Goal: Information Seeking & Learning: Learn about a topic

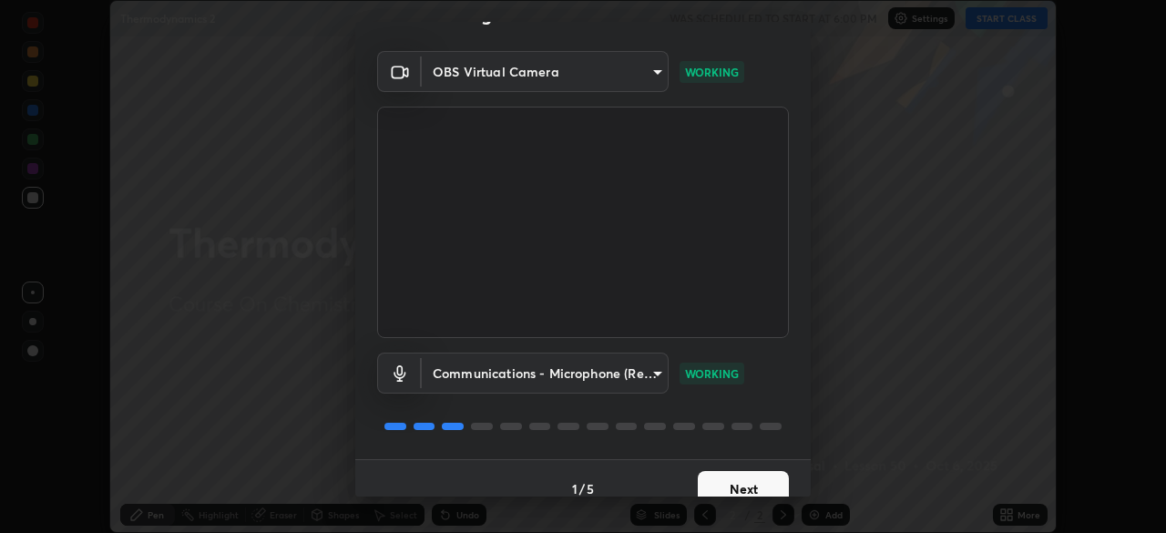
scroll to position [65, 0]
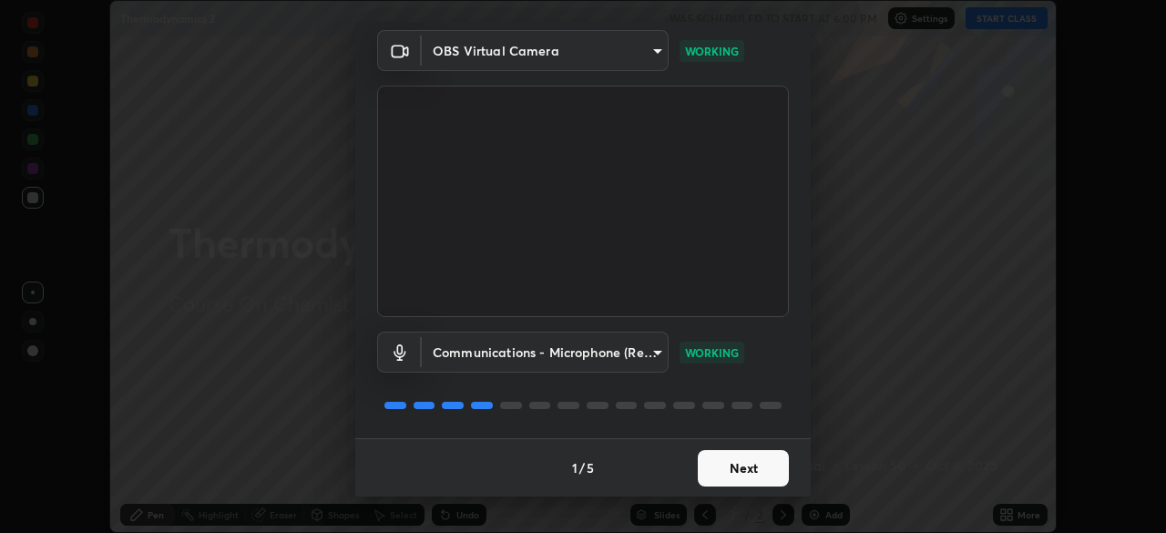
click at [741, 482] on button "Next" at bounding box center [743, 468] width 91 height 36
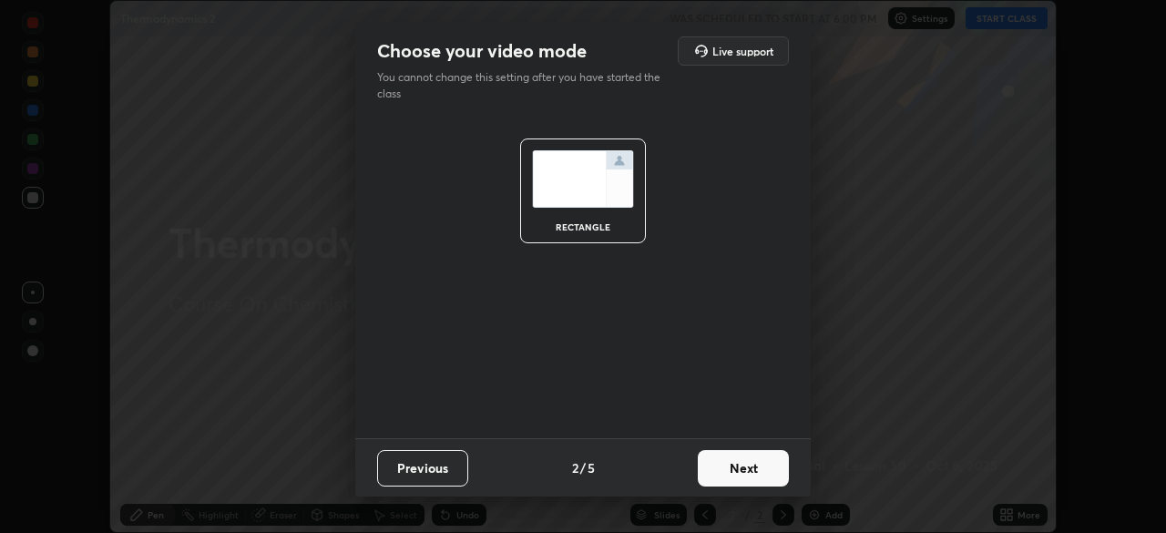
scroll to position [0, 0]
click at [741, 473] on button "Next" at bounding box center [743, 468] width 91 height 36
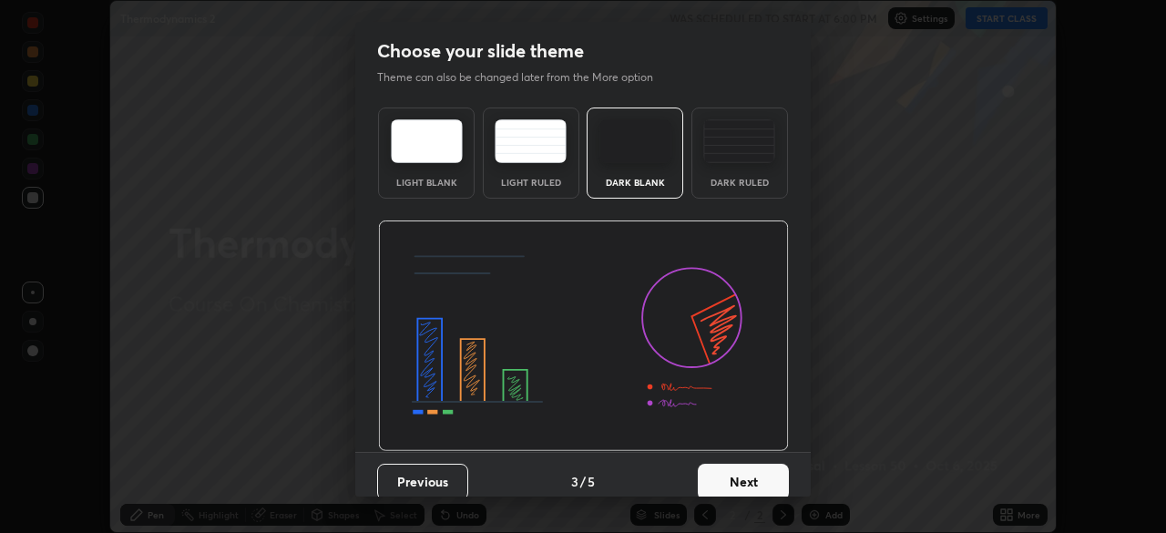
click at [741, 472] on button "Next" at bounding box center [743, 481] width 91 height 36
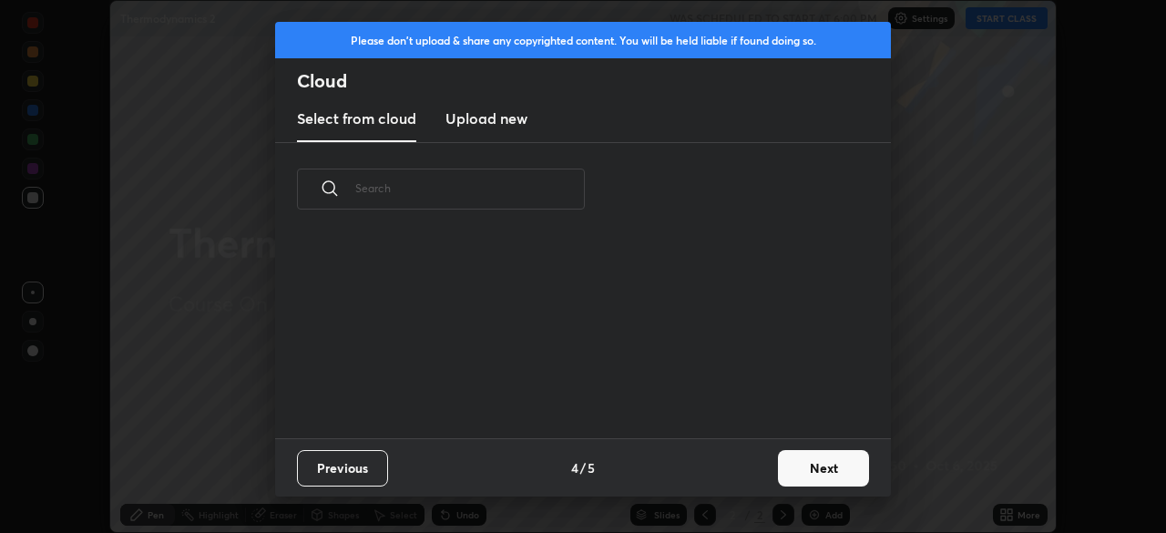
click at [757, 486] on div "Previous 4 / 5 Next" at bounding box center [583, 467] width 616 height 58
click at [782, 471] on button "Next" at bounding box center [823, 468] width 91 height 36
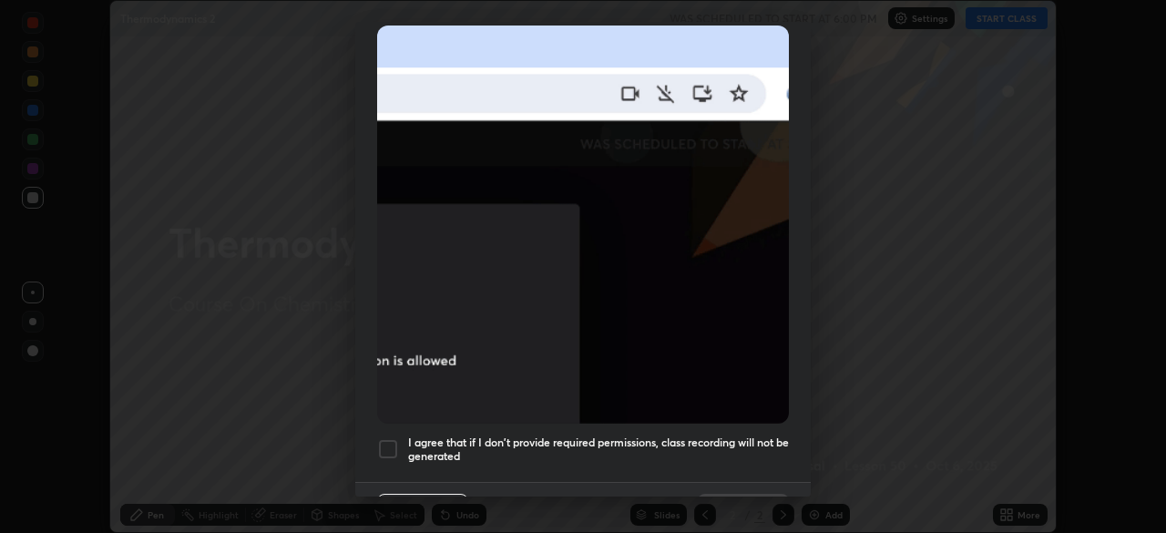
scroll to position [409, 0]
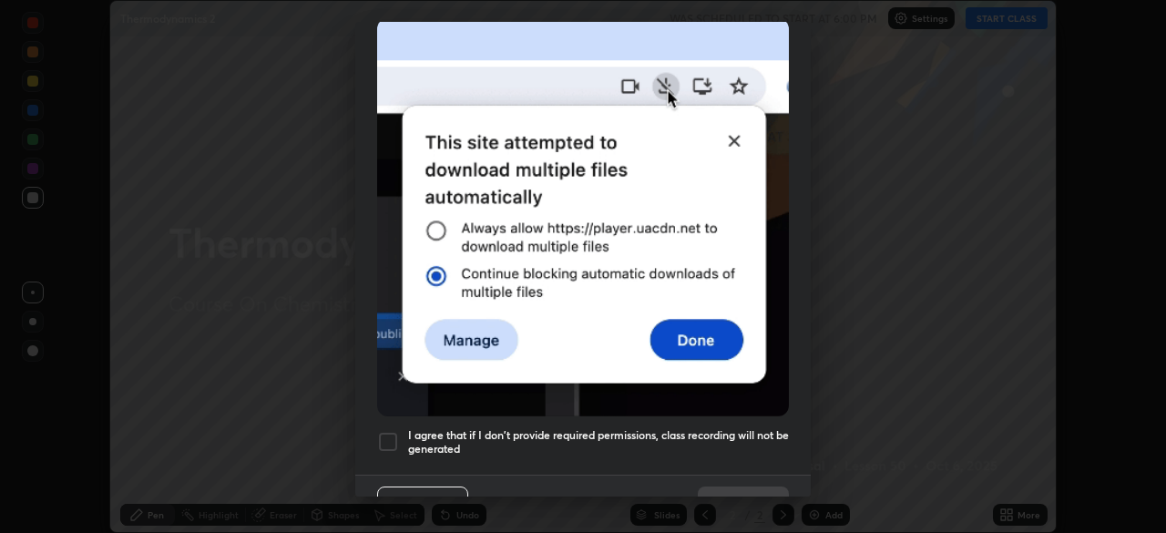
click at [740, 428] on h5 "I agree that if I don't provide required permissions, class recording will not …" at bounding box center [598, 442] width 381 height 28
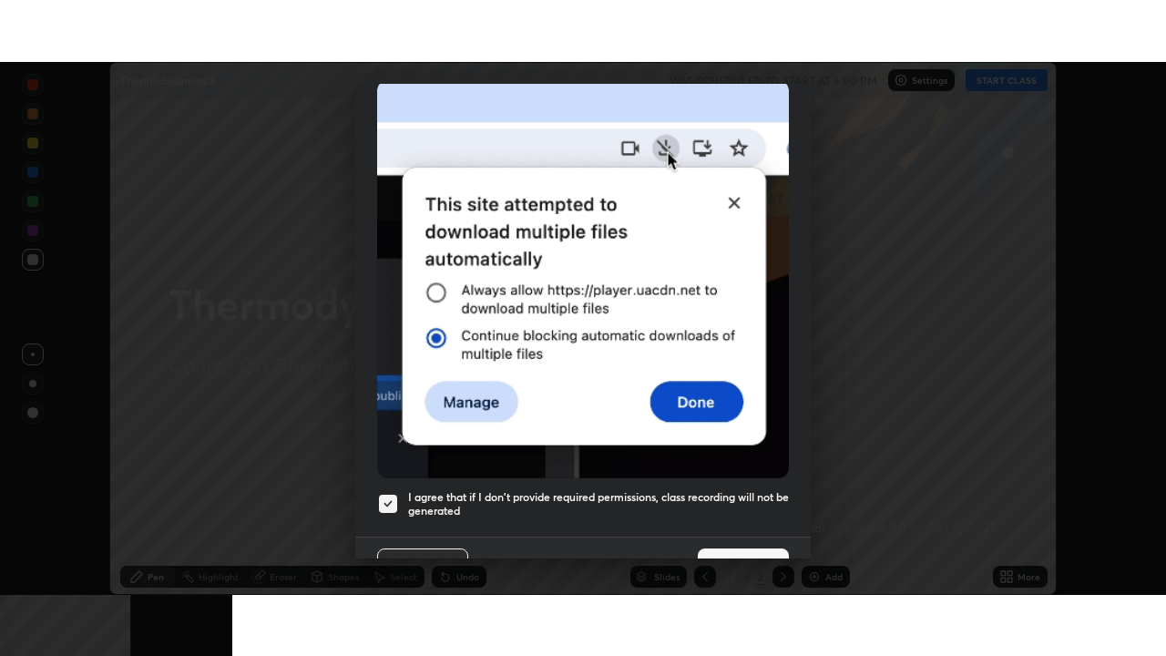
scroll to position [436, 0]
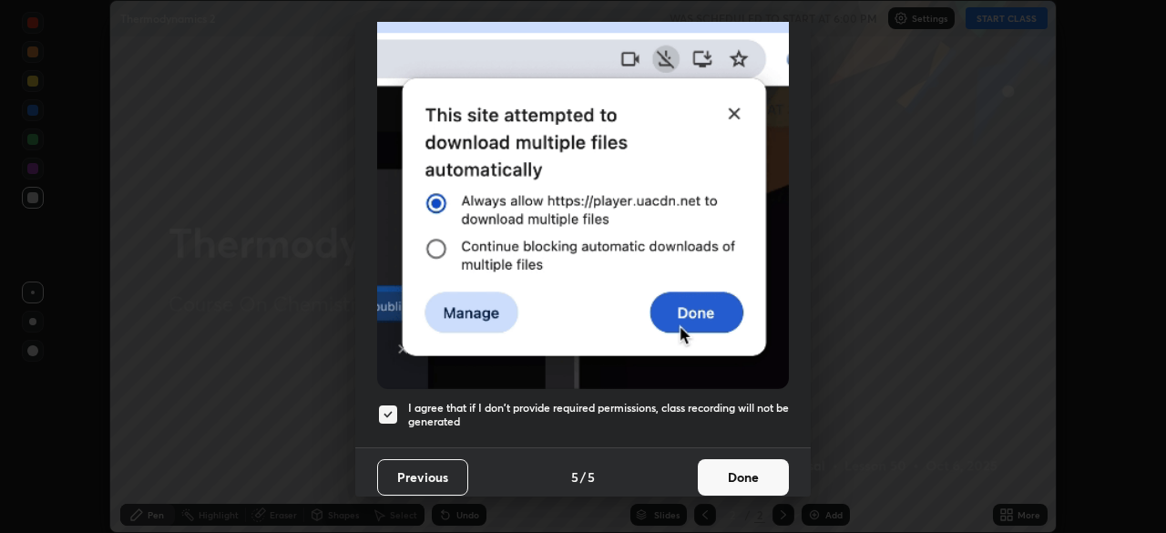
click at [759, 469] on button "Done" at bounding box center [743, 477] width 91 height 36
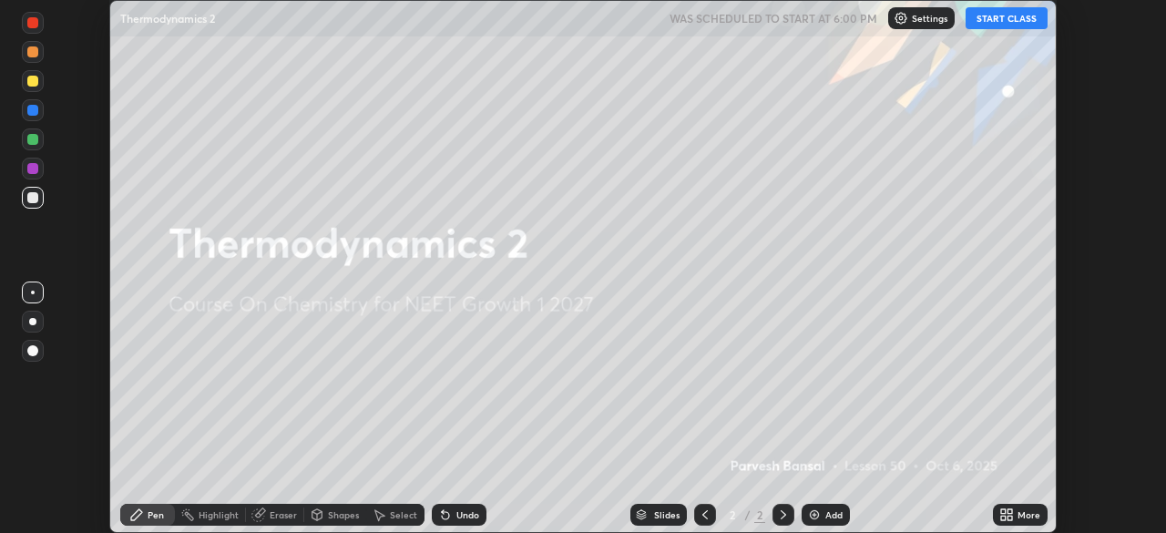
click at [1007, 515] on icon at bounding box center [1009, 517] width 5 height 5
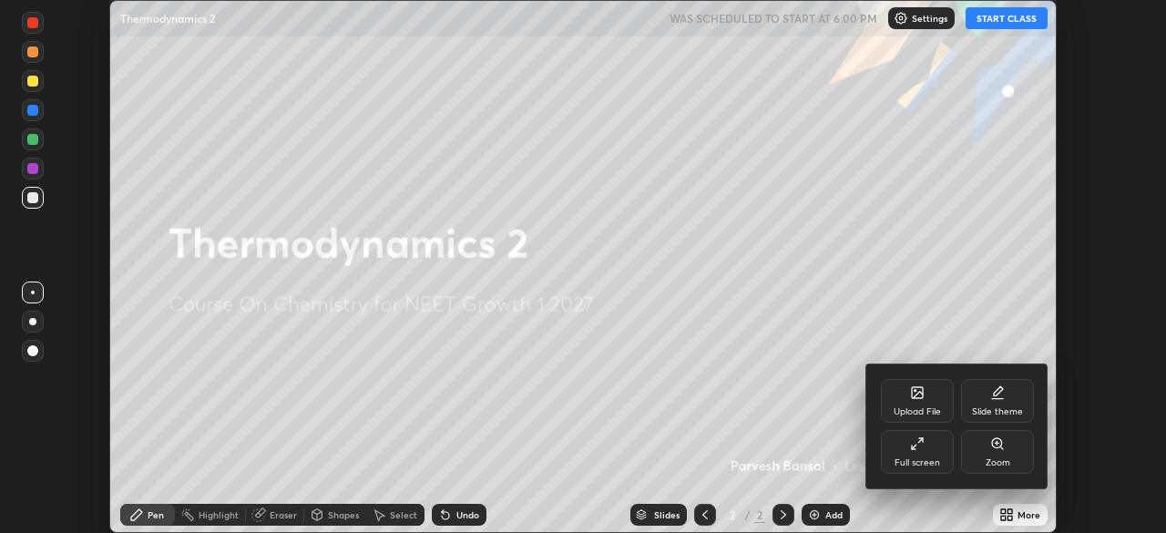
click at [918, 453] on div "Full screen" at bounding box center [917, 452] width 73 height 44
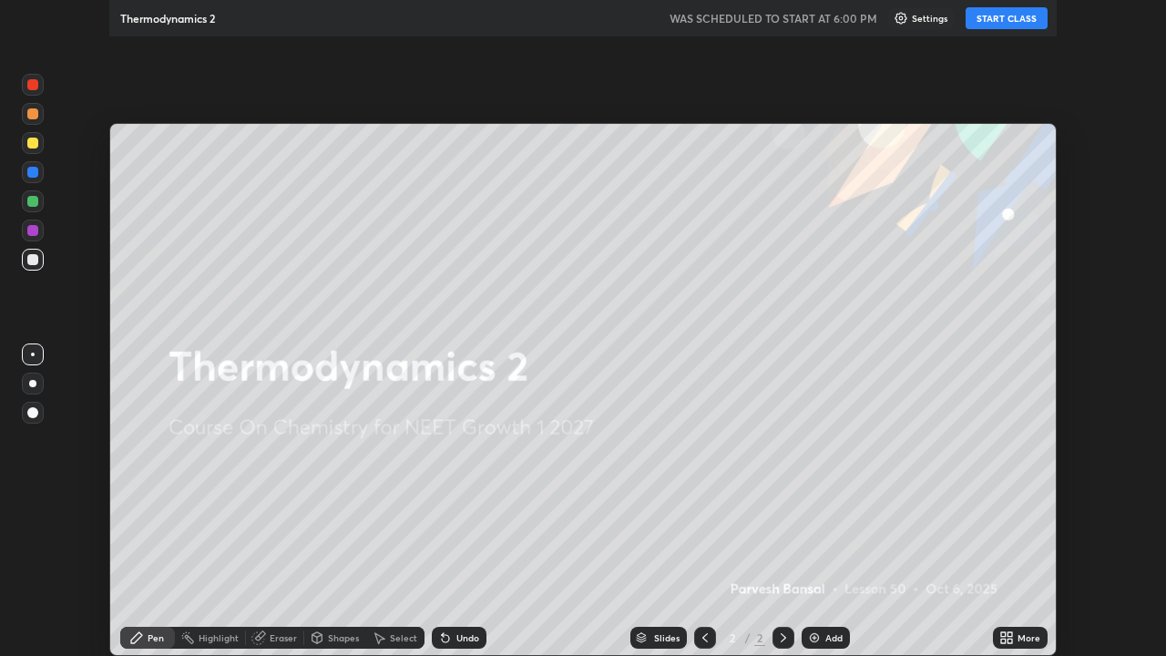
scroll to position [656, 1166]
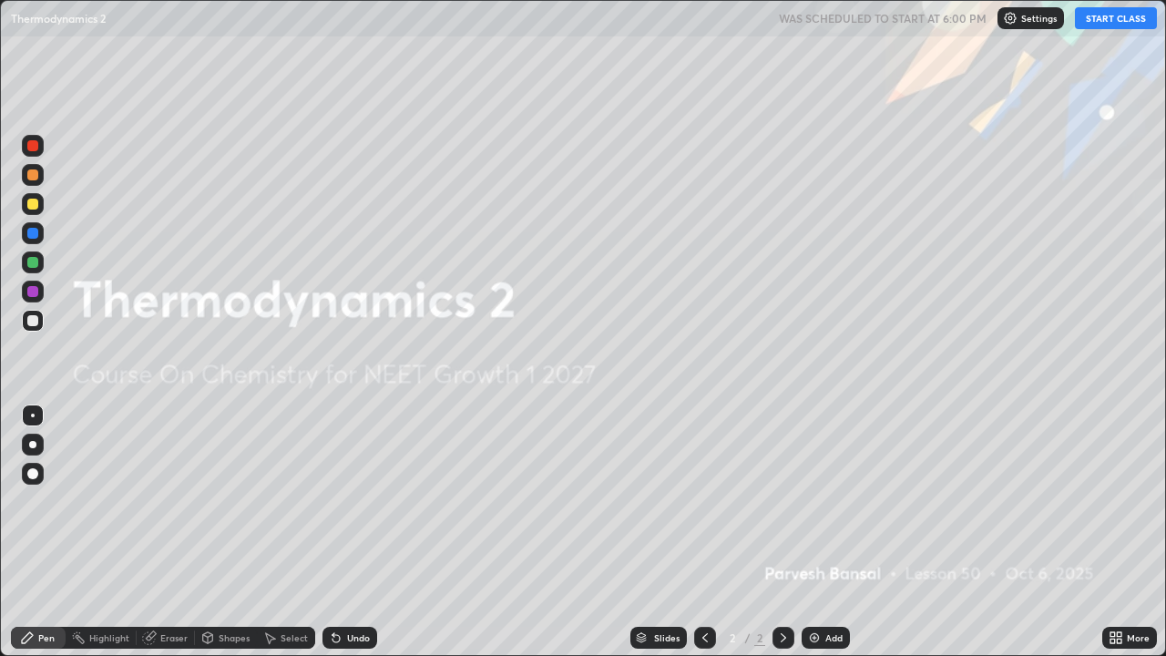
click at [1105, 23] on button "START CLASS" at bounding box center [1115, 18] width 82 height 22
click at [36, 200] on div at bounding box center [32, 204] width 11 height 11
click at [34, 175] on div at bounding box center [32, 174] width 11 height 11
click at [25, 182] on div at bounding box center [33, 175] width 22 height 22
click at [36, 209] on div at bounding box center [32, 204] width 11 height 11
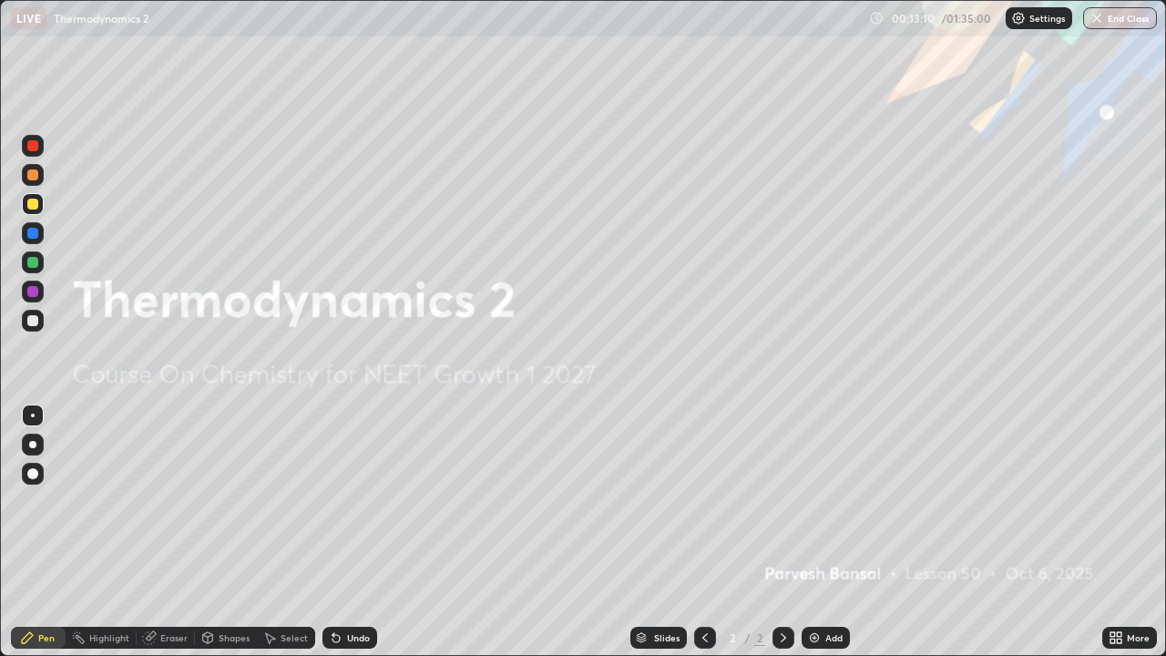
click at [809, 532] on img at bounding box center [814, 637] width 15 height 15
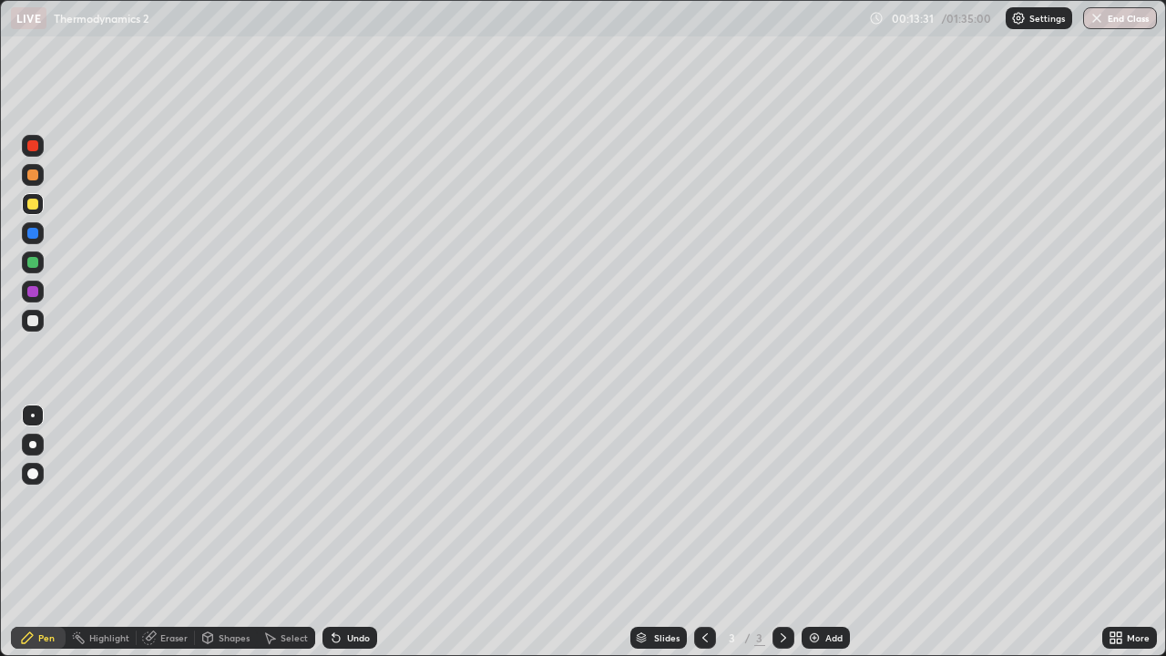
click at [37, 325] on div at bounding box center [33, 321] width 22 height 22
click at [43, 208] on div at bounding box center [33, 204] width 22 height 22
click at [33, 319] on div at bounding box center [32, 320] width 11 height 11
click at [28, 211] on div at bounding box center [33, 204] width 22 height 22
click at [36, 330] on div at bounding box center [33, 321] width 22 height 22
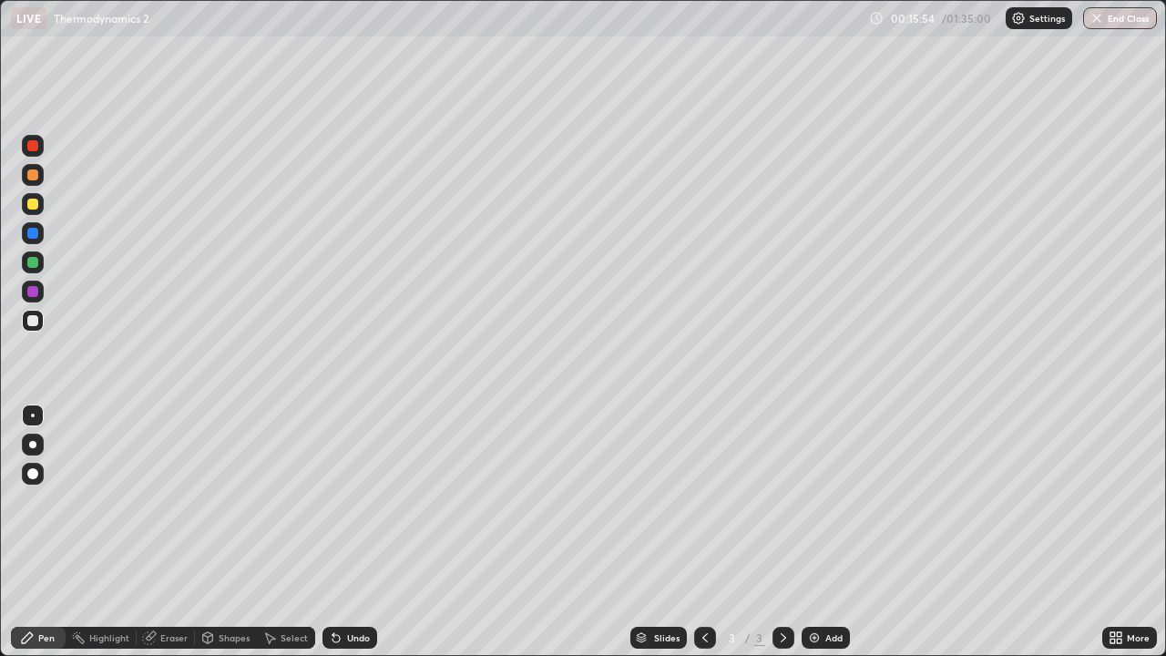
click at [32, 229] on div at bounding box center [32, 233] width 11 height 11
click at [28, 204] on div at bounding box center [32, 204] width 11 height 11
click at [36, 325] on div at bounding box center [33, 321] width 22 height 22
click at [40, 203] on div at bounding box center [33, 204] width 22 height 22
click at [37, 181] on div at bounding box center [33, 175] width 22 height 22
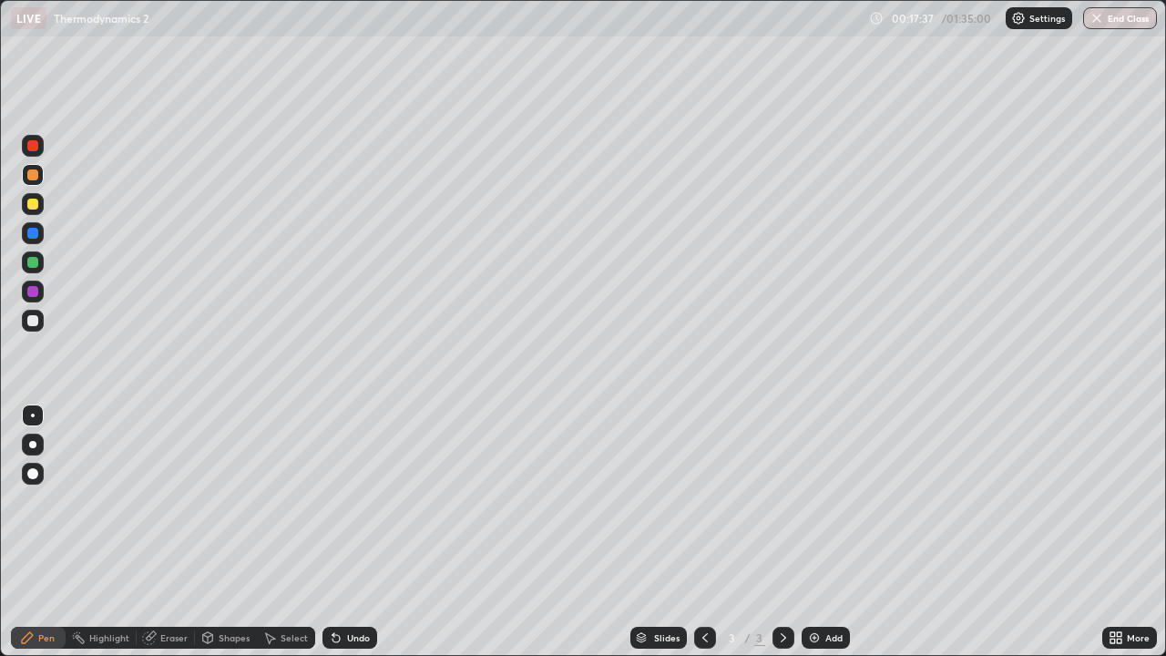
click at [31, 269] on div at bounding box center [33, 262] width 22 height 22
click at [34, 315] on div at bounding box center [32, 320] width 11 height 11
click at [35, 88] on div "Erase all" at bounding box center [33, 327] width 44 height 583
click at [26, 182] on div at bounding box center [33, 175] width 22 height 22
click at [35, 325] on div at bounding box center [32, 320] width 11 height 11
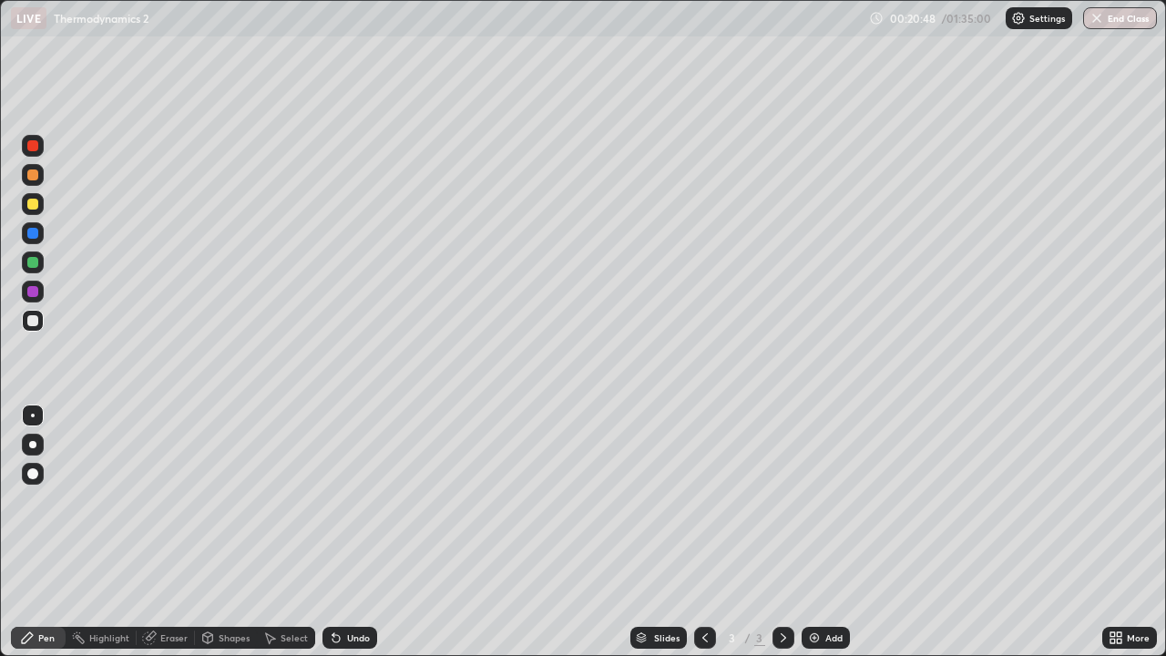
click at [348, 532] on div "Undo" at bounding box center [358, 637] width 23 height 9
click at [41, 330] on div at bounding box center [33, 321] width 22 height 22
click at [33, 260] on div at bounding box center [32, 262] width 11 height 11
click at [812, 532] on img at bounding box center [814, 637] width 15 height 15
click at [32, 319] on div at bounding box center [32, 320] width 11 height 11
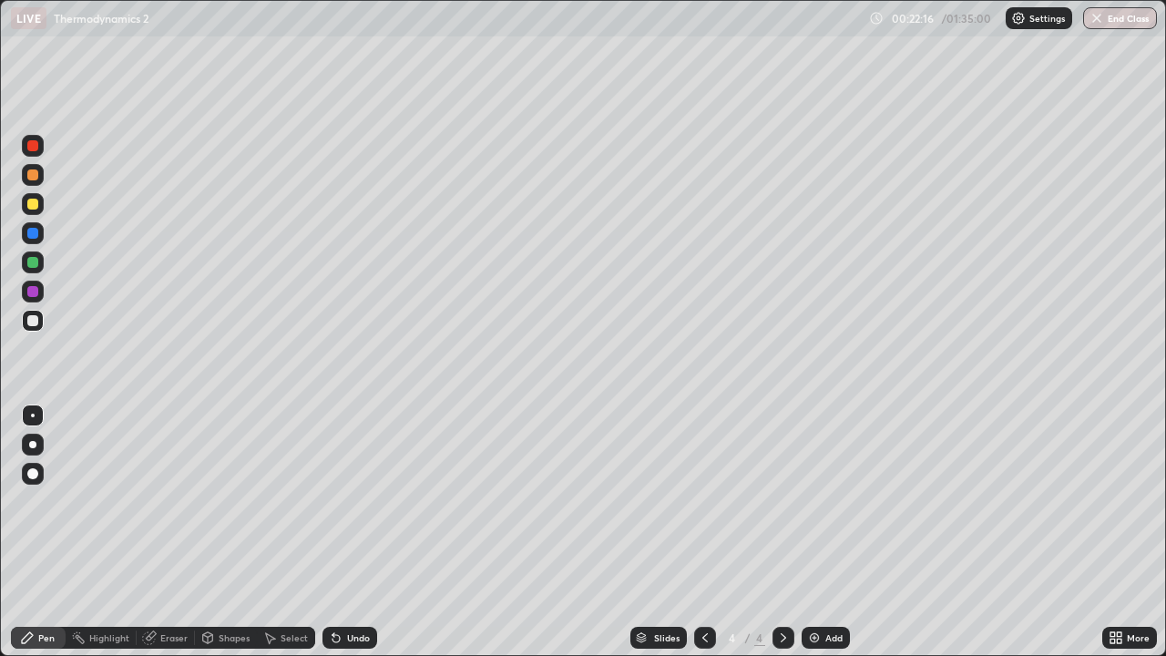
click at [39, 214] on div at bounding box center [33, 203] width 22 height 29
click at [32, 234] on div at bounding box center [32, 233] width 11 height 11
click at [36, 173] on div at bounding box center [32, 174] width 11 height 11
click at [25, 263] on div at bounding box center [33, 262] width 22 height 22
click at [40, 329] on div at bounding box center [33, 321] width 22 height 22
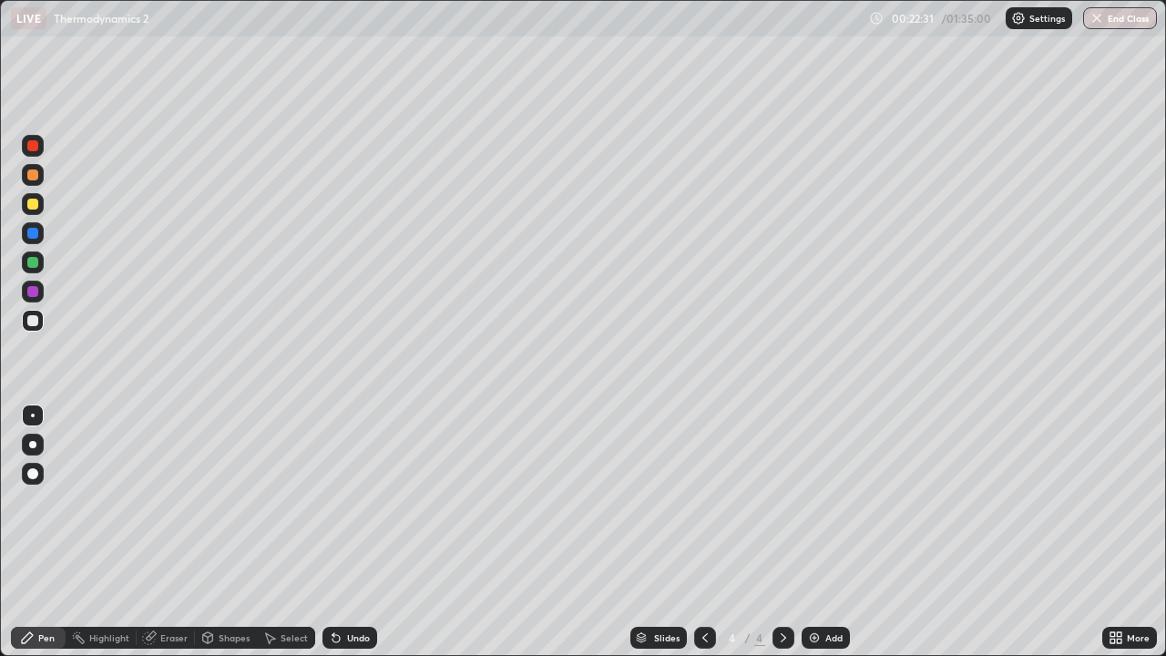
click at [31, 253] on div at bounding box center [33, 262] width 22 height 22
click at [36, 182] on div at bounding box center [33, 175] width 22 height 22
click at [30, 210] on div at bounding box center [33, 204] width 22 height 22
click at [31, 321] on div at bounding box center [32, 320] width 11 height 11
click at [37, 263] on div at bounding box center [32, 262] width 11 height 11
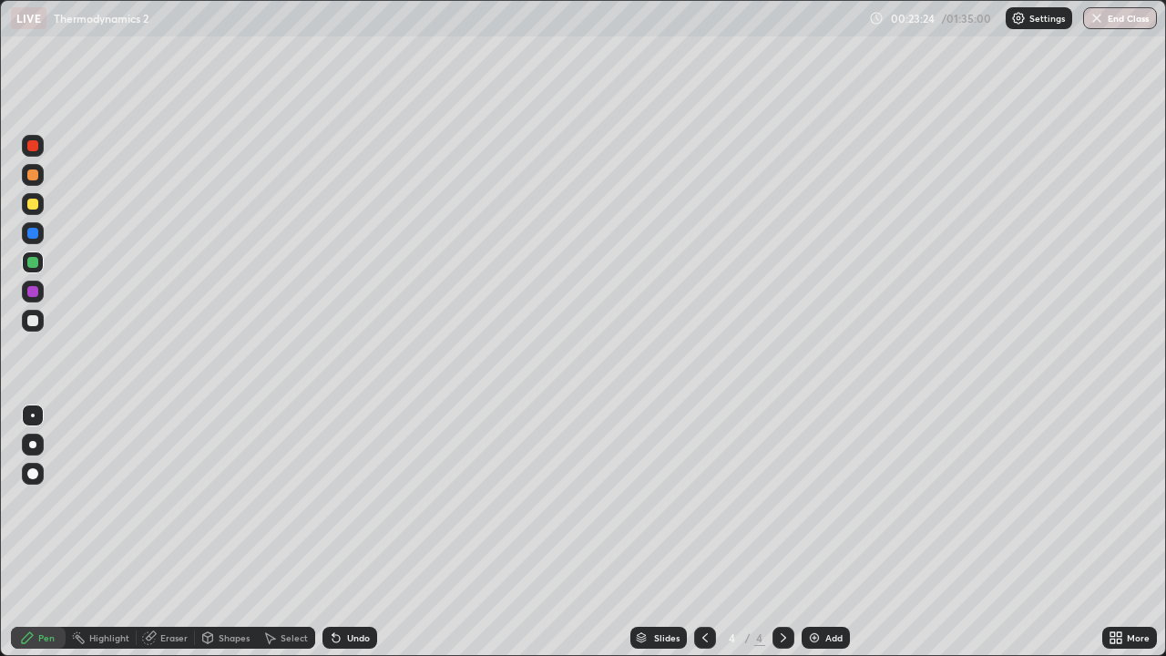
click at [807, 532] on img at bounding box center [814, 637] width 15 height 15
click at [40, 175] on div at bounding box center [33, 175] width 22 height 22
click at [39, 326] on div at bounding box center [33, 321] width 22 height 22
click at [35, 166] on div at bounding box center [33, 175] width 22 height 22
click at [33, 210] on div at bounding box center [33, 204] width 22 height 22
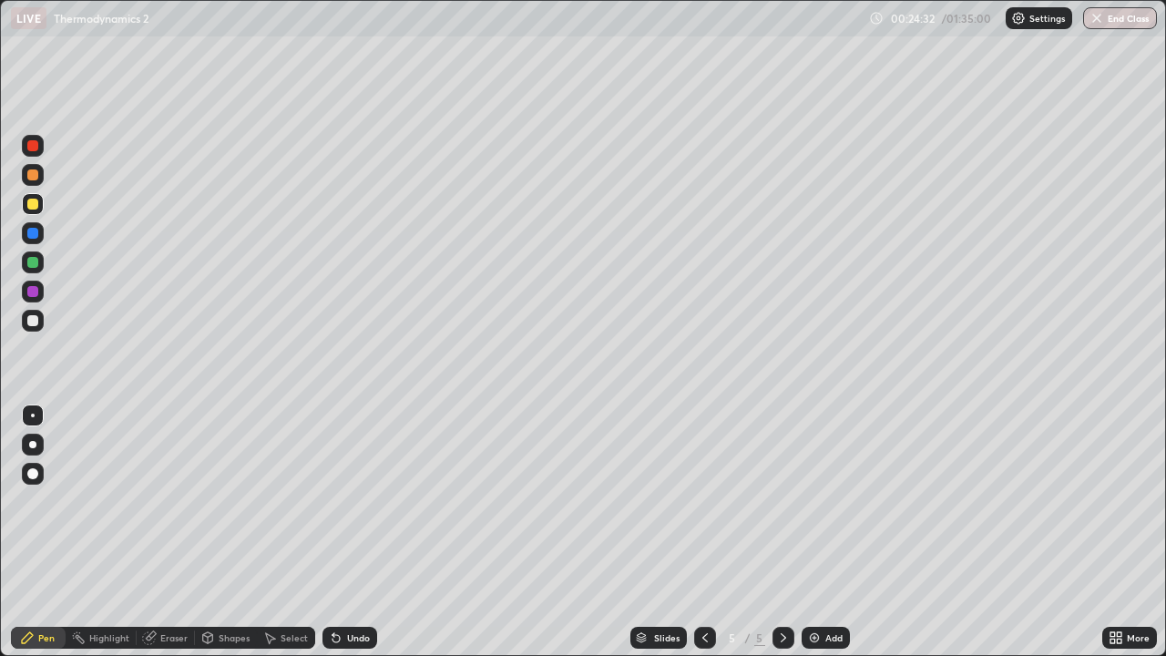
click at [34, 176] on div at bounding box center [32, 174] width 11 height 11
click at [28, 199] on div at bounding box center [32, 204] width 11 height 11
click at [33, 263] on div at bounding box center [32, 262] width 11 height 11
click at [284, 532] on div "Select" at bounding box center [286, 637] width 58 height 22
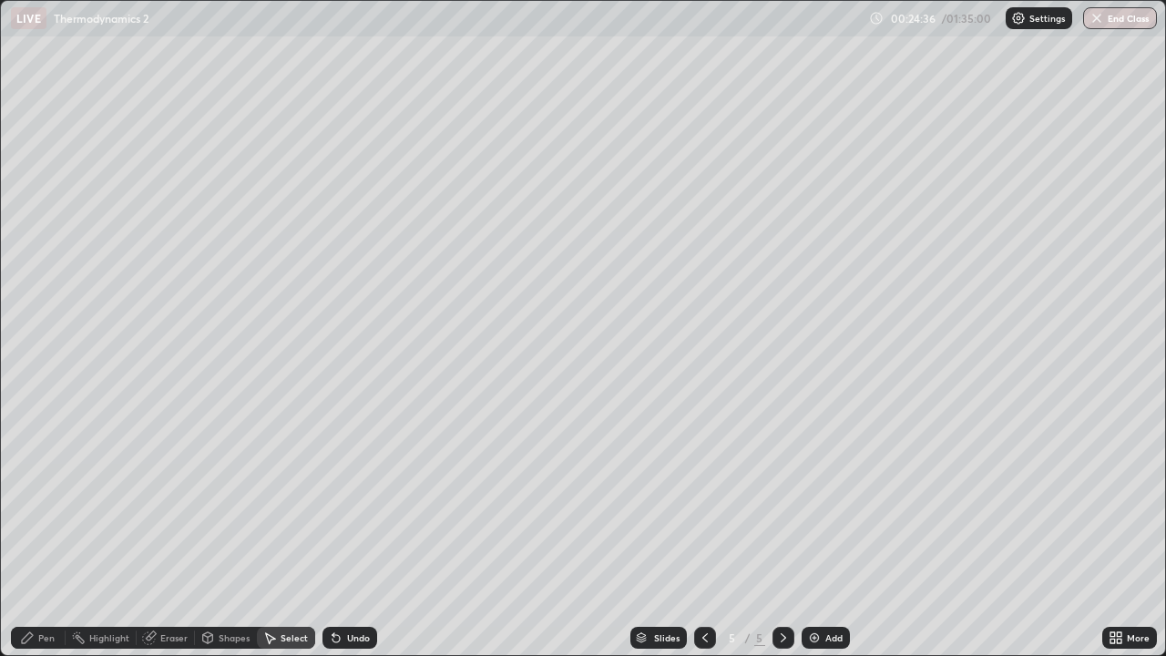
click at [38, 532] on div "Pen" at bounding box center [38, 637] width 55 height 22
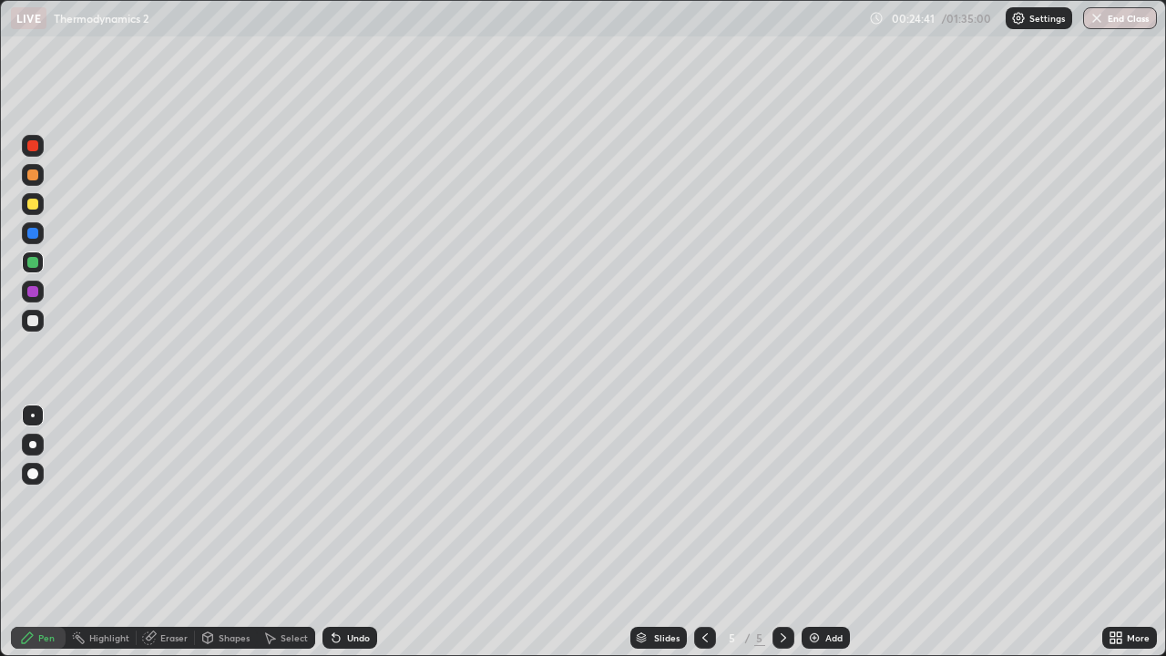
click at [37, 208] on div at bounding box center [33, 204] width 22 height 22
click at [24, 314] on div at bounding box center [33, 321] width 22 height 22
click at [31, 283] on div at bounding box center [33, 291] width 22 height 22
click at [30, 258] on div at bounding box center [32, 262] width 11 height 11
click at [39, 311] on div at bounding box center [33, 321] width 22 height 22
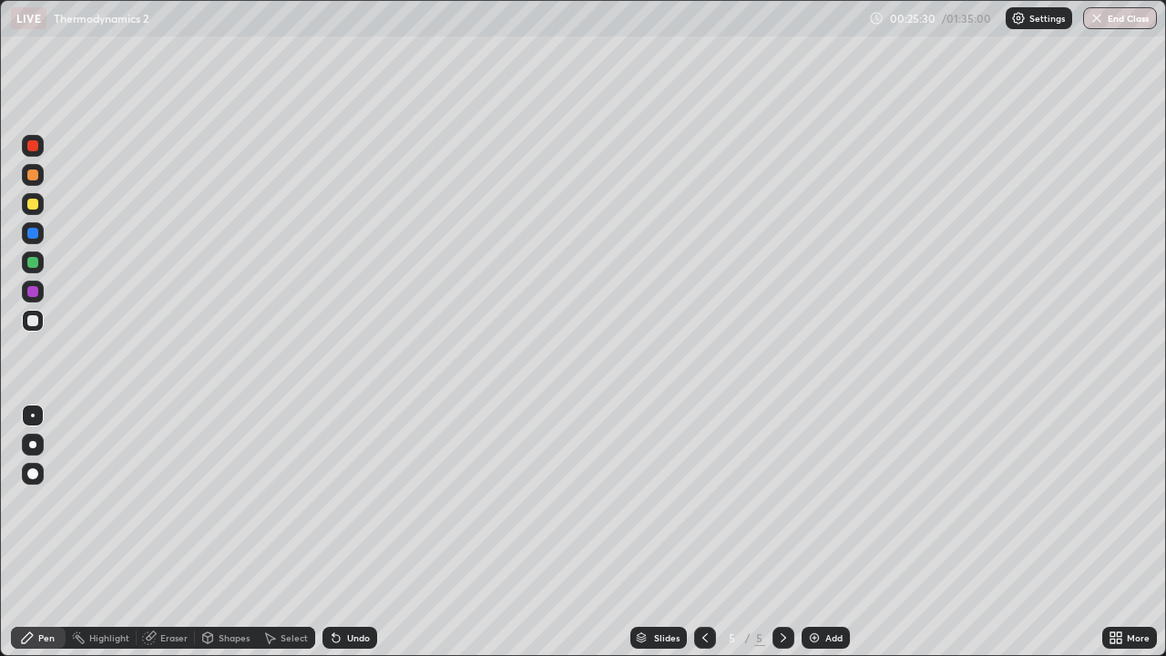
click at [38, 270] on div at bounding box center [33, 262] width 22 height 22
click at [32, 325] on div at bounding box center [32, 320] width 11 height 11
click at [819, 532] on img at bounding box center [814, 637] width 15 height 15
click at [30, 324] on div at bounding box center [32, 320] width 11 height 11
click at [30, 225] on div at bounding box center [33, 233] width 22 height 22
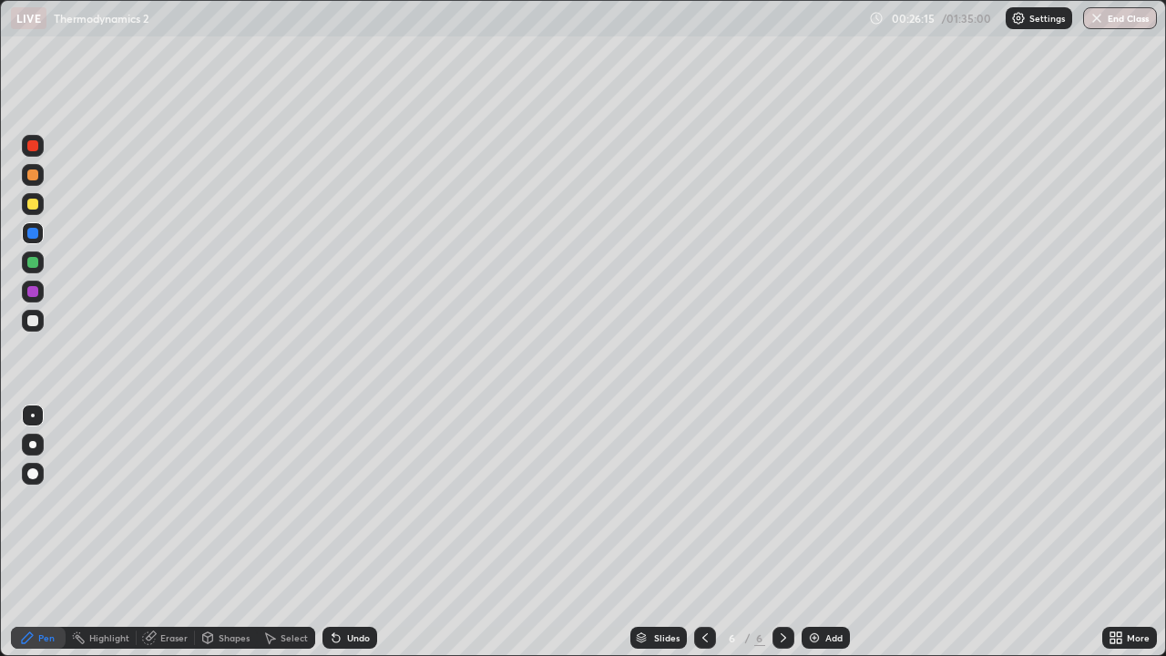
click at [39, 320] on div at bounding box center [33, 321] width 22 height 22
click at [35, 148] on div at bounding box center [32, 145] width 11 height 11
click at [32, 200] on div at bounding box center [32, 204] width 11 height 11
click at [28, 260] on div at bounding box center [32, 262] width 11 height 11
click at [33, 206] on div at bounding box center [32, 204] width 11 height 11
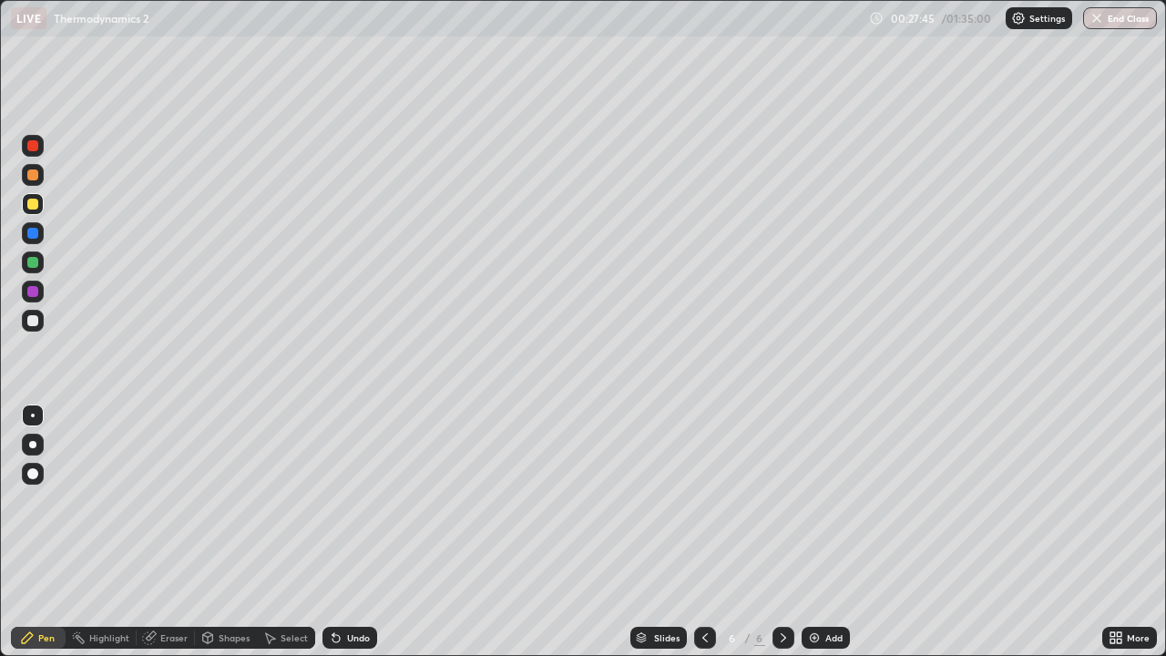
click at [29, 266] on div at bounding box center [32, 262] width 11 height 11
click at [33, 269] on div at bounding box center [33, 262] width 22 height 22
click at [39, 322] on div at bounding box center [33, 321] width 22 height 22
click at [23, 209] on div at bounding box center [33, 204] width 22 height 22
click at [703, 532] on icon at bounding box center [705, 637] width 15 height 15
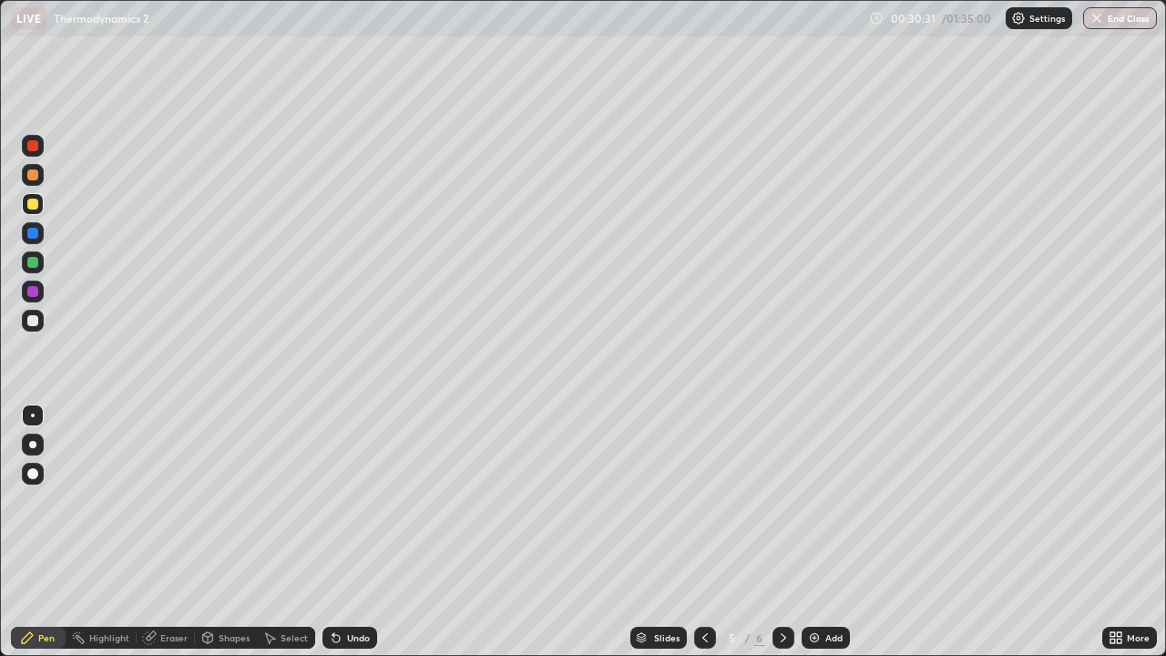
click at [787, 532] on div at bounding box center [783, 637] width 22 height 36
click at [27, 319] on div at bounding box center [32, 320] width 11 height 11
click at [24, 287] on div at bounding box center [33, 291] width 22 height 22
click at [26, 272] on div at bounding box center [33, 262] width 22 height 22
click at [828, 532] on div "Add" at bounding box center [825, 637] width 48 height 22
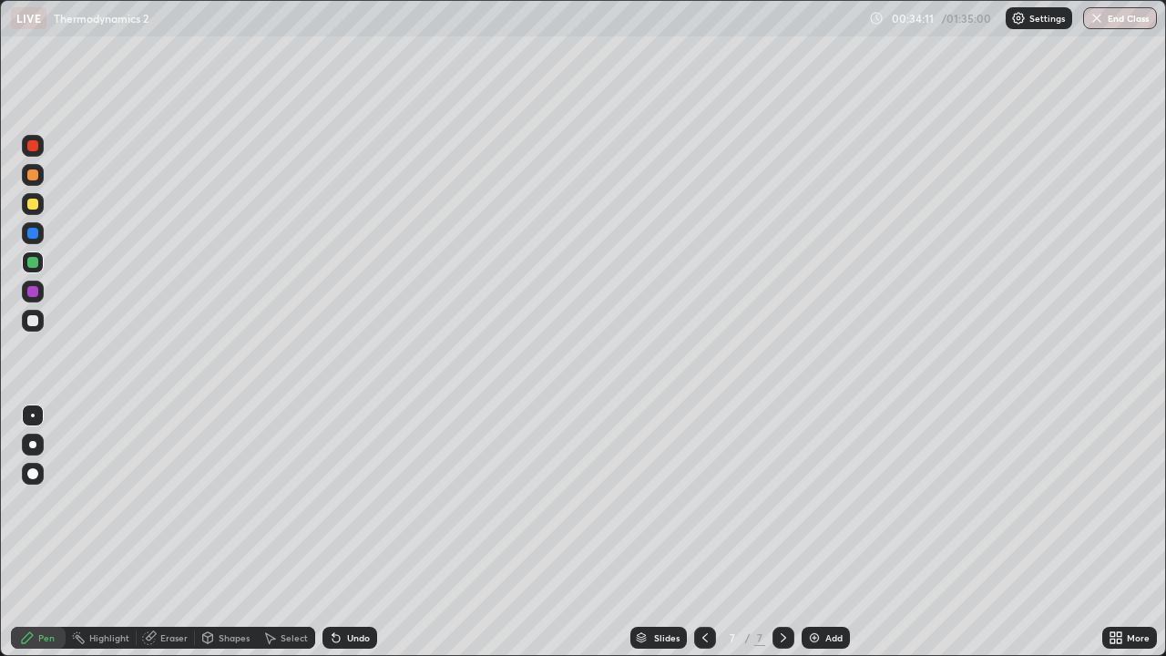
click at [32, 321] on div at bounding box center [32, 320] width 11 height 11
click at [38, 270] on div at bounding box center [33, 262] width 22 height 22
click at [36, 207] on div at bounding box center [32, 204] width 11 height 11
click at [33, 175] on div at bounding box center [32, 174] width 11 height 11
click at [39, 265] on div at bounding box center [33, 262] width 22 height 22
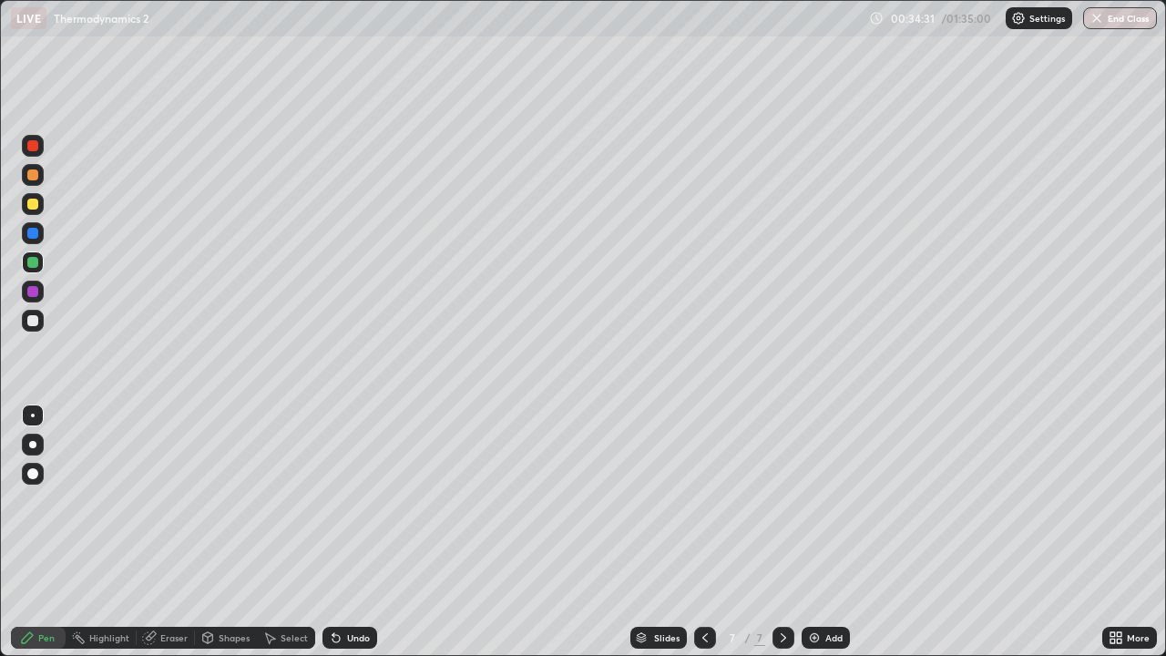
click at [33, 174] on div at bounding box center [32, 174] width 11 height 11
click at [34, 321] on div at bounding box center [32, 320] width 11 height 11
click at [33, 205] on div at bounding box center [32, 204] width 11 height 11
click at [33, 233] on div at bounding box center [32, 233] width 11 height 11
click at [37, 263] on div at bounding box center [32, 262] width 11 height 11
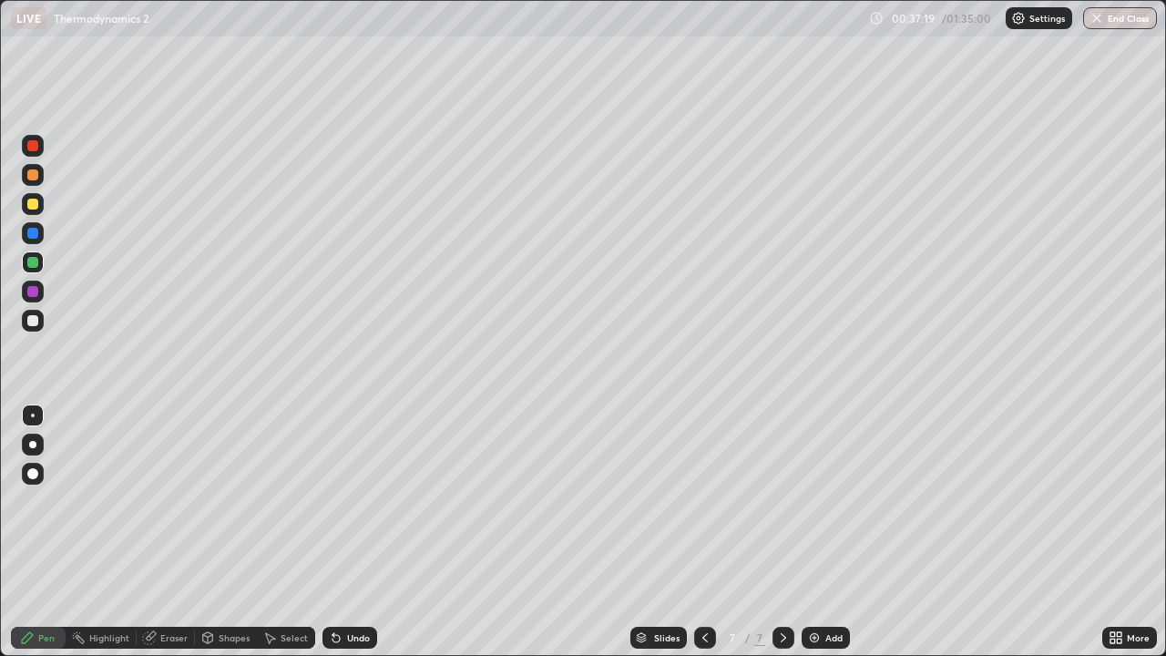
click at [30, 212] on div at bounding box center [33, 204] width 22 height 22
click at [150, 532] on icon at bounding box center [151, 635] width 10 height 9
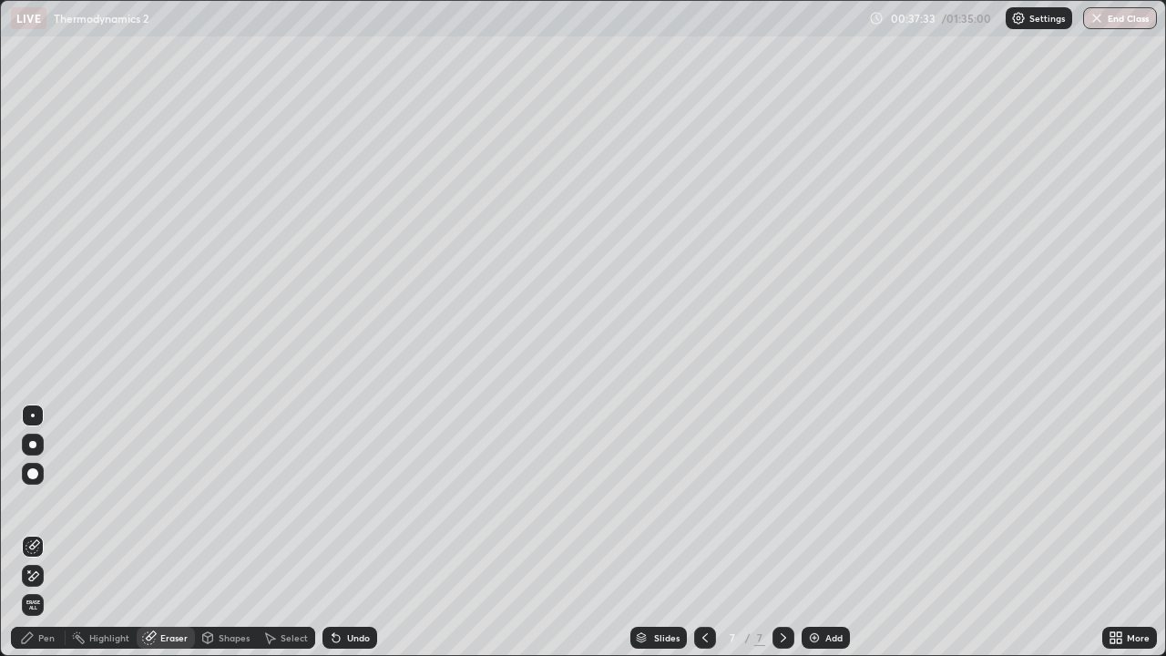
click at [29, 532] on icon at bounding box center [29, 571] width 2 height 2
click at [40, 532] on div "Pen" at bounding box center [38, 637] width 55 height 22
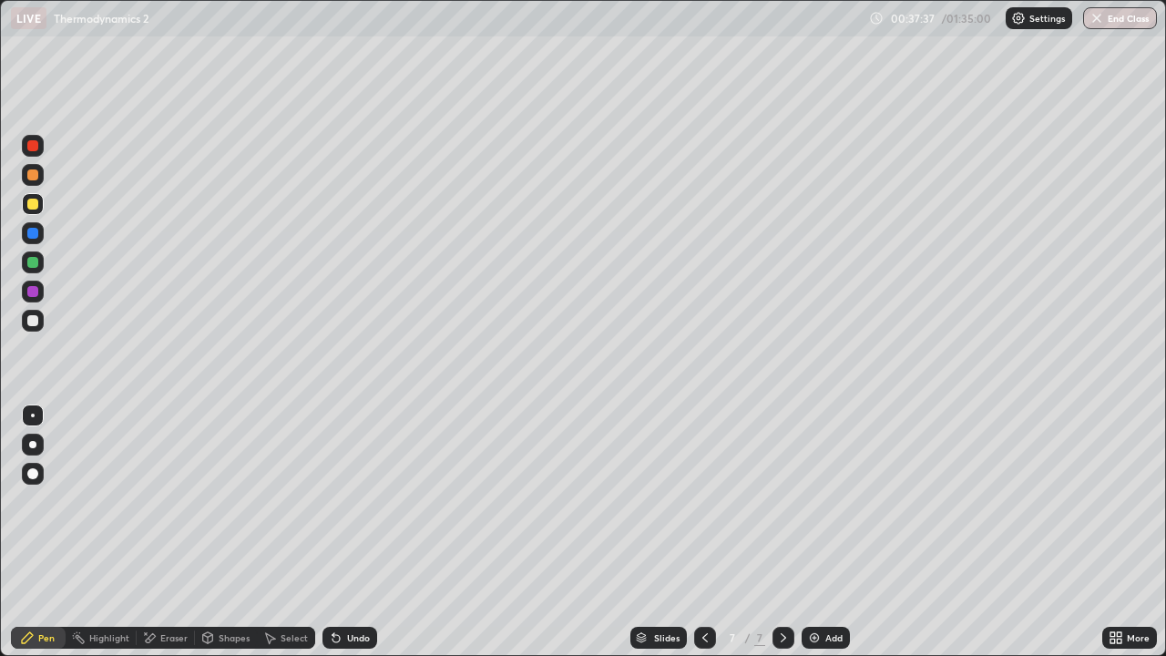
click at [34, 321] on div at bounding box center [32, 320] width 11 height 11
click at [174, 532] on div "Eraser" at bounding box center [173, 637] width 27 height 9
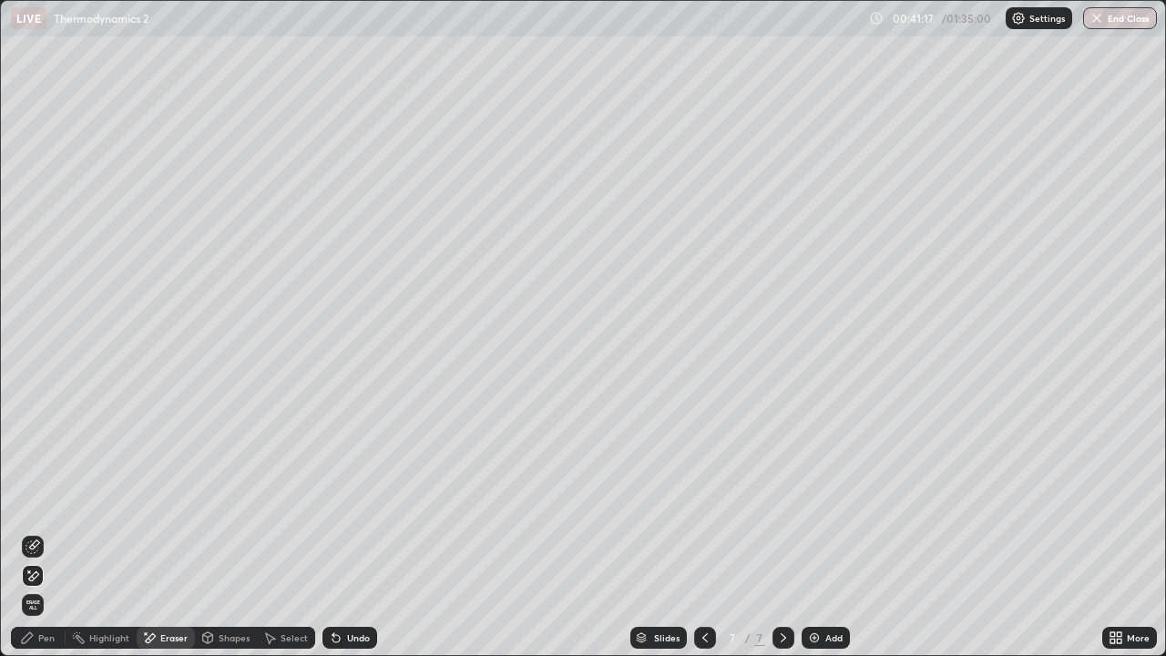
click at [53, 532] on div "Pen" at bounding box center [46, 637] width 16 height 9
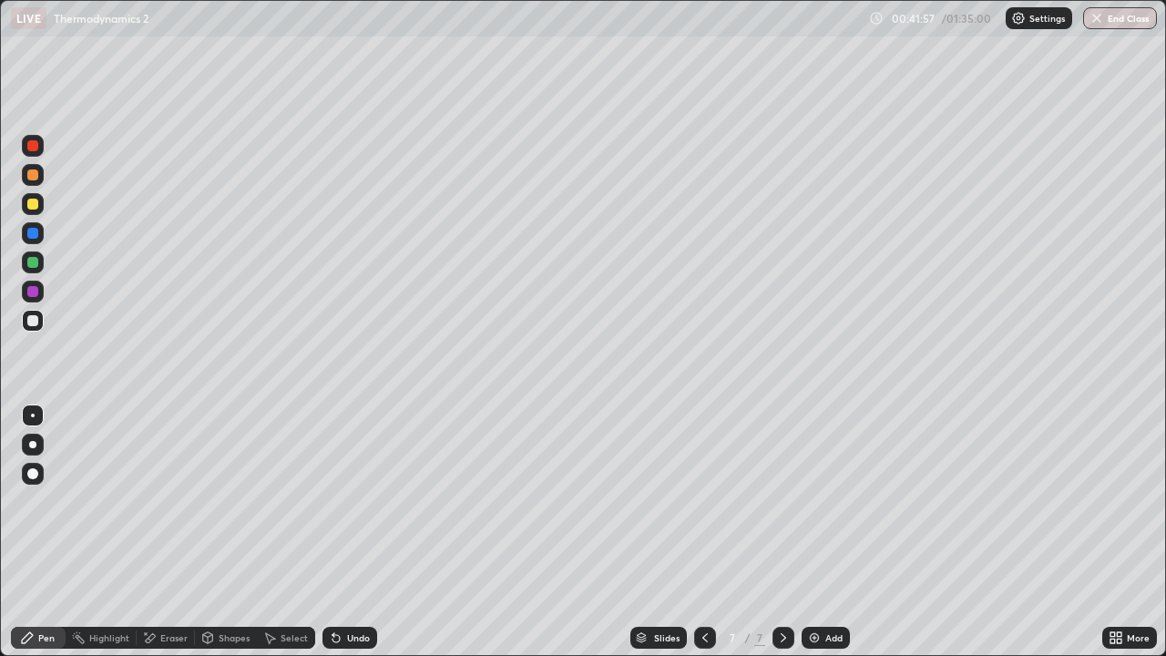
click at [820, 532] on img at bounding box center [814, 637] width 15 height 15
click at [34, 207] on div at bounding box center [32, 204] width 11 height 11
click at [280, 532] on div "Select" at bounding box center [293, 637] width 27 height 9
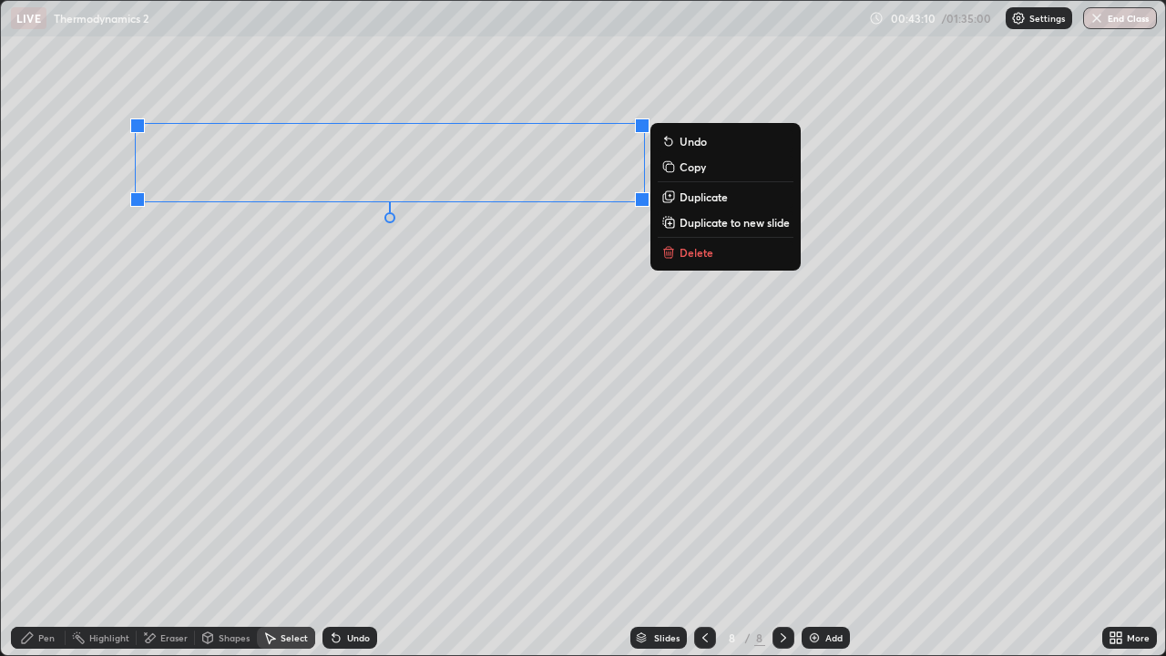
click at [681, 199] on p "Duplicate" at bounding box center [703, 196] width 48 height 15
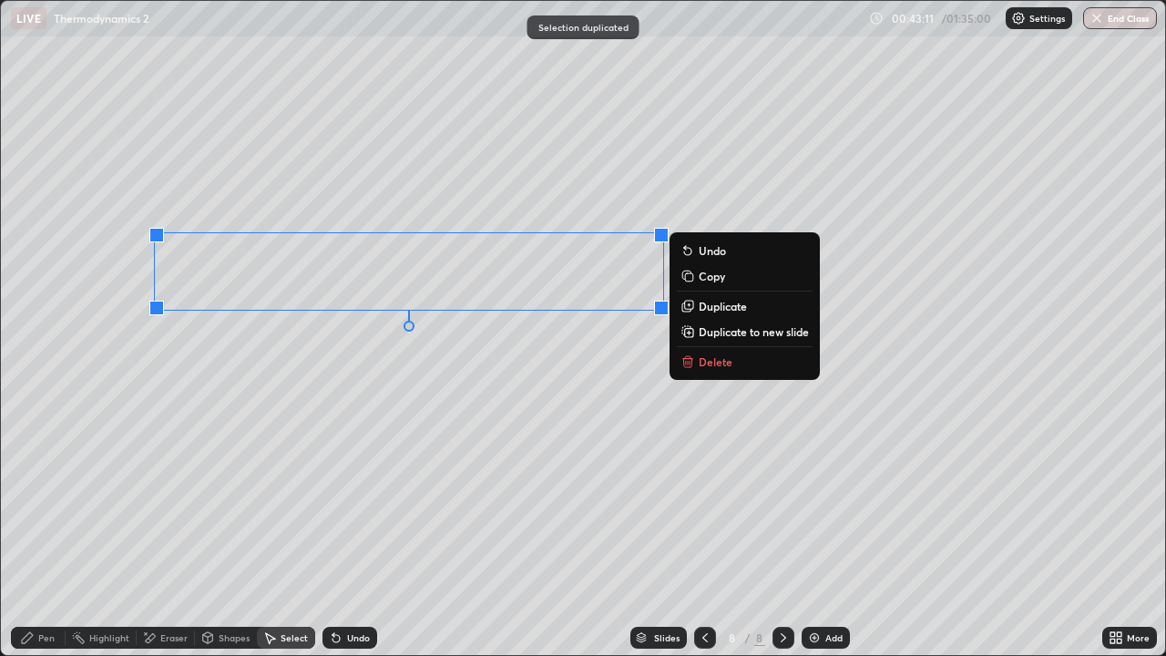
click at [188, 532] on div "Eraser" at bounding box center [166, 637] width 58 height 22
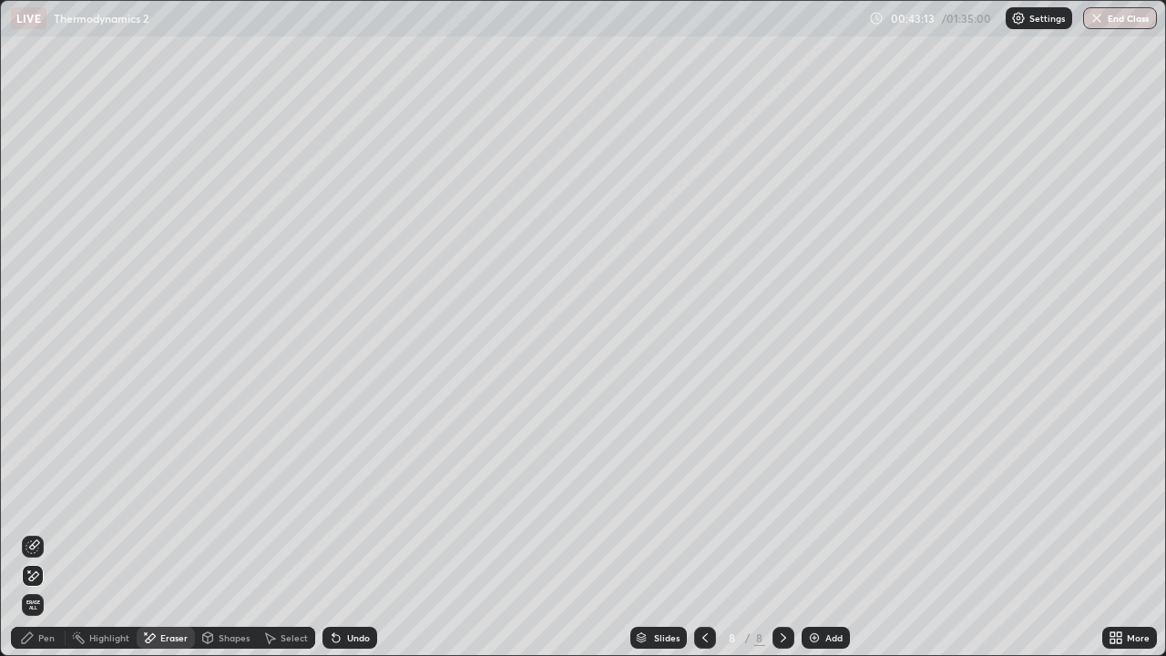
click at [50, 532] on div "Pen" at bounding box center [46, 637] width 16 height 9
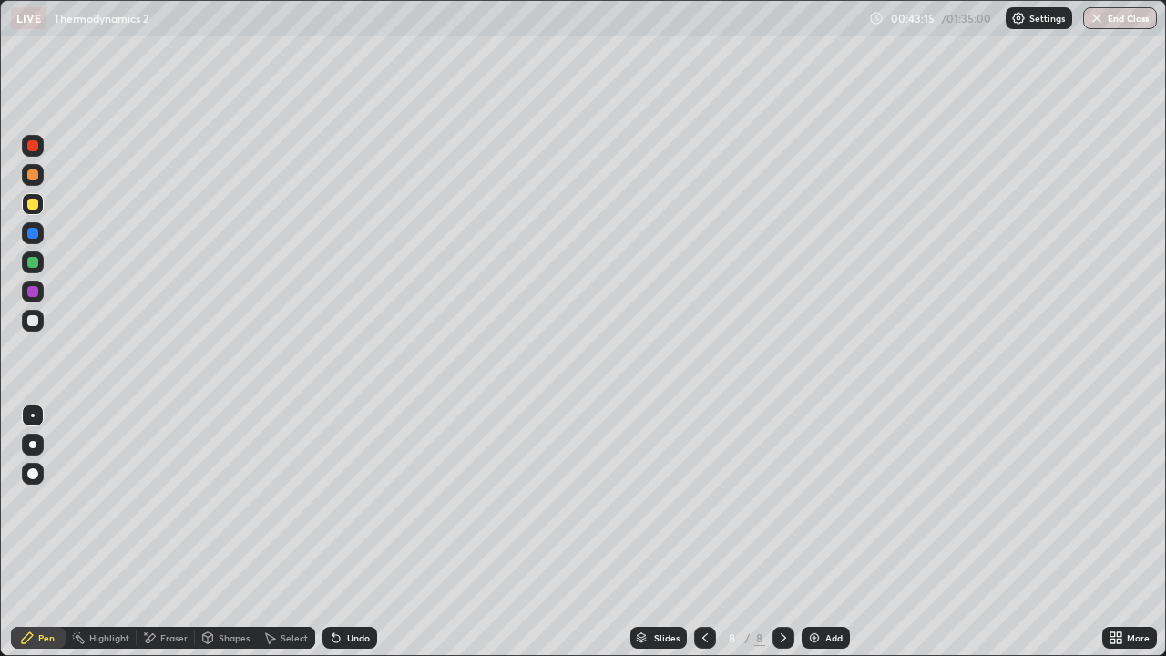
click at [179, 532] on div "Eraser" at bounding box center [173, 637] width 27 height 9
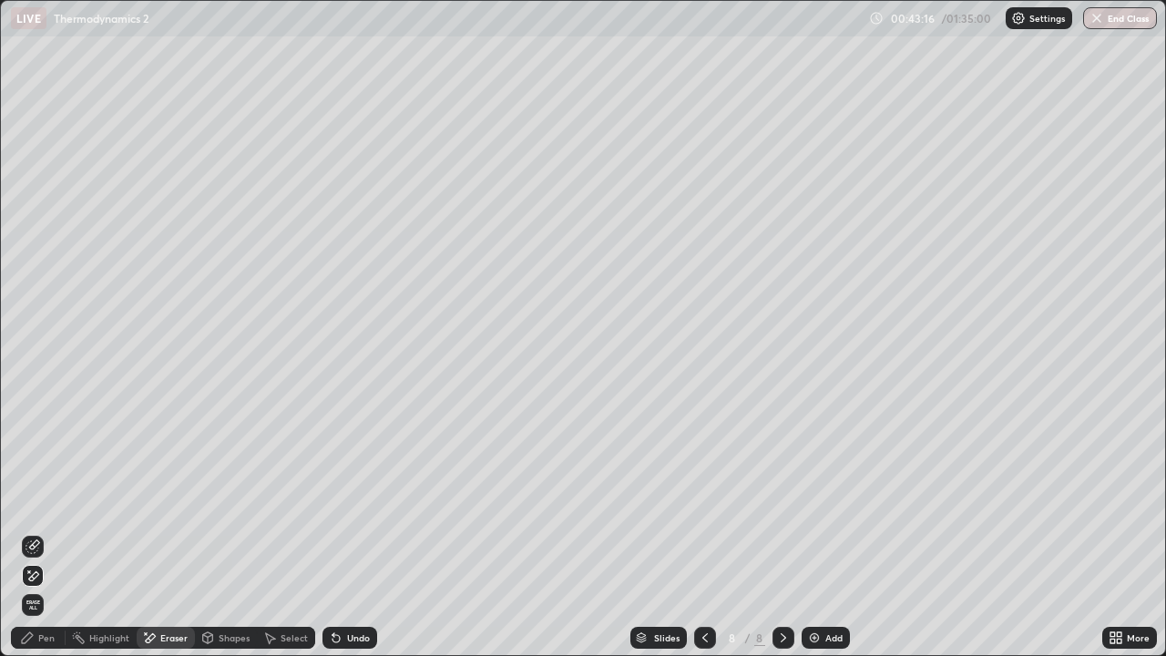
click at [46, 532] on div "Pen" at bounding box center [46, 637] width 16 height 9
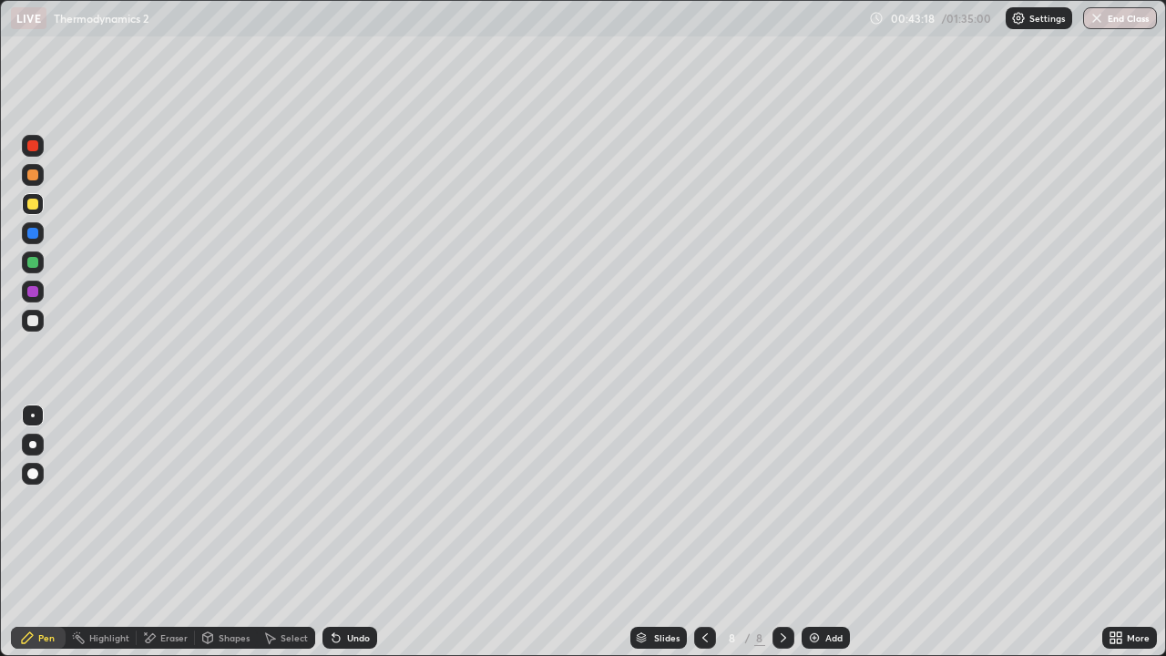
click at [32, 324] on div at bounding box center [32, 320] width 11 height 11
click at [33, 270] on div at bounding box center [33, 262] width 22 height 22
click at [41, 327] on div at bounding box center [33, 321] width 22 height 22
click at [34, 290] on div at bounding box center [32, 291] width 11 height 11
click at [29, 176] on div at bounding box center [32, 174] width 11 height 11
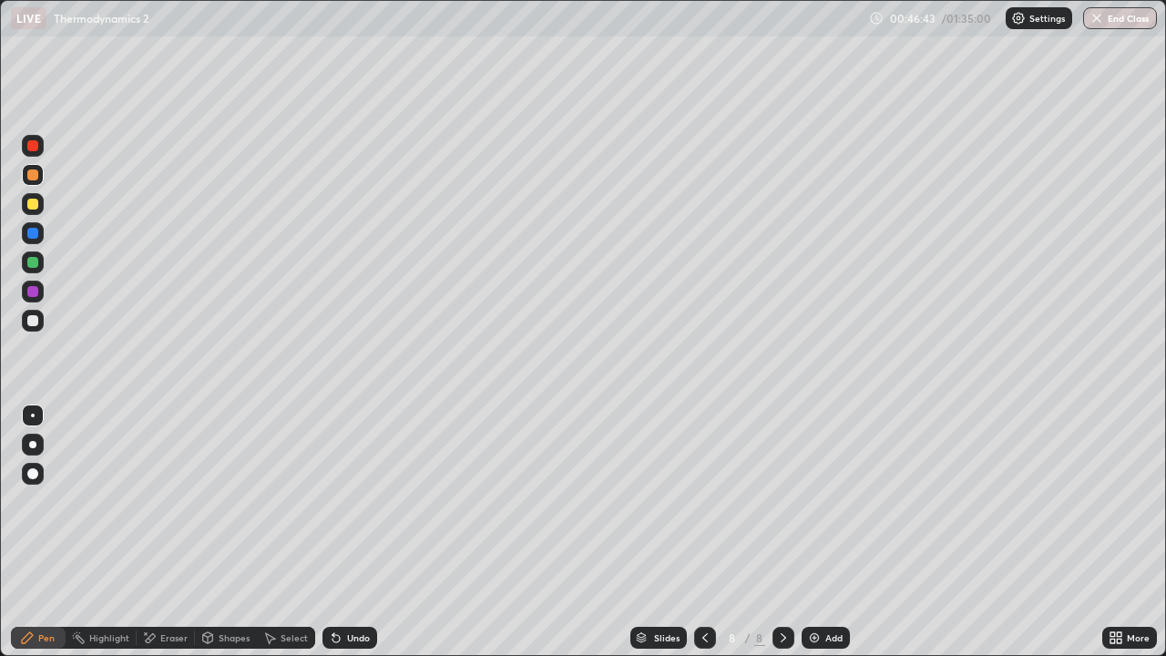
click at [820, 532] on div "Add" at bounding box center [825, 637] width 48 height 22
click at [43, 321] on div at bounding box center [33, 321] width 22 height 22
click at [222, 532] on div "Shapes" at bounding box center [234, 637] width 31 height 9
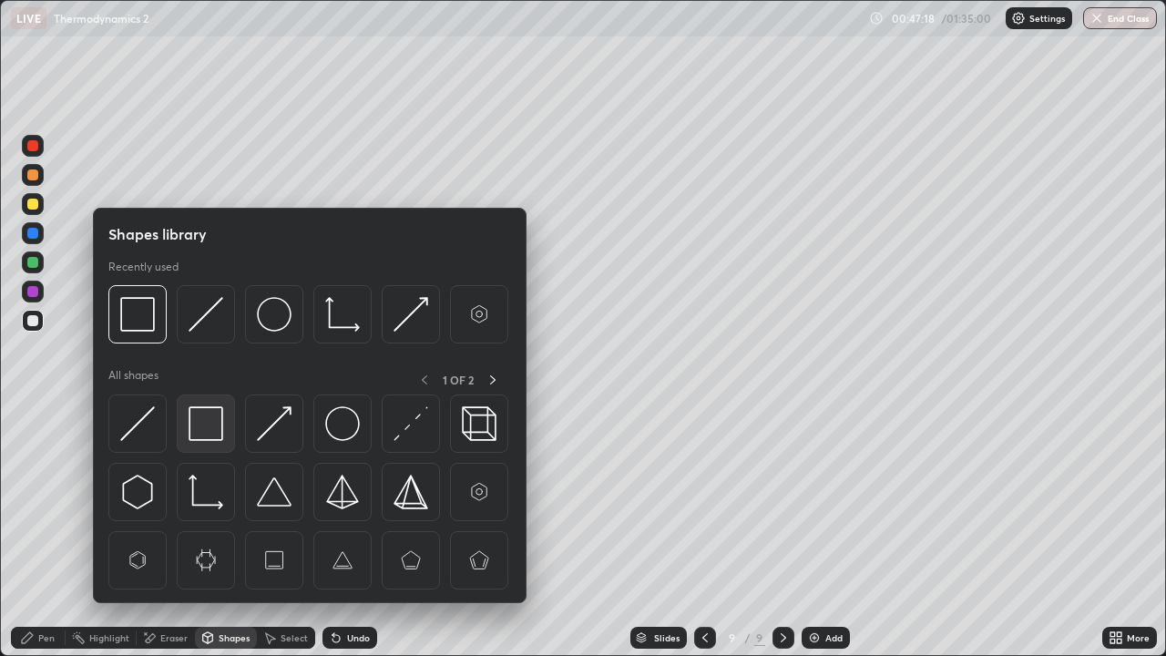
click at [219, 431] on img at bounding box center [205, 423] width 35 height 35
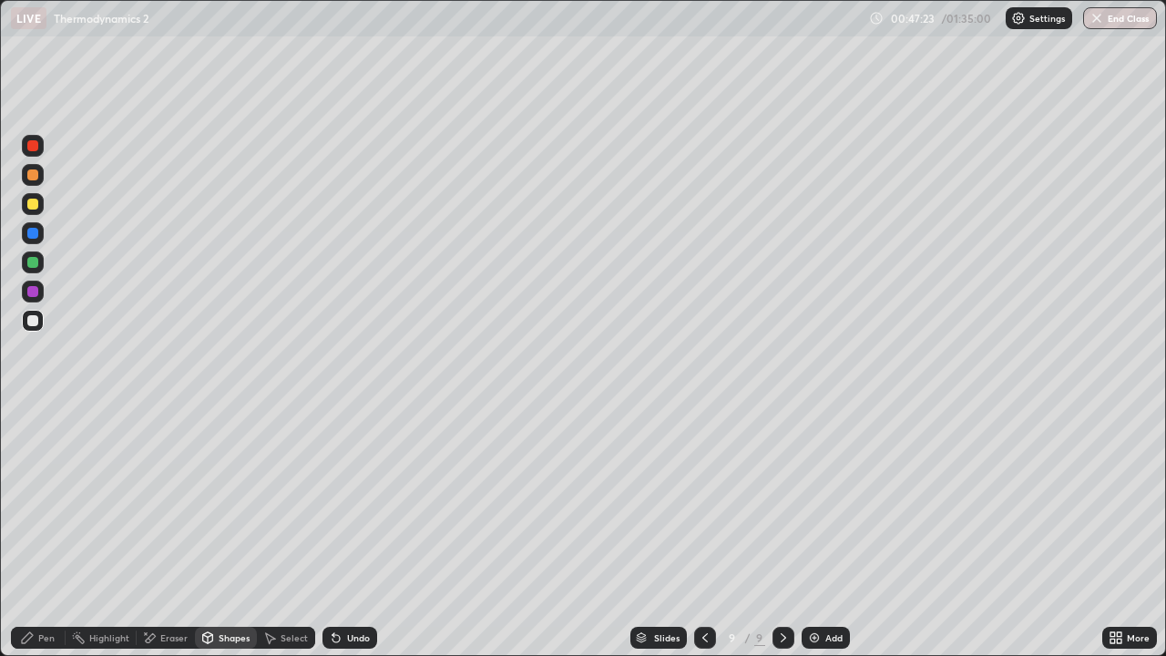
click at [156, 532] on icon at bounding box center [149, 637] width 15 height 15
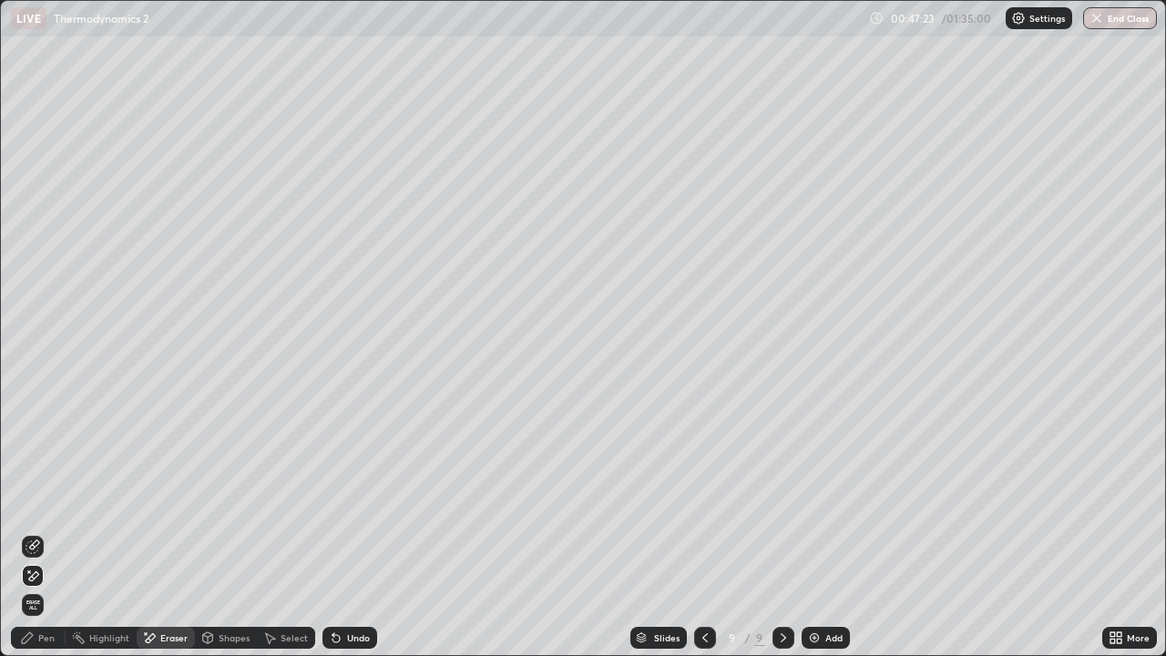
click at [31, 532] on icon at bounding box center [32, 546] width 15 height 15
click at [48, 532] on div "Pen" at bounding box center [46, 637] width 16 height 9
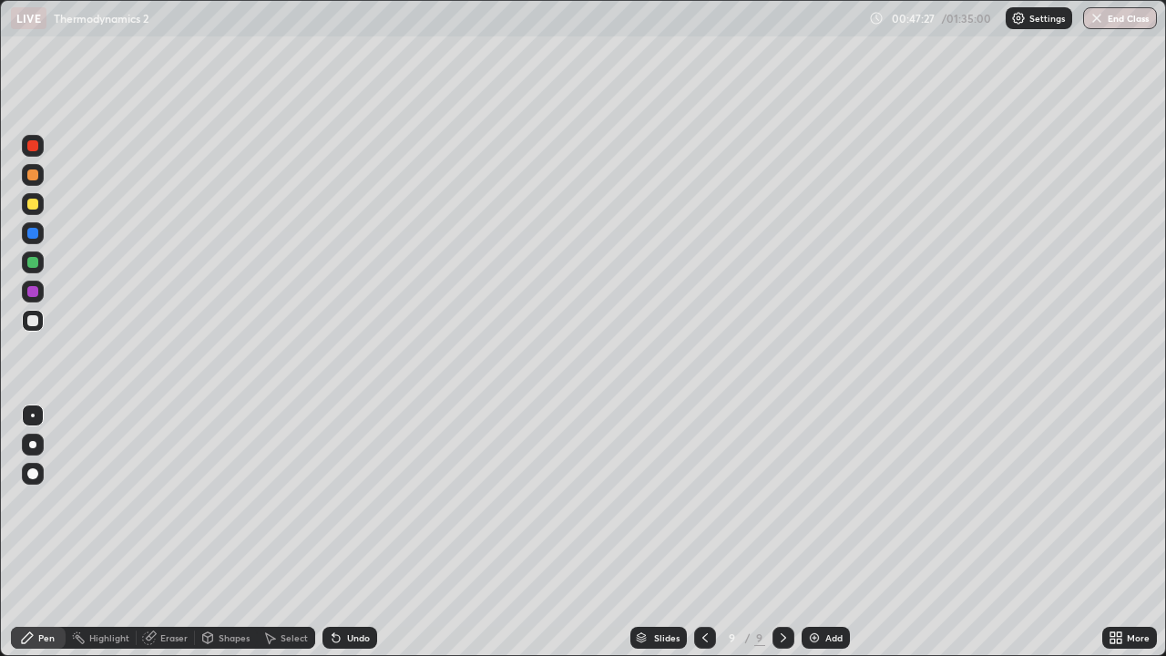
click at [36, 270] on div at bounding box center [33, 262] width 22 height 22
click at [33, 317] on div at bounding box center [32, 320] width 11 height 11
click at [291, 532] on div "Select" at bounding box center [286, 637] width 58 height 22
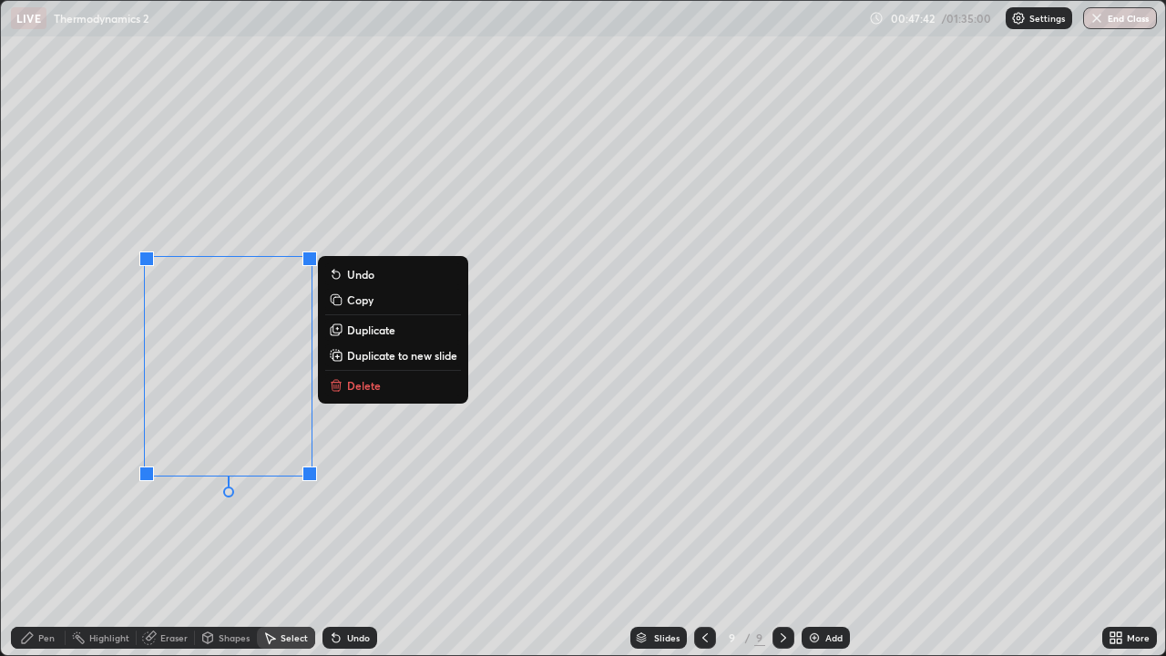
click at [360, 331] on p "Duplicate" at bounding box center [371, 329] width 48 height 15
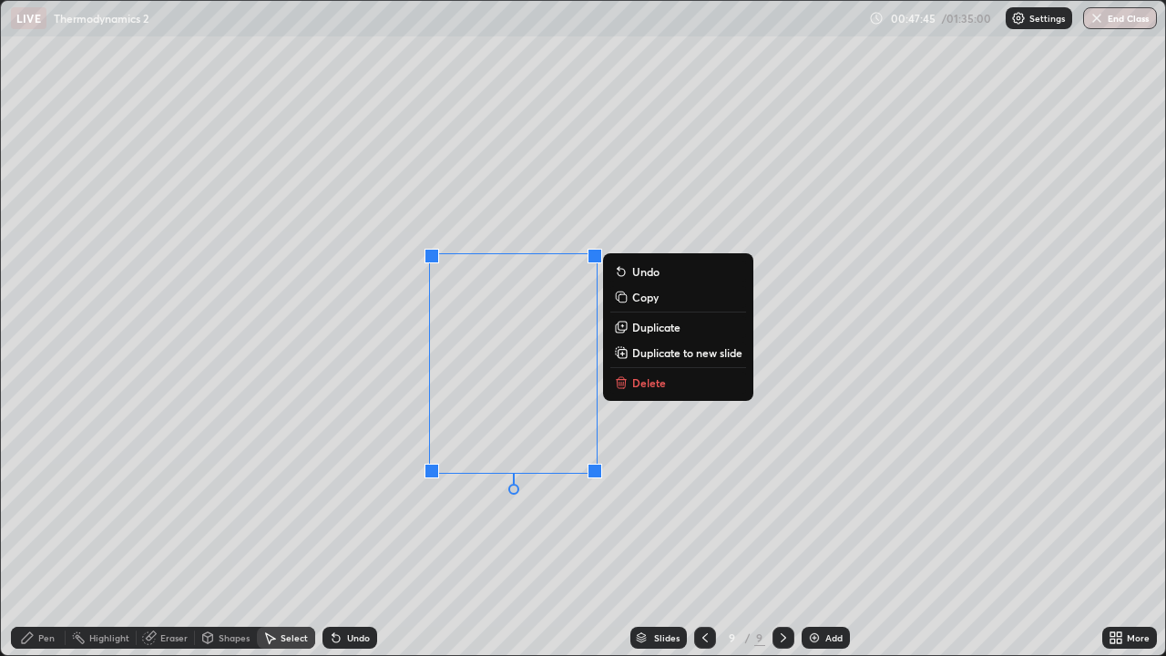
click at [33, 532] on icon at bounding box center [27, 637] width 15 height 15
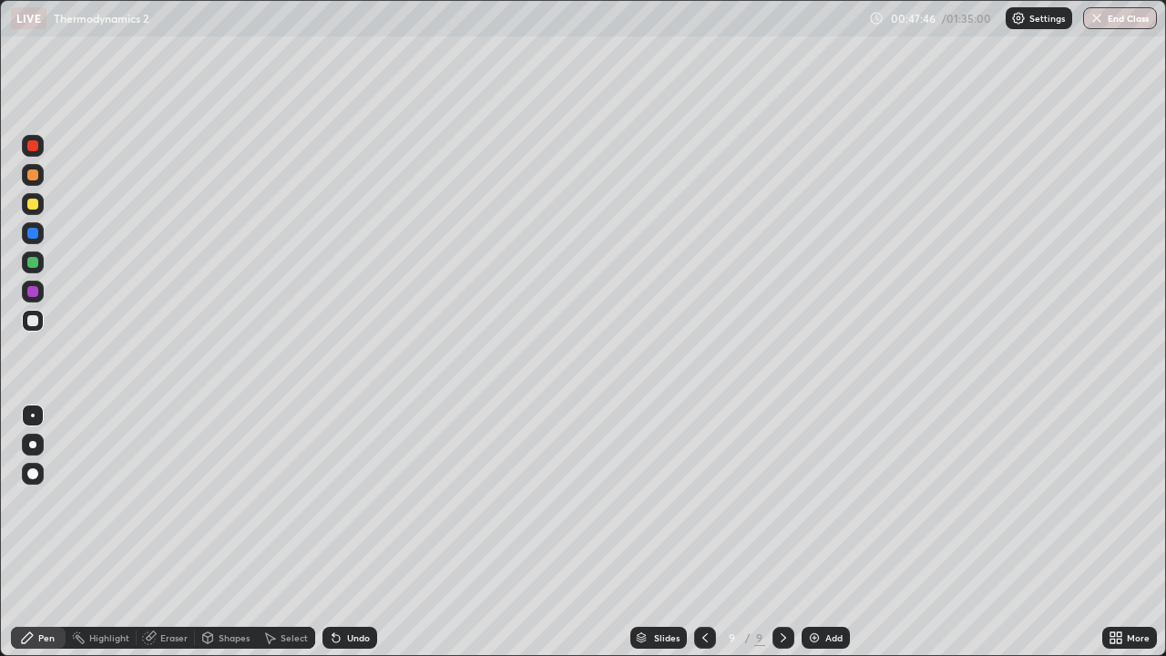
click at [36, 206] on div at bounding box center [32, 204] width 11 height 11
click at [38, 182] on div at bounding box center [33, 175] width 22 height 22
click at [39, 232] on div at bounding box center [33, 233] width 22 height 22
click at [335, 532] on icon at bounding box center [336, 637] width 15 height 15
click at [341, 532] on div "Undo" at bounding box center [349, 637] width 55 height 22
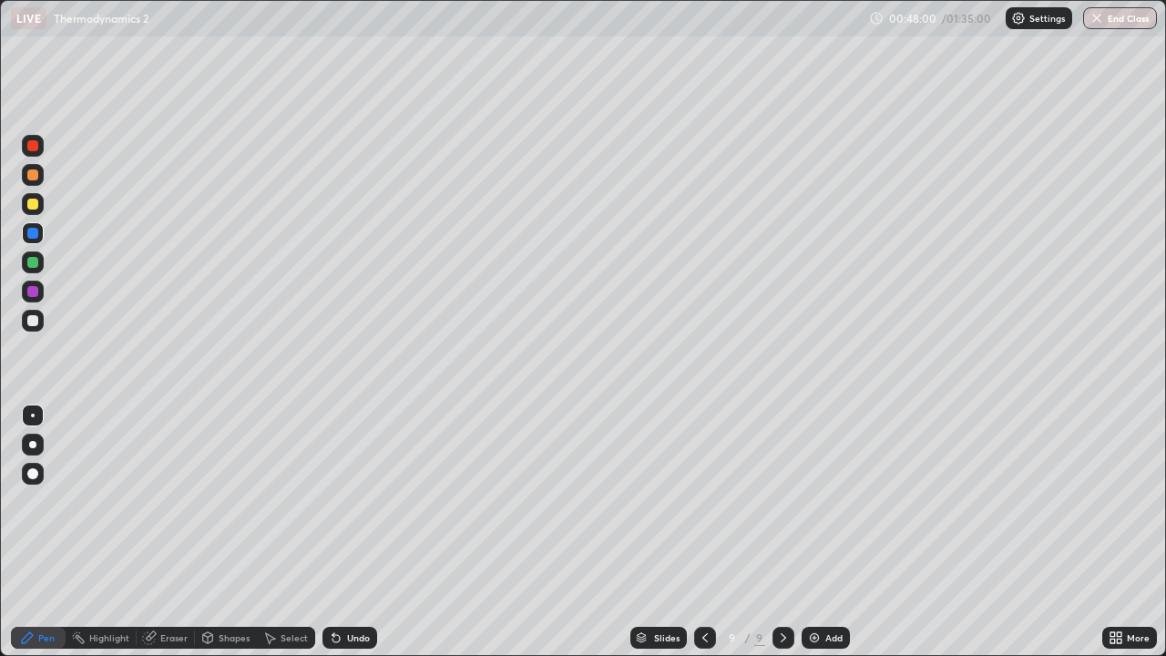
click at [40, 199] on div at bounding box center [33, 204] width 22 height 22
click at [336, 532] on icon at bounding box center [335, 638] width 7 height 7
click at [34, 147] on div at bounding box center [32, 145] width 11 height 11
click at [33, 260] on div at bounding box center [32, 262] width 11 height 11
click at [29, 209] on div at bounding box center [32, 204] width 11 height 11
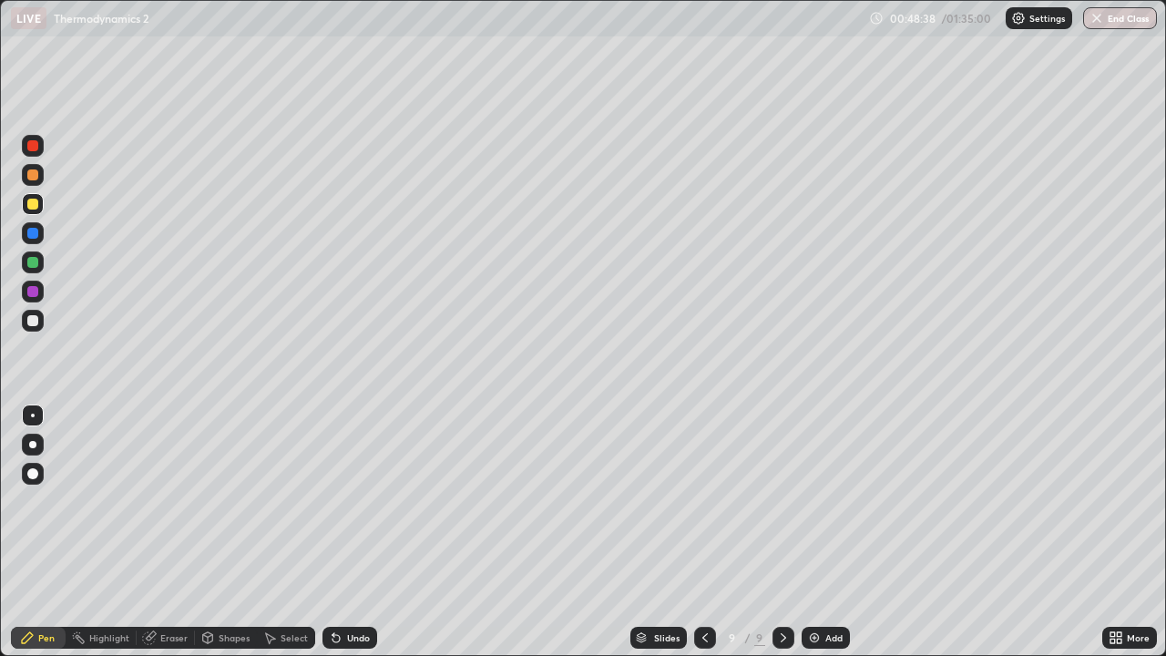
click at [165, 532] on div "Eraser" at bounding box center [166, 637] width 58 height 22
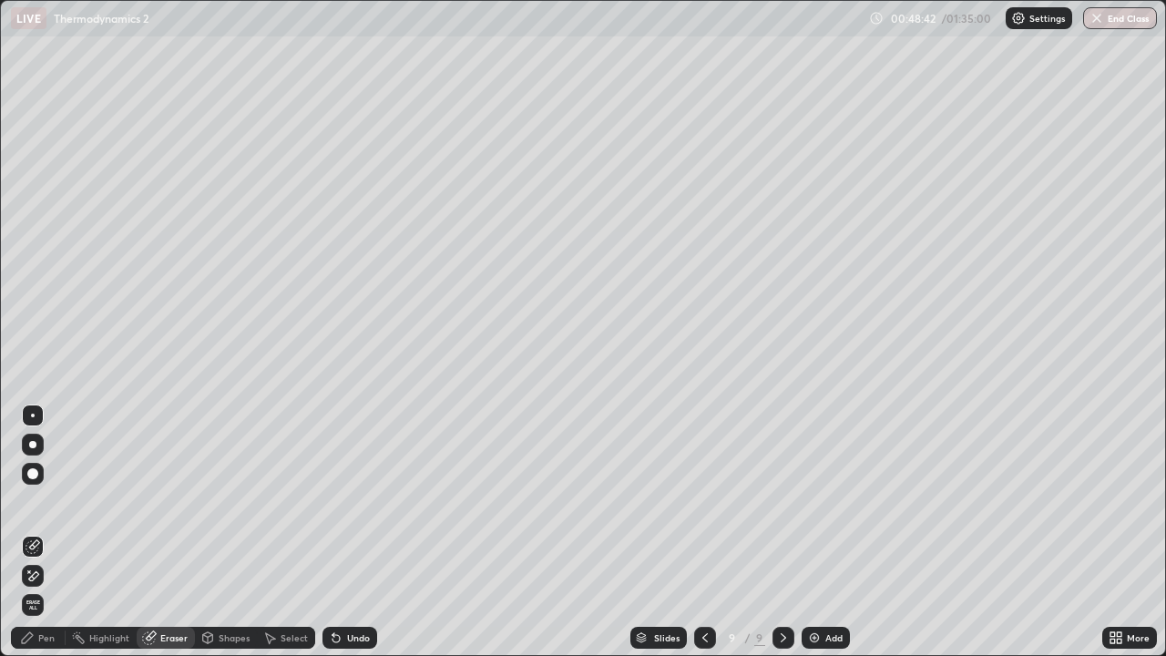
click at [48, 532] on div "Pen" at bounding box center [46, 637] width 16 height 9
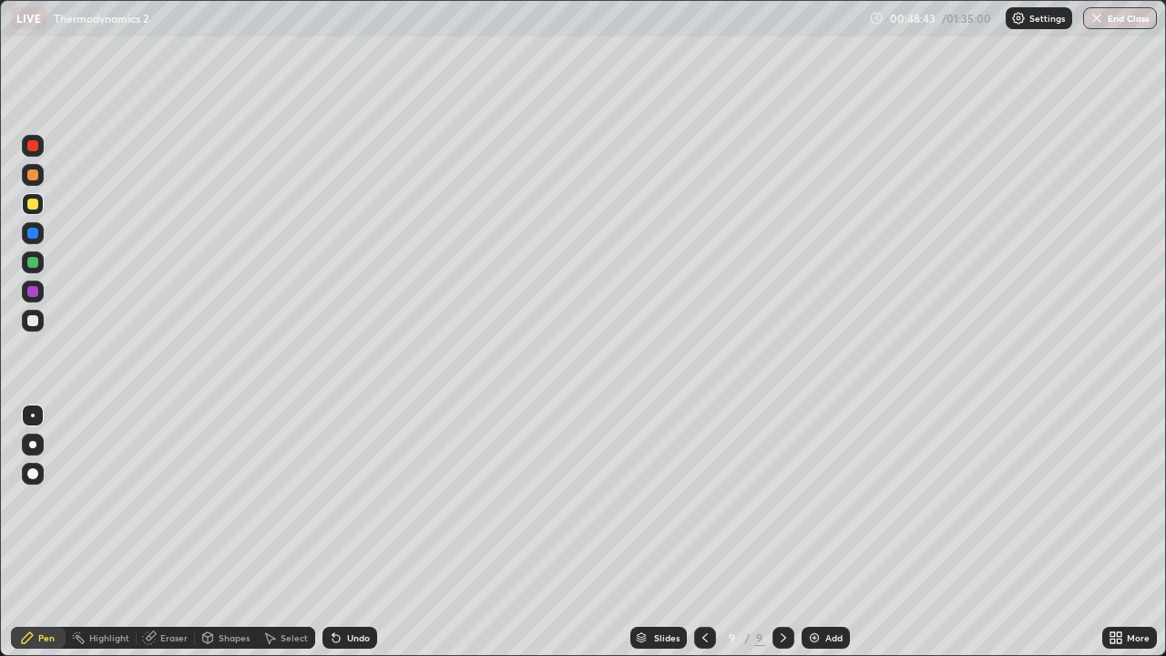
click at [33, 328] on div at bounding box center [33, 321] width 22 height 22
click at [36, 270] on div at bounding box center [33, 262] width 22 height 22
click at [347, 532] on div "Undo" at bounding box center [349, 637] width 55 height 22
click at [25, 324] on div at bounding box center [33, 321] width 22 height 22
click at [332, 532] on icon at bounding box center [333, 634] width 2 height 2
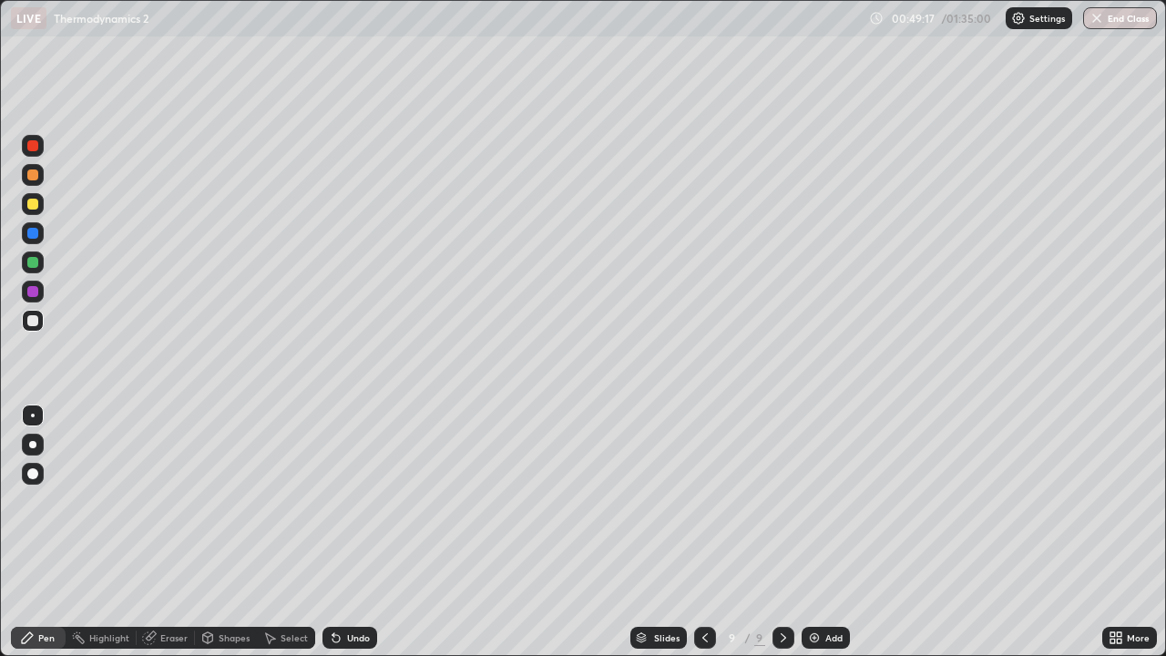
click at [341, 532] on icon at bounding box center [336, 637] width 15 height 15
click at [347, 532] on div "Undo" at bounding box center [358, 637] width 23 height 9
click at [352, 532] on div "Undo" at bounding box center [358, 637] width 23 height 9
click at [361, 532] on div "Undo" at bounding box center [358, 637] width 23 height 9
click at [374, 532] on div "Undo" at bounding box center [349, 637] width 55 height 22
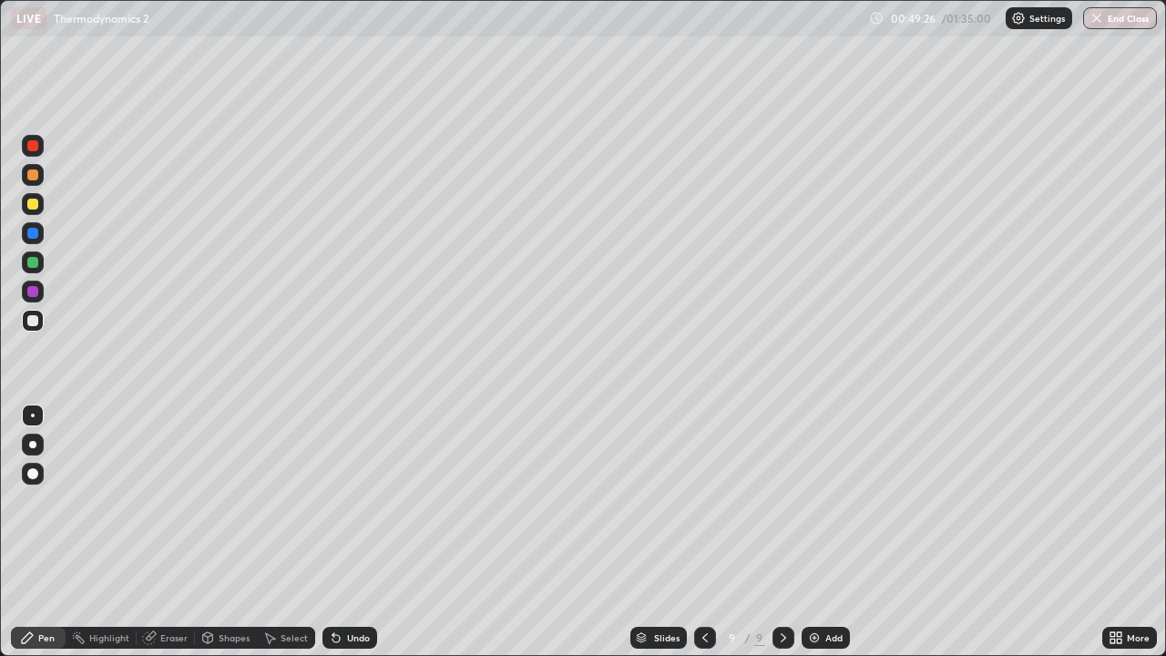
click at [29, 270] on div at bounding box center [33, 262] width 22 height 22
click at [34, 204] on div at bounding box center [32, 204] width 11 height 11
click at [25, 241] on div at bounding box center [33, 233] width 22 height 22
click at [39, 271] on div at bounding box center [33, 262] width 22 height 22
click at [28, 321] on div at bounding box center [32, 320] width 11 height 11
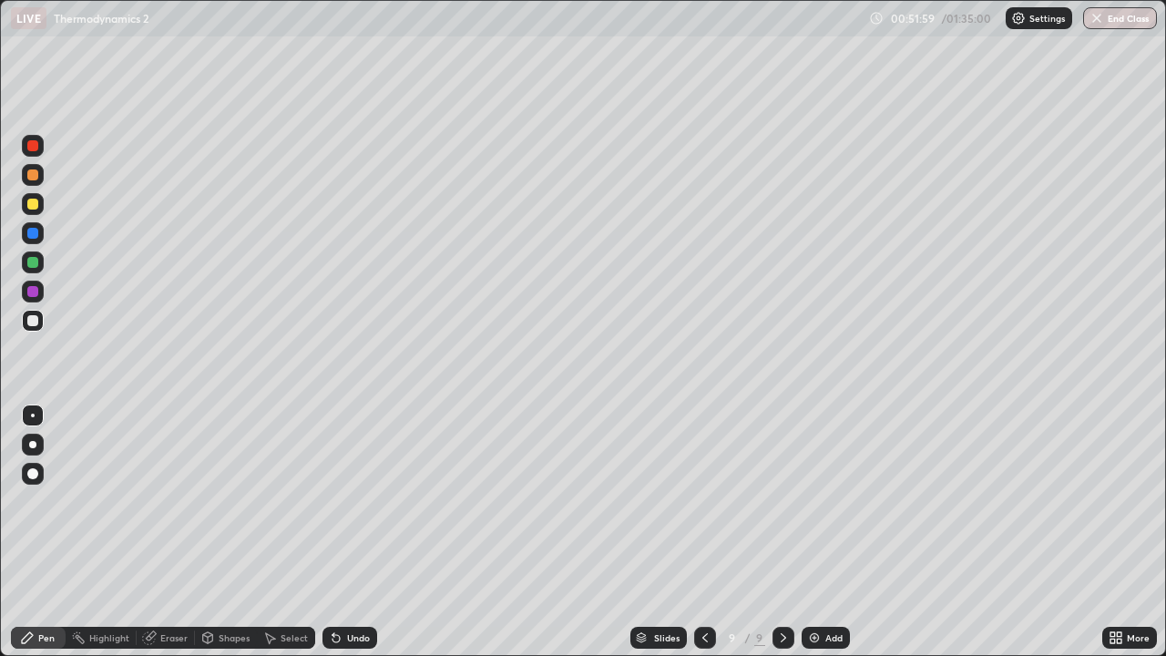
click at [39, 199] on div at bounding box center [33, 204] width 22 height 22
click at [42, 264] on div at bounding box center [33, 262] width 22 height 22
click at [32, 329] on div at bounding box center [33, 321] width 22 height 22
click at [293, 532] on div "Select" at bounding box center [293, 637] width 27 height 9
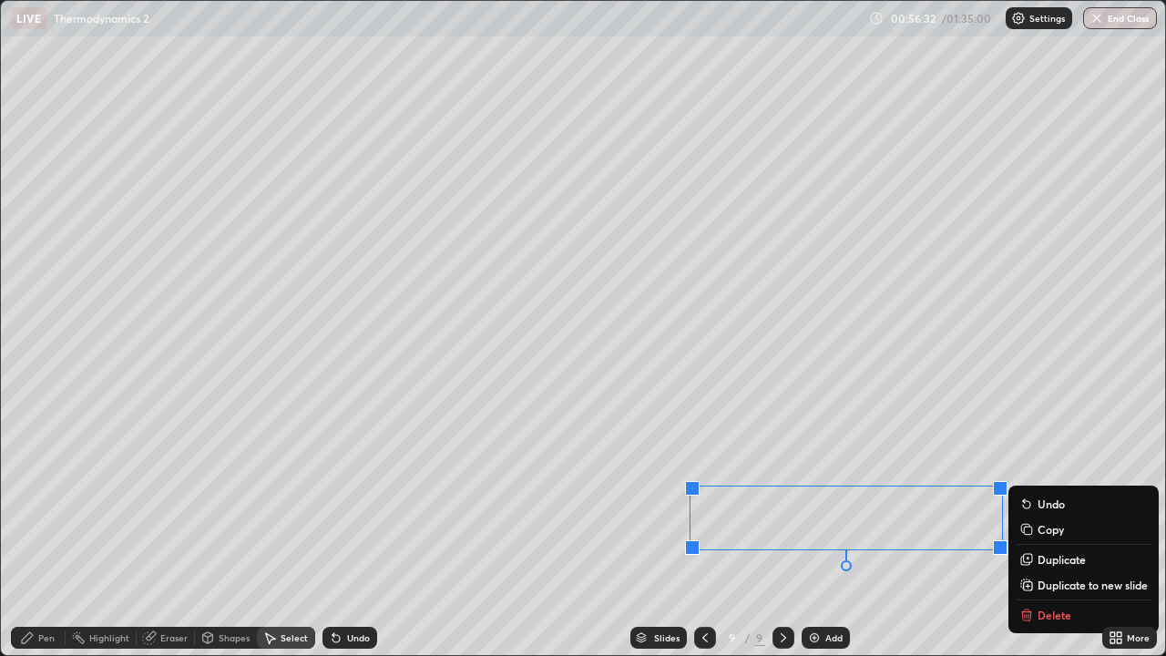
click at [972, 532] on div "0 ° Undo Copy Duplicate Duplicate to new slide Delete" at bounding box center [583, 328] width 1164 height 654
click at [1043, 532] on p "Duplicate to new slide" at bounding box center [1092, 582] width 110 height 15
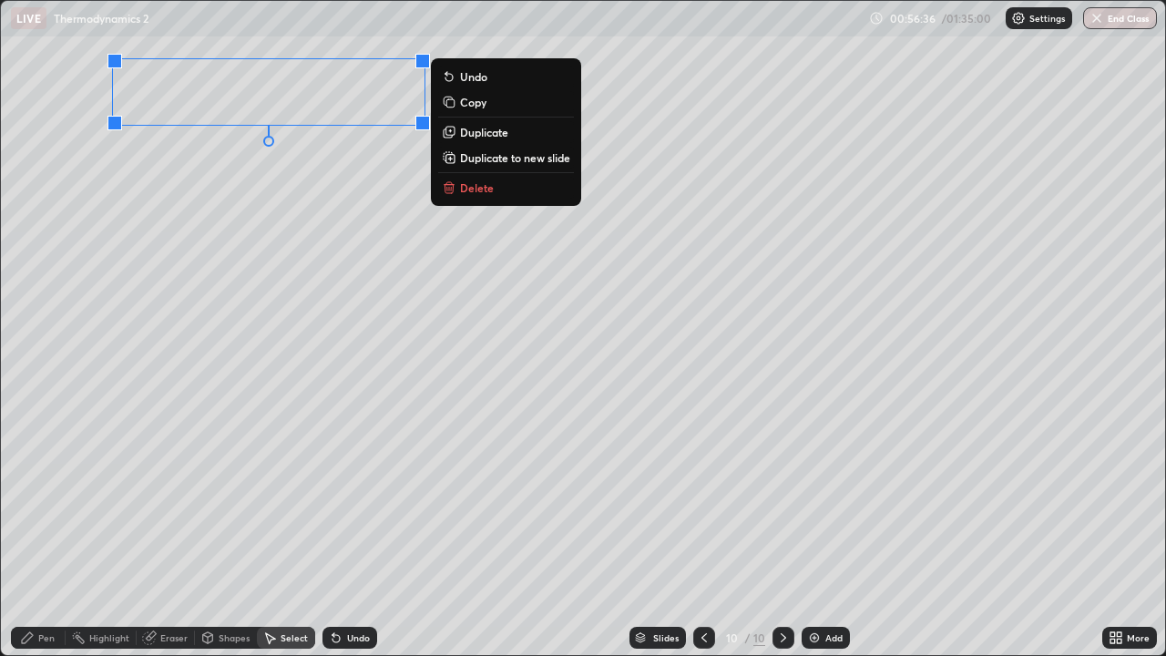
click at [45, 532] on div "Pen" at bounding box center [38, 637] width 55 height 22
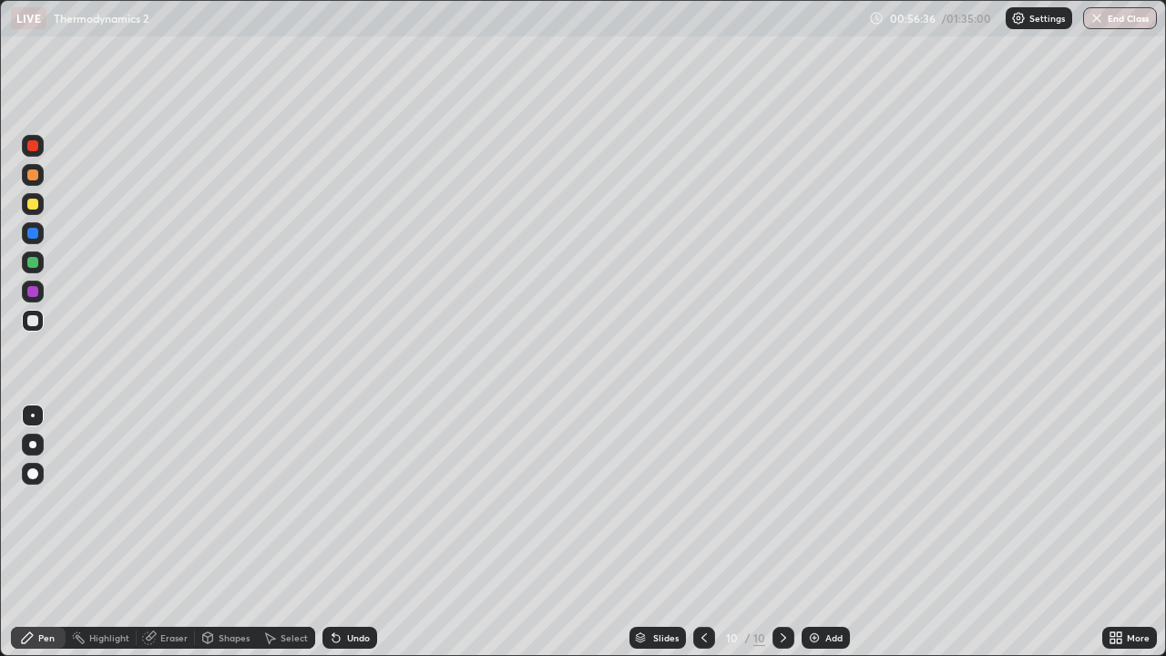
click at [33, 263] on div at bounding box center [32, 262] width 11 height 11
click at [37, 183] on div at bounding box center [33, 175] width 22 height 22
click at [36, 317] on div at bounding box center [32, 320] width 11 height 11
click at [40, 264] on div at bounding box center [33, 262] width 22 height 22
click at [34, 323] on div at bounding box center [32, 320] width 11 height 11
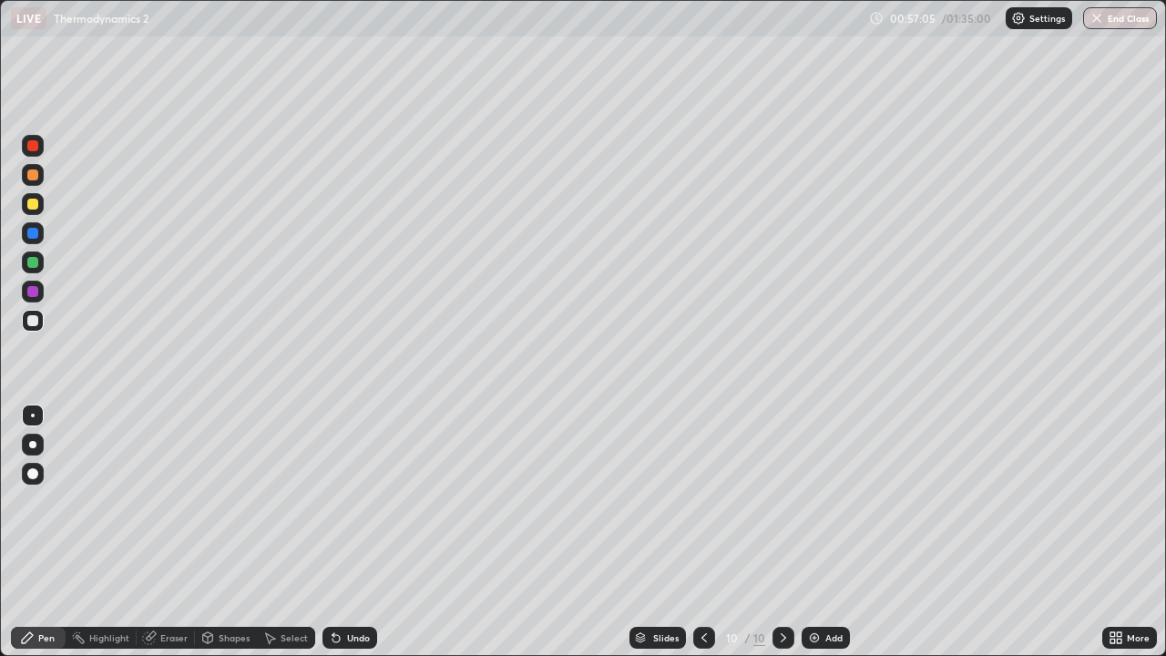
click at [30, 226] on div at bounding box center [33, 233] width 22 height 22
click at [35, 211] on div at bounding box center [33, 204] width 22 height 22
click at [38, 153] on div at bounding box center [33, 146] width 22 height 22
click at [31, 230] on div at bounding box center [32, 233] width 11 height 11
click at [34, 204] on div at bounding box center [32, 204] width 11 height 11
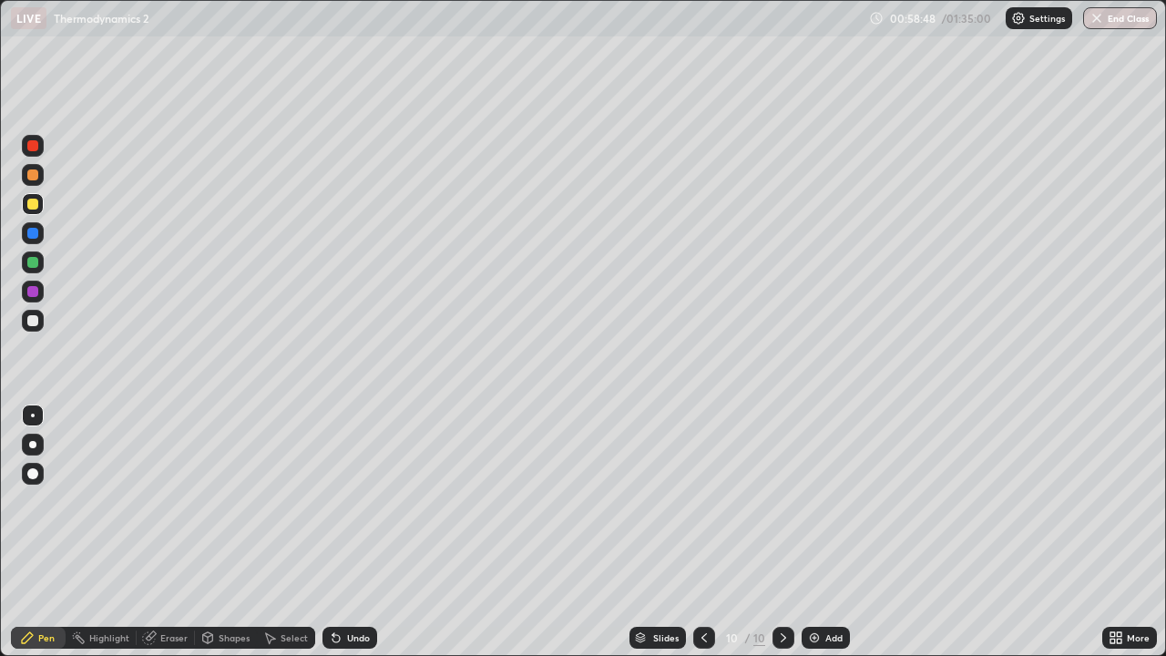
click at [784, 532] on div at bounding box center [783, 637] width 22 height 22
click at [32, 255] on div at bounding box center [33, 262] width 22 height 22
click at [37, 265] on div at bounding box center [32, 262] width 11 height 11
click at [178, 532] on div "Eraser" at bounding box center [173, 637] width 27 height 9
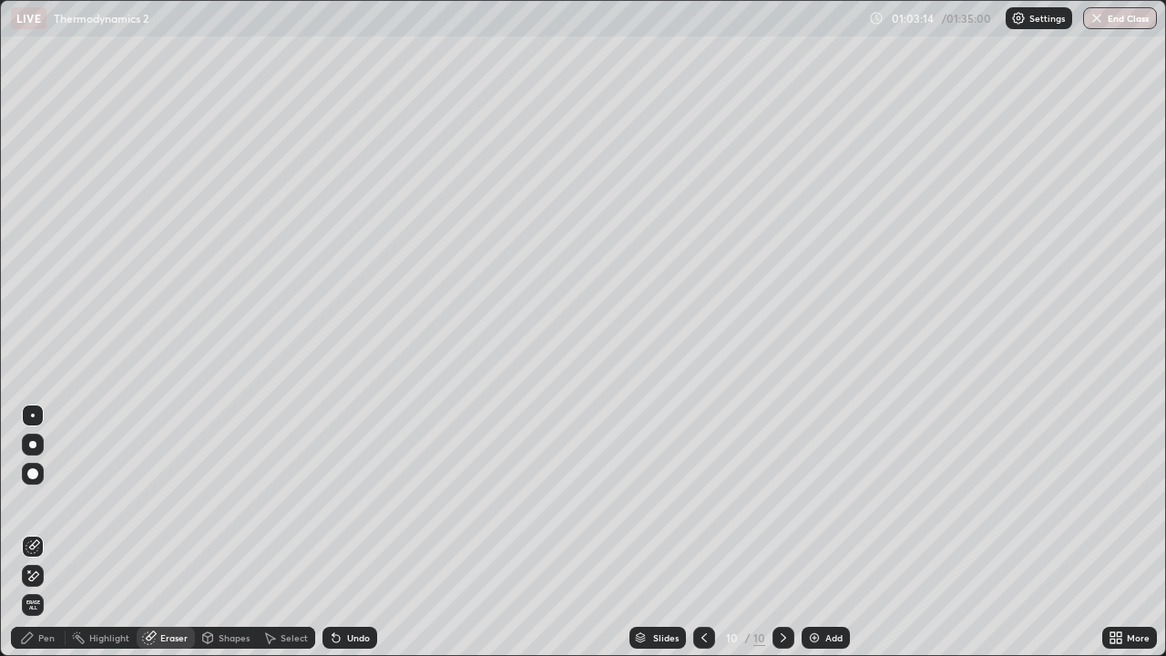
click at [36, 532] on div at bounding box center [33, 546] width 22 height 22
click at [36, 532] on icon at bounding box center [32, 575] width 15 height 15
click at [47, 532] on div "Pen" at bounding box center [46, 637] width 16 height 9
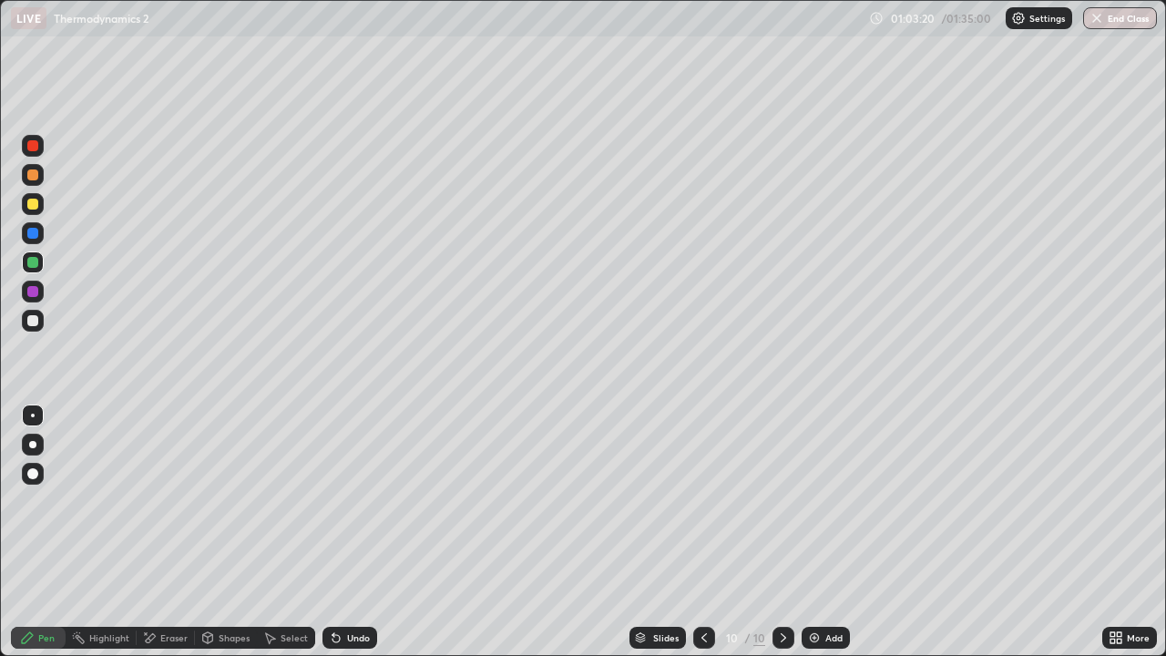
click at [26, 312] on div at bounding box center [33, 321] width 22 height 22
click at [821, 532] on div "Add" at bounding box center [825, 637] width 48 height 22
click at [37, 469] on div at bounding box center [33, 474] width 22 height 22
click at [37, 240] on div at bounding box center [33, 233] width 22 height 22
click at [34, 269] on div at bounding box center [33, 262] width 22 height 22
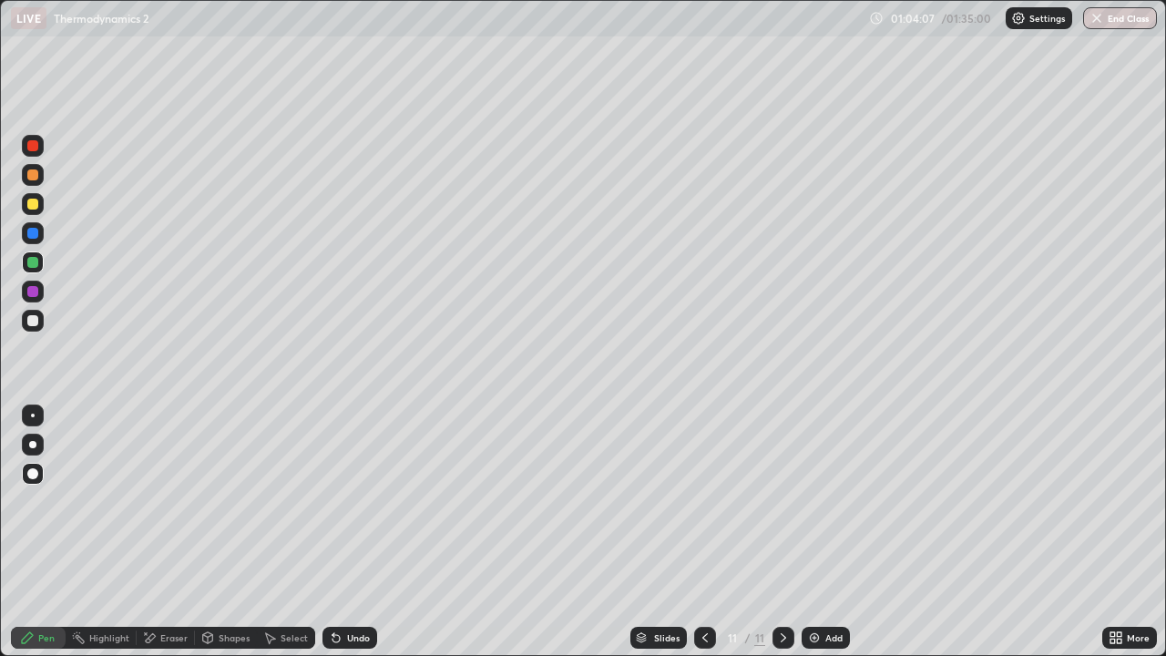
click at [27, 322] on div at bounding box center [32, 320] width 11 height 11
click at [33, 283] on div at bounding box center [33, 291] width 22 height 22
click at [36, 262] on div at bounding box center [32, 262] width 11 height 11
click at [37, 211] on div at bounding box center [33, 204] width 22 height 22
click at [168, 532] on div "Eraser" at bounding box center [173, 637] width 27 height 9
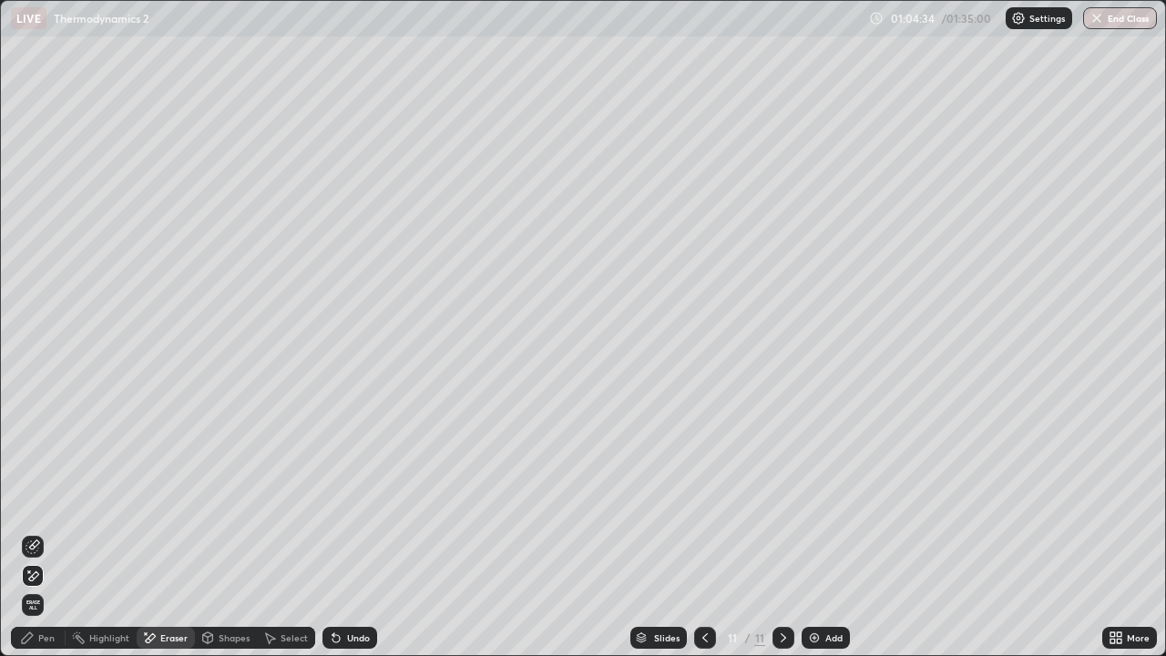
click at [41, 532] on div "Pen" at bounding box center [46, 637] width 16 height 9
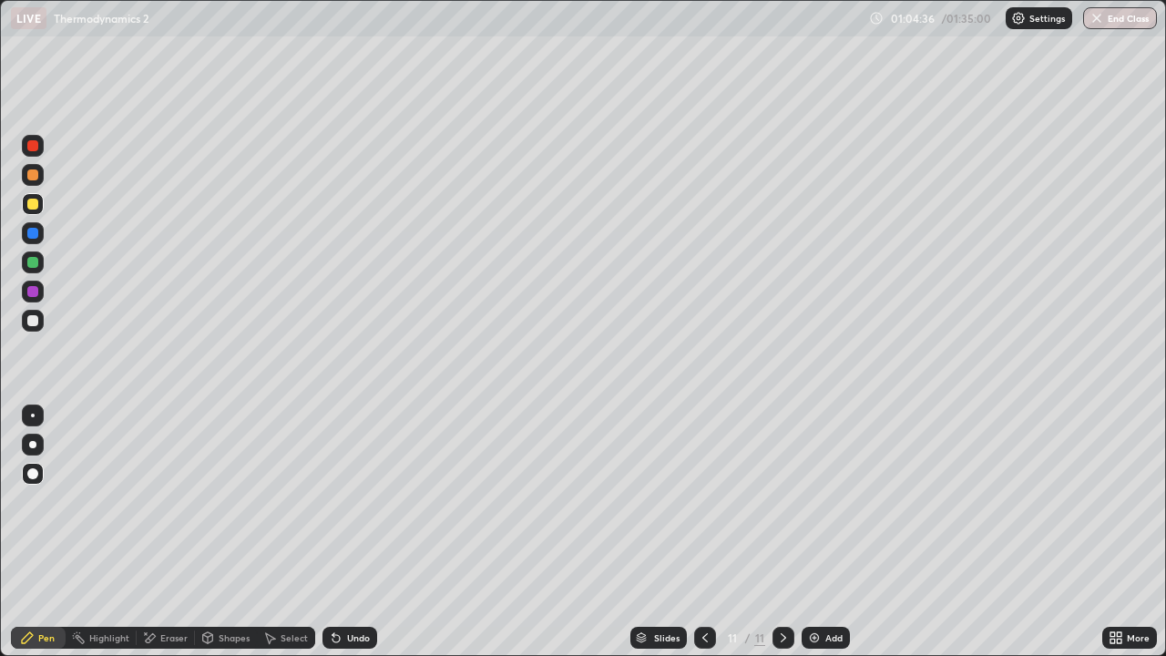
click at [331, 532] on div "Undo" at bounding box center [349, 637] width 55 height 22
click at [36, 325] on div at bounding box center [33, 321] width 22 height 22
click at [36, 209] on div at bounding box center [32, 204] width 11 height 11
click at [25, 166] on div at bounding box center [33, 175] width 22 height 22
click at [340, 532] on icon at bounding box center [336, 637] width 15 height 15
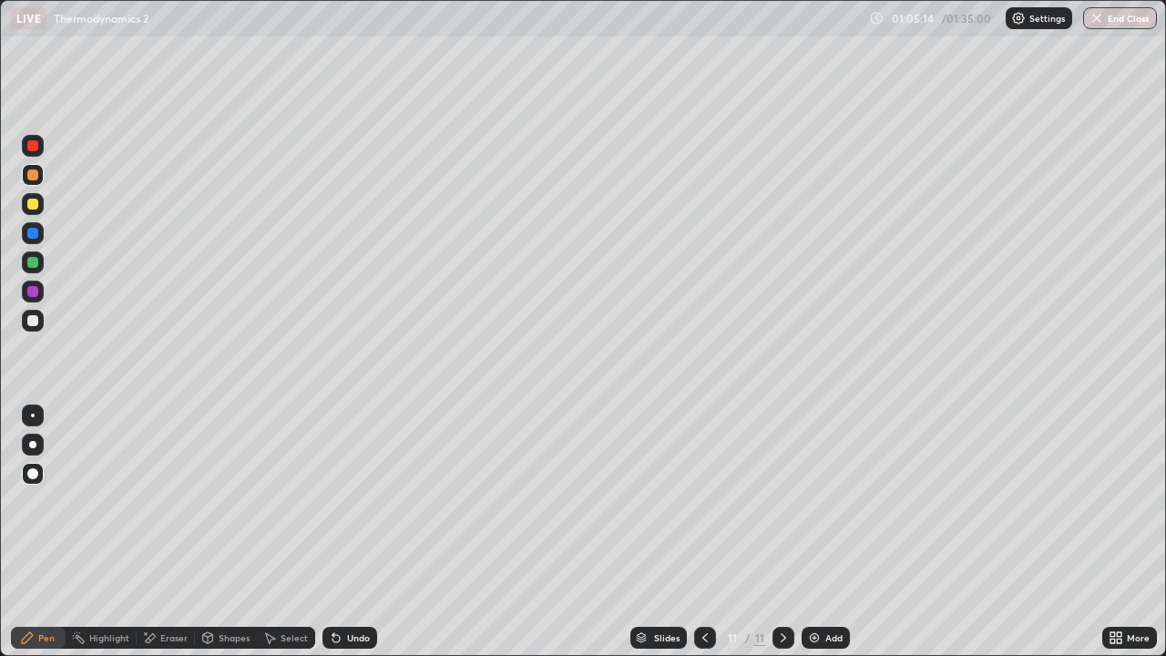
click at [347, 532] on div "Undo" at bounding box center [358, 637] width 23 height 9
click at [29, 321] on div at bounding box center [32, 320] width 11 height 11
click at [32, 206] on div at bounding box center [32, 204] width 11 height 11
click at [37, 184] on div at bounding box center [33, 175] width 22 height 22
click at [40, 325] on div at bounding box center [33, 321] width 22 height 22
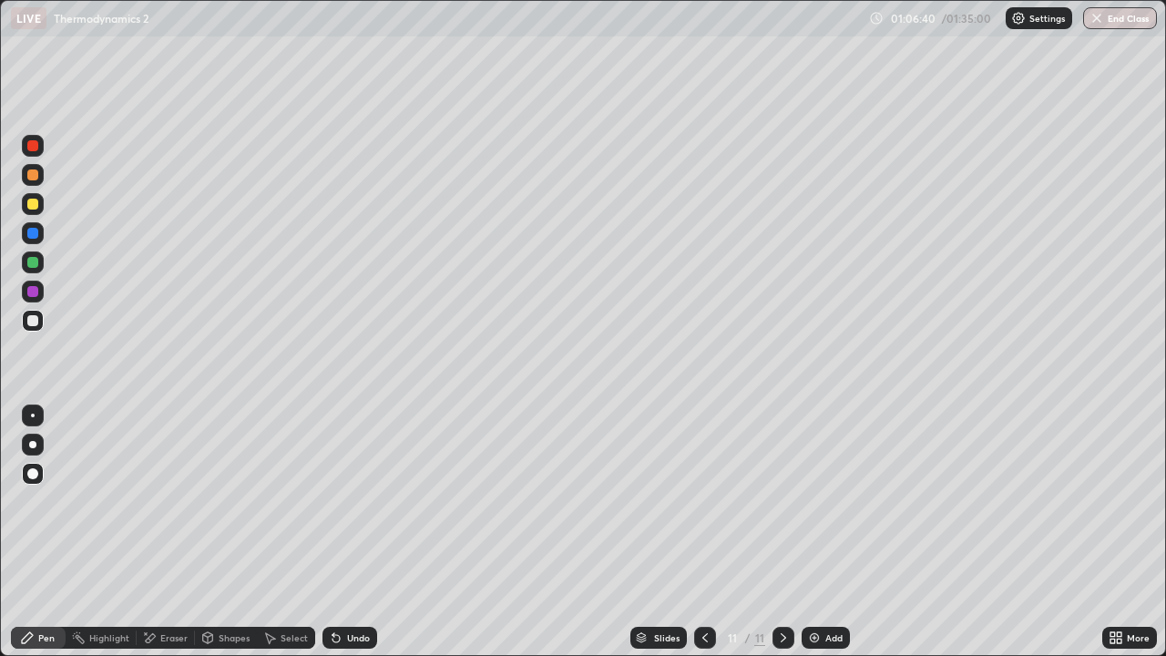
click at [237, 532] on div "Shapes" at bounding box center [234, 637] width 31 height 9
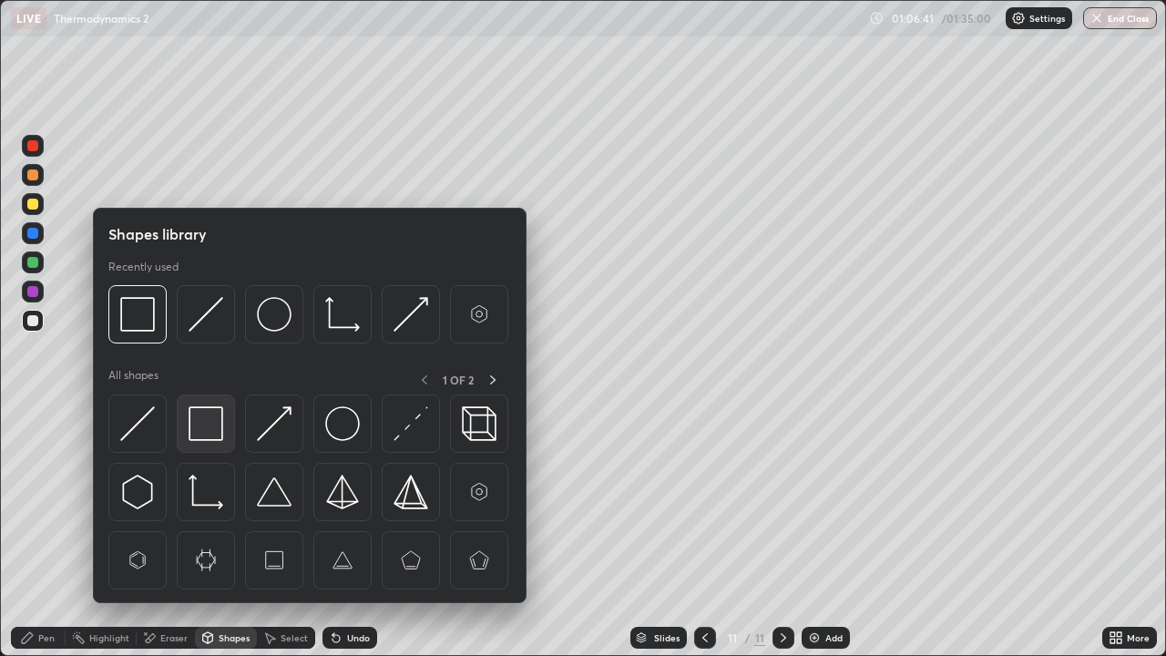
click at [210, 436] on img at bounding box center [205, 423] width 35 height 35
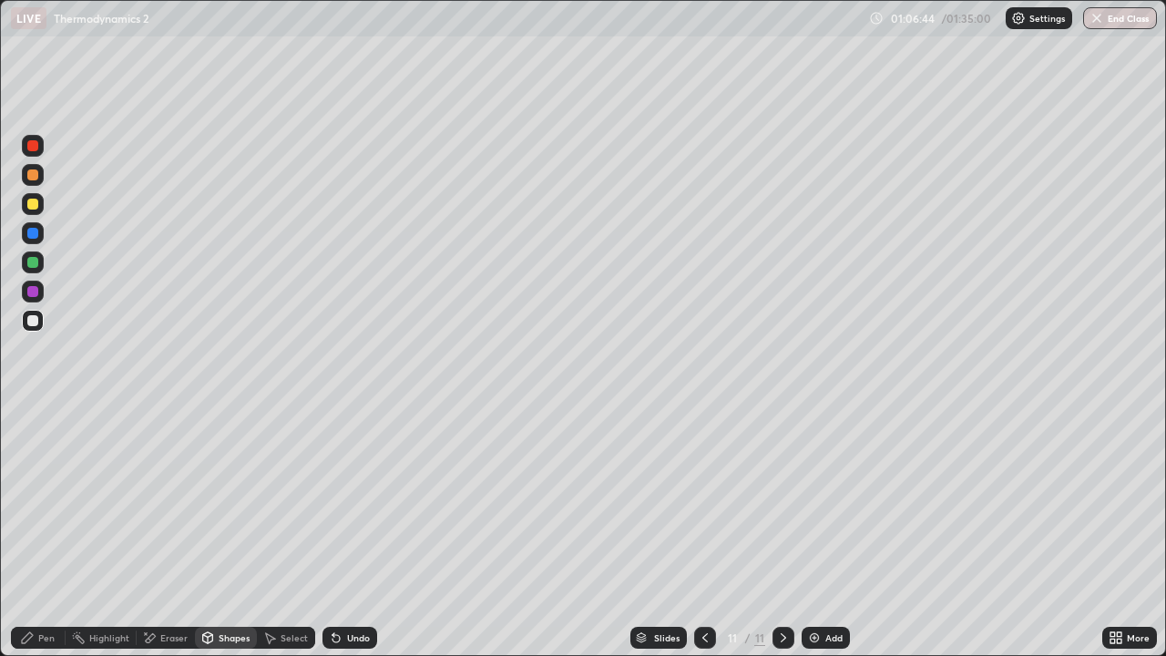
click at [51, 532] on div "Pen" at bounding box center [46, 637] width 16 height 9
click at [39, 412] on div at bounding box center [33, 415] width 22 height 22
click at [35, 265] on div at bounding box center [32, 262] width 11 height 11
click at [34, 321] on div at bounding box center [32, 320] width 11 height 11
click at [30, 264] on div at bounding box center [32, 262] width 11 height 11
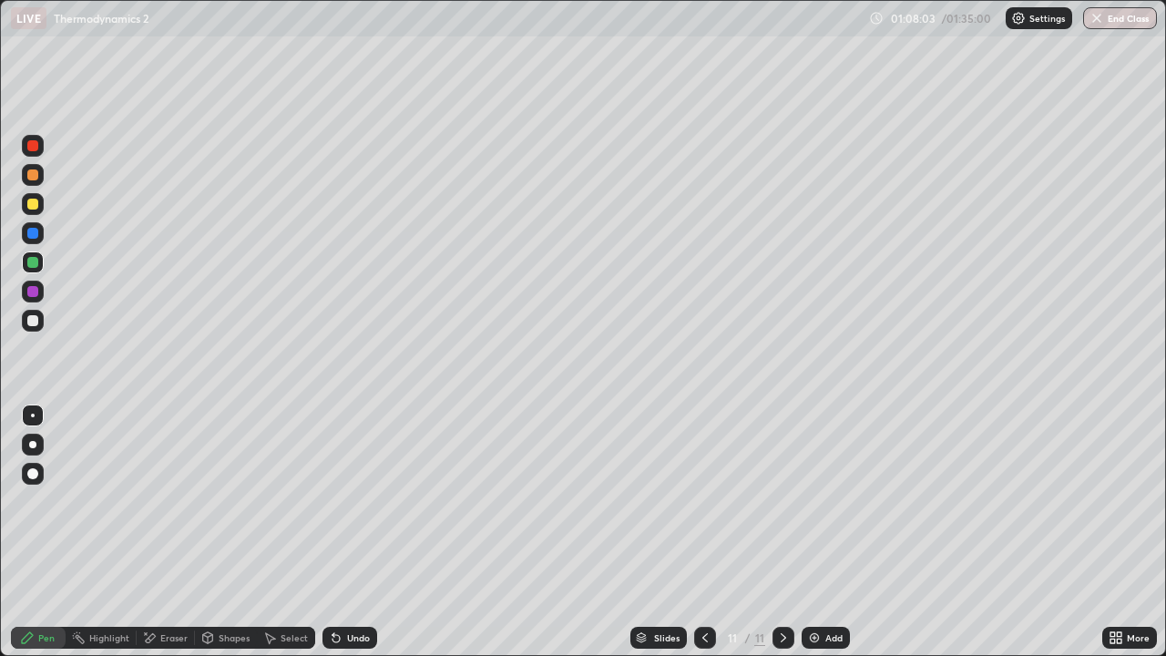
click at [32, 175] on div at bounding box center [32, 174] width 11 height 11
click at [360, 532] on div "Undo" at bounding box center [358, 637] width 23 height 9
click at [20, 331] on div at bounding box center [32, 320] width 29 height 29
click at [23, 259] on div at bounding box center [33, 262] width 22 height 22
click at [32, 205] on div at bounding box center [32, 204] width 11 height 11
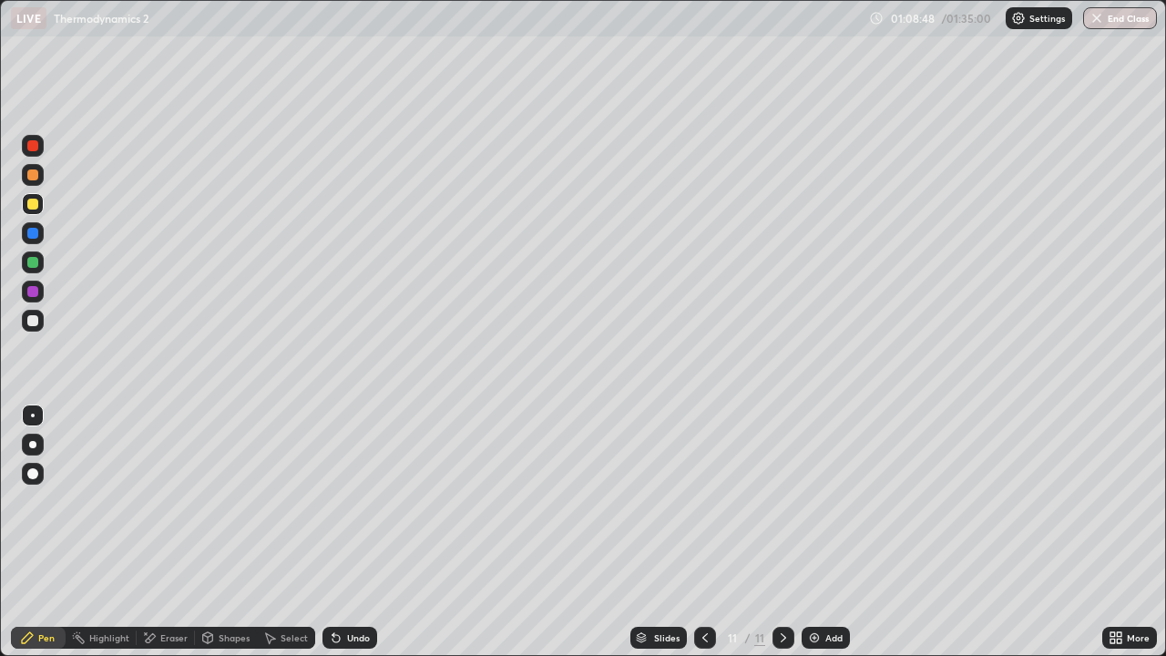
click at [33, 202] on div at bounding box center [32, 204] width 11 height 11
click at [367, 532] on div "Undo" at bounding box center [349, 637] width 55 height 22
click at [366, 532] on div "Undo" at bounding box center [358, 637] width 23 height 9
click at [359, 532] on div "Undo" at bounding box center [358, 637] width 23 height 9
click at [300, 532] on div "Select" at bounding box center [286, 637] width 58 height 22
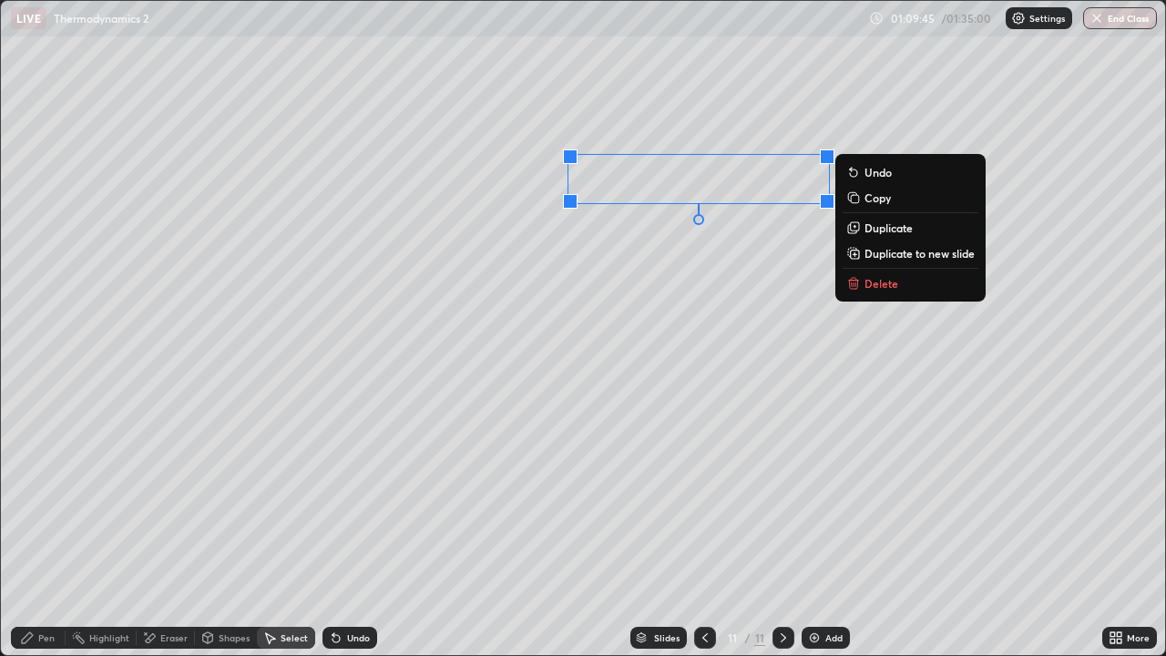
click at [883, 229] on p "Duplicate" at bounding box center [888, 227] width 48 height 15
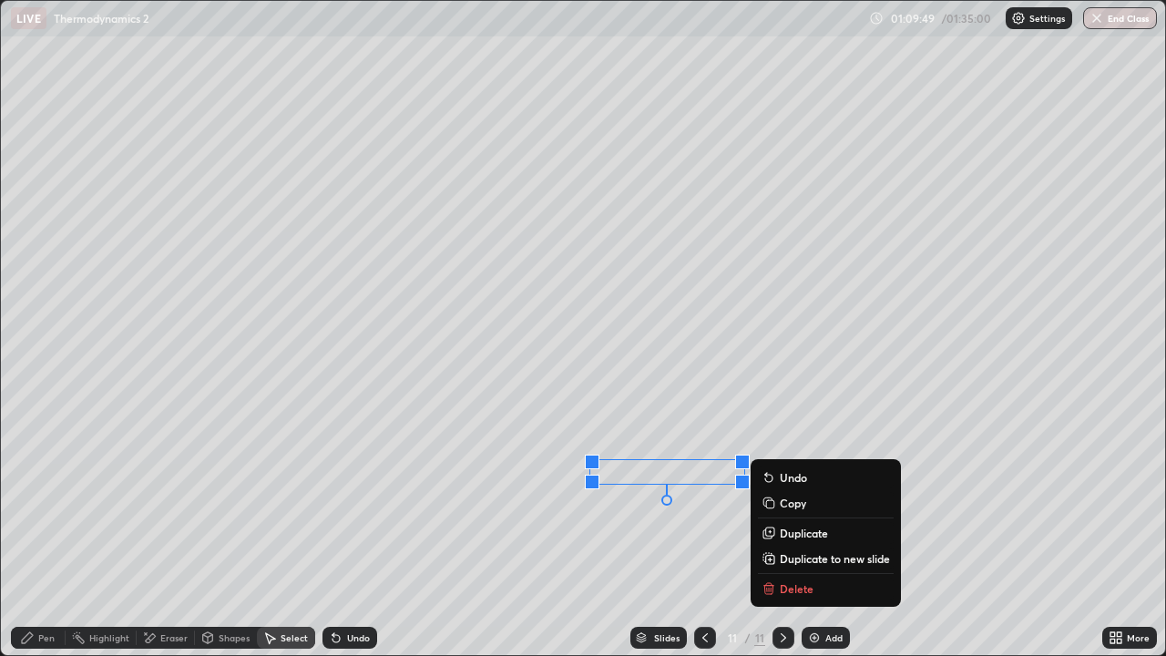
click at [35, 532] on div "Pen" at bounding box center [38, 637] width 55 height 22
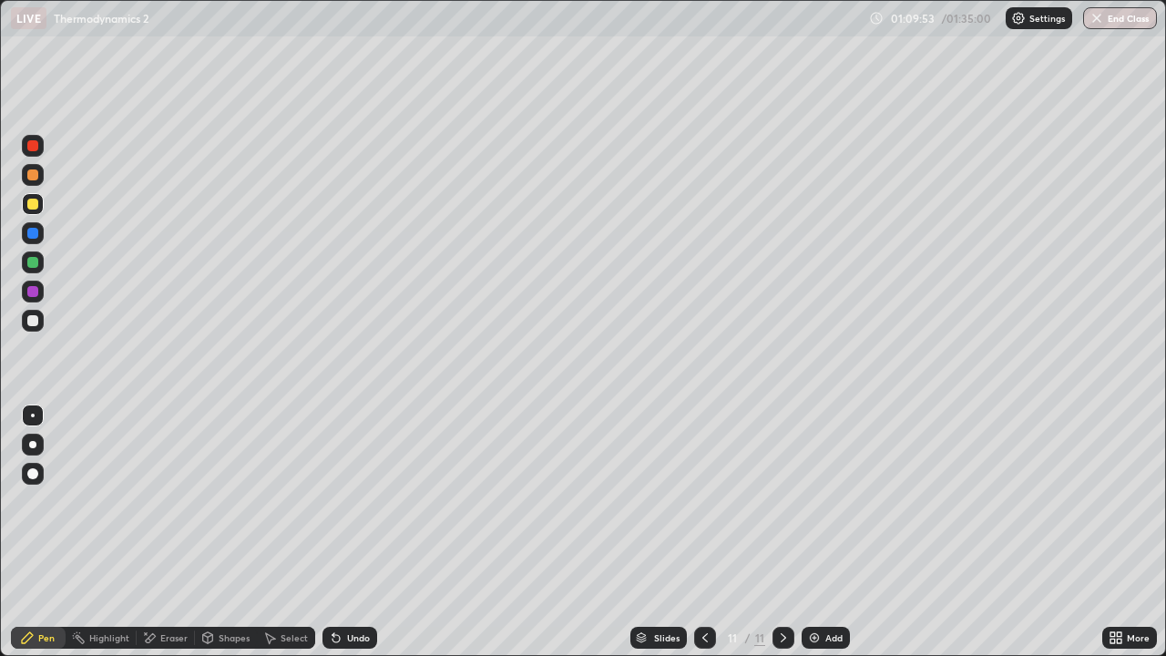
click at [96, 532] on div "Highlight" at bounding box center [109, 637] width 40 height 9
click at [29, 532] on div at bounding box center [33, 576] width 22 height 22
click at [818, 532] on div "Add" at bounding box center [825, 637] width 48 height 22
click at [38, 328] on div at bounding box center [33, 321] width 22 height 22
click at [34, 532] on icon at bounding box center [27, 637] width 15 height 15
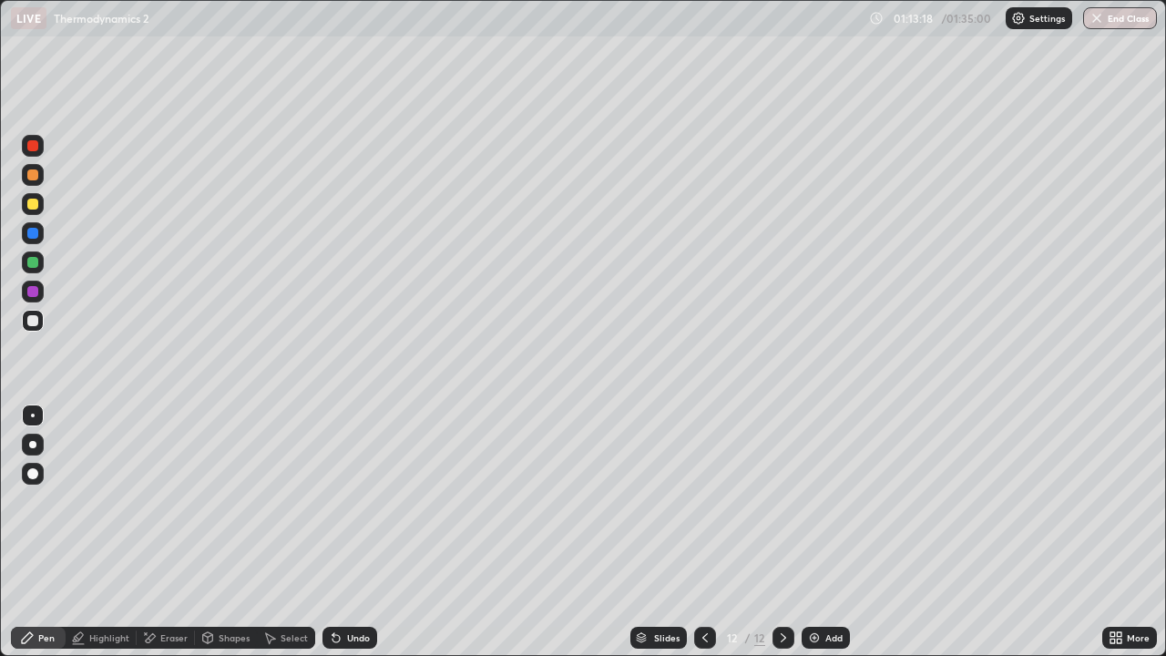
click at [33, 471] on div at bounding box center [32, 473] width 11 height 11
click at [33, 254] on div at bounding box center [33, 262] width 22 height 22
click at [34, 204] on div at bounding box center [32, 204] width 11 height 11
click at [35, 318] on div at bounding box center [32, 320] width 11 height 11
click at [28, 265] on div at bounding box center [32, 262] width 11 height 11
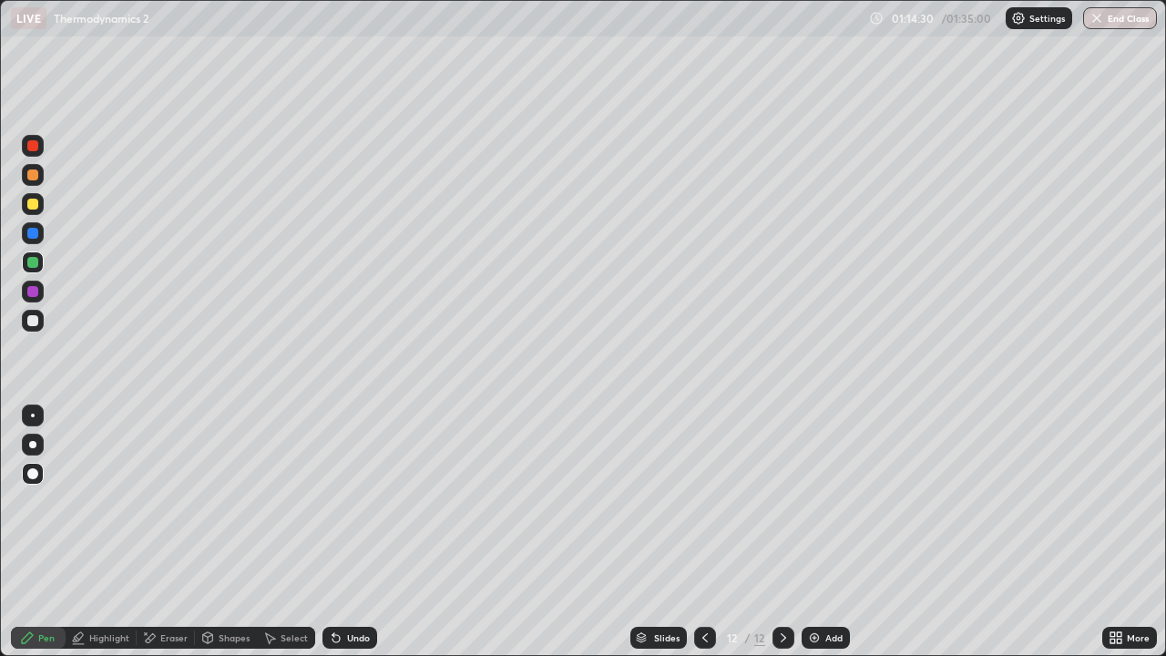
click at [31, 203] on div at bounding box center [32, 204] width 11 height 11
click at [34, 328] on div at bounding box center [33, 321] width 22 height 22
click at [332, 532] on icon at bounding box center [333, 634] width 2 height 2
click at [34, 262] on div at bounding box center [32, 262] width 11 height 11
click at [32, 324] on div at bounding box center [32, 320] width 11 height 11
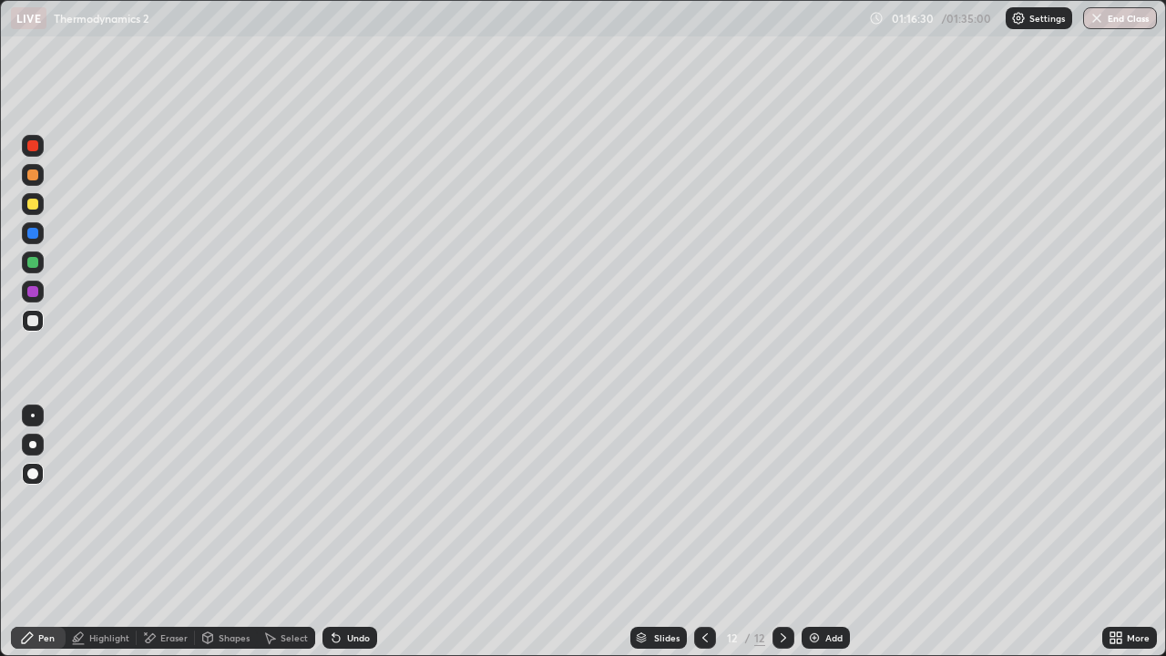
click at [29, 209] on div at bounding box center [32, 204] width 11 height 11
click at [35, 422] on div at bounding box center [33, 415] width 22 height 22
click at [33, 321] on div at bounding box center [32, 320] width 11 height 11
click at [34, 283] on div at bounding box center [33, 291] width 22 height 22
click at [33, 205] on div at bounding box center [32, 204] width 11 height 11
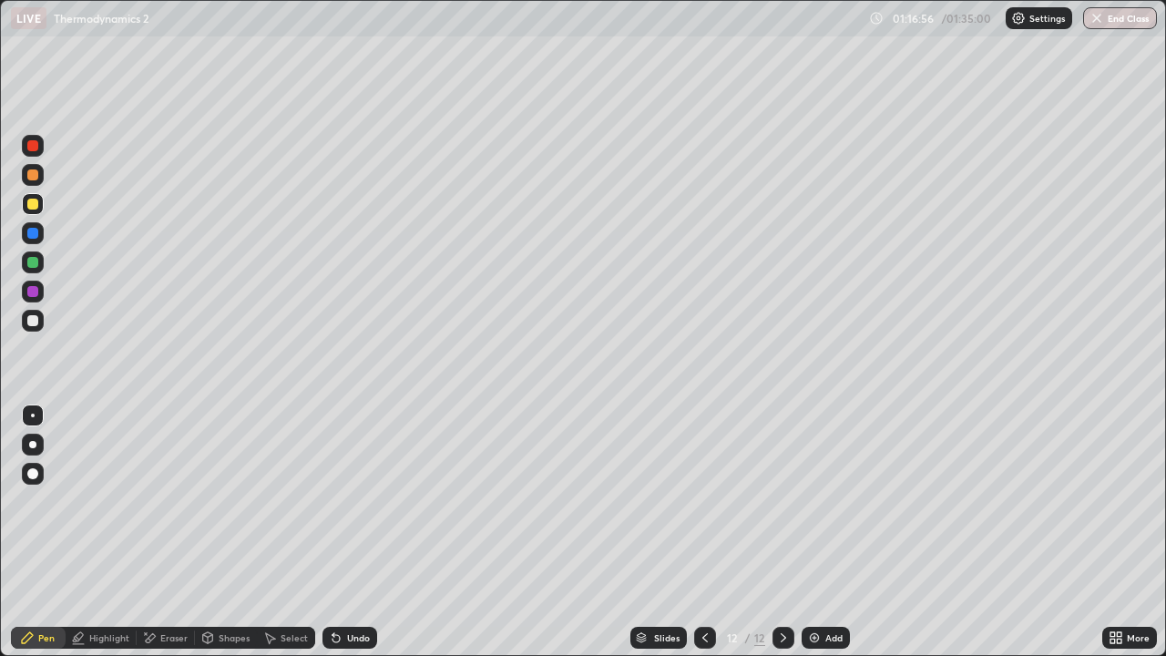
click at [35, 172] on div at bounding box center [32, 174] width 11 height 11
click at [33, 147] on div at bounding box center [32, 145] width 11 height 11
click at [40, 321] on div at bounding box center [33, 321] width 22 height 22
click at [334, 532] on div "Undo" at bounding box center [349, 637] width 55 height 22
click at [33, 289] on div at bounding box center [32, 291] width 11 height 11
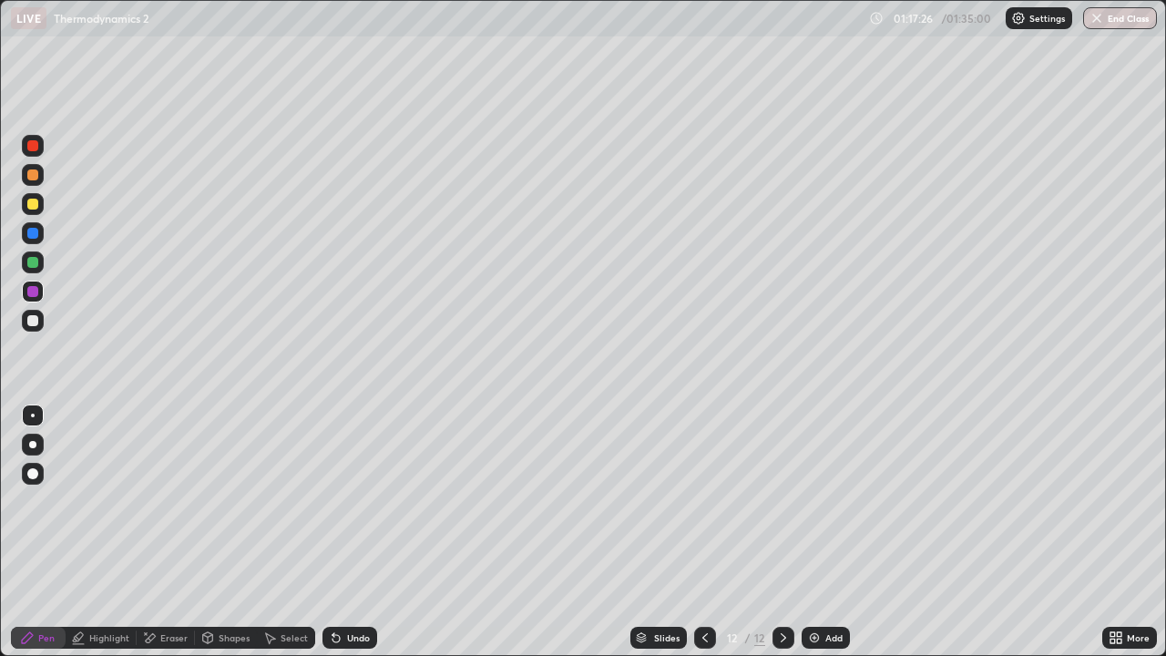
click at [24, 291] on div at bounding box center [33, 291] width 22 height 22
click at [31, 262] on div at bounding box center [32, 262] width 11 height 11
click at [35, 175] on div at bounding box center [32, 174] width 11 height 11
click at [340, 532] on div "Undo" at bounding box center [349, 637] width 55 height 22
click at [30, 329] on div at bounding box center [33, 321] width 22 height 22
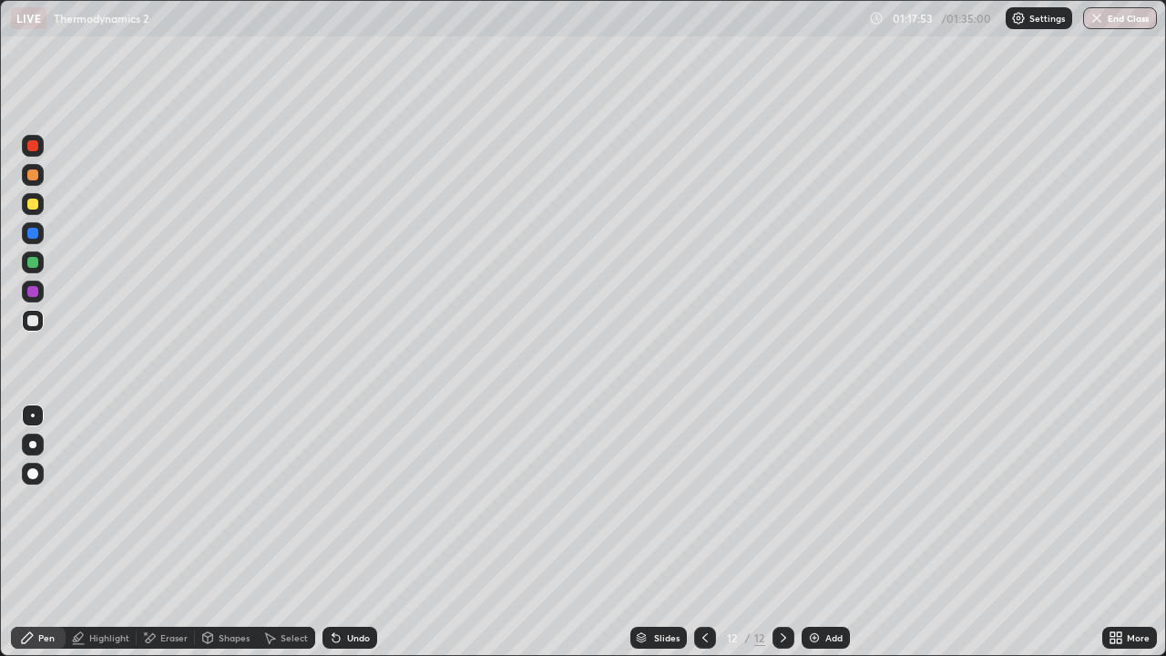
click at [35, 174] on div at bounding box center [32, 174] width 11 height 11
click at [339, 532] on icon at bounding box center [336, 637] width 15 height 15
click at [335, 532] on div "Undo" at bounding box center [349, 637] width 55 height 22
click at [332, 532] on icon at bounding box center [333, 634] width 2 height 2
click at [178, 532] on div "Eraser" at bounding box center [166, 637] width 58 height 22
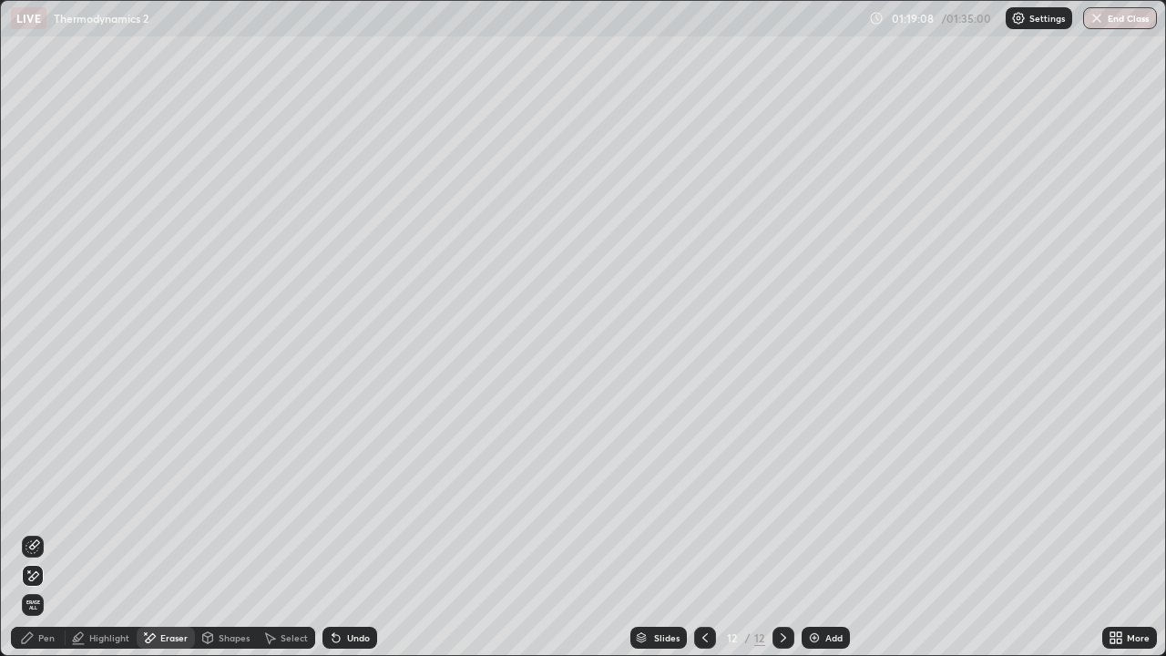
click at [50, 532] on div "Pen" at bounding box center [46, 637] width 16 height 9
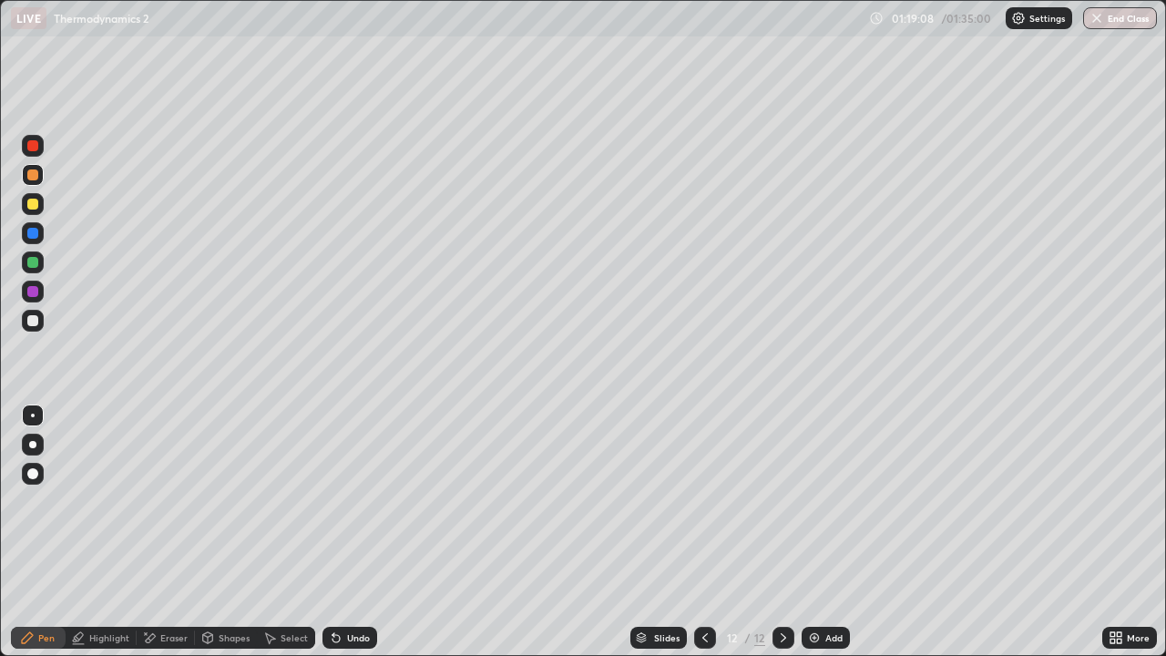
click at [26, 272] on div at bounding box center [33, 262] width 22 height 22
click at [30, 201] on div at bounding box center [32, 204] width 11 height 11
click at [25, 312] on div at bounding box center [33, 321] width 22 height 22
click at [32, 184] on div at bounding box center [33, 175] width 22 height 22
click at [34, 263] on div at bounding box center [32, 262] width 11 height 11
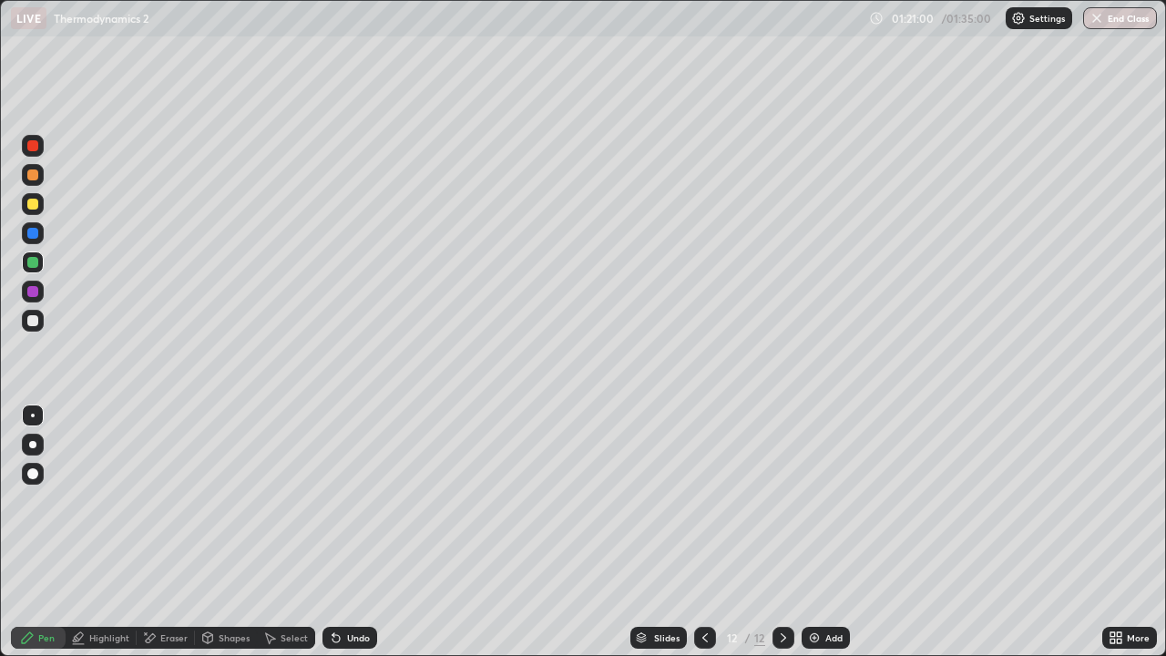
click at [36, 311] on div at bounding box center [33, 321] width 22 height 22
click at [40, 226] on div at bounding box center [33, 233] width 22 height 22
click at [36, 208] on div at bounding box center [32, 204] width 11 height 11
click at [39, 209] on div at bounding box center [33, 204] width 22 height 22
click at [347, 532] on div "Undo" at bounding box center [358, 637] width 23 height 9
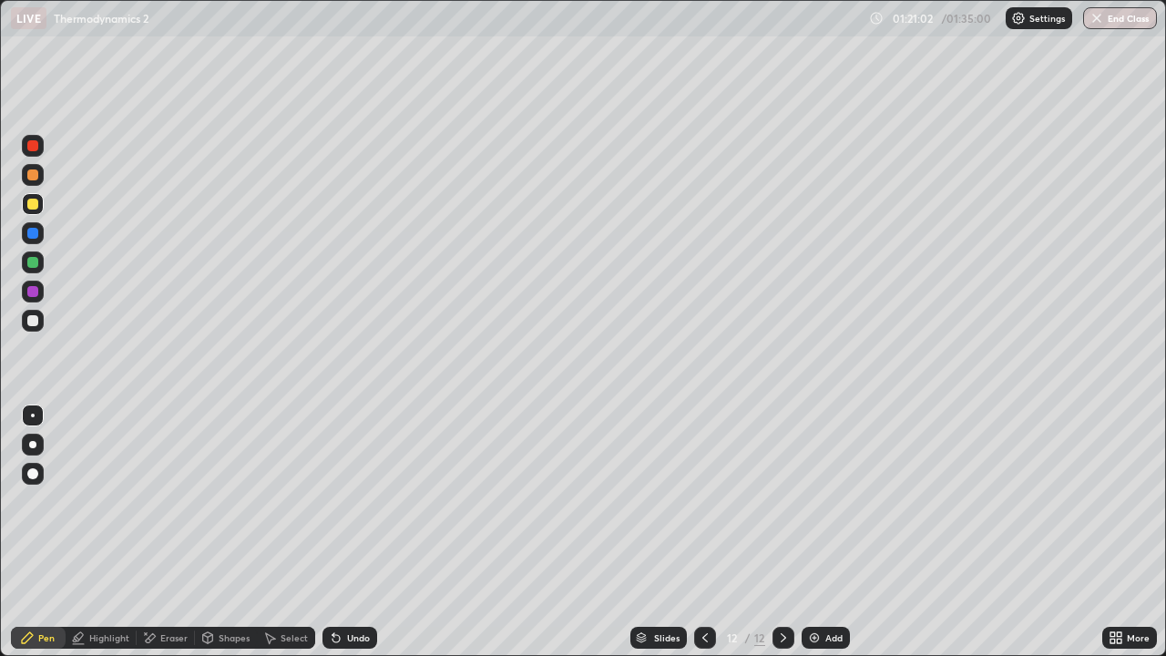
click at [347, 532] on div "Undo" at bounding box center [358, 637] width 23 height 9
click at [334, 532] on icon at bounding box center [335, 638] width 7 height 7
click at [310, 532] on div "Select" at bounding box center [286, 637] width 58 height 22
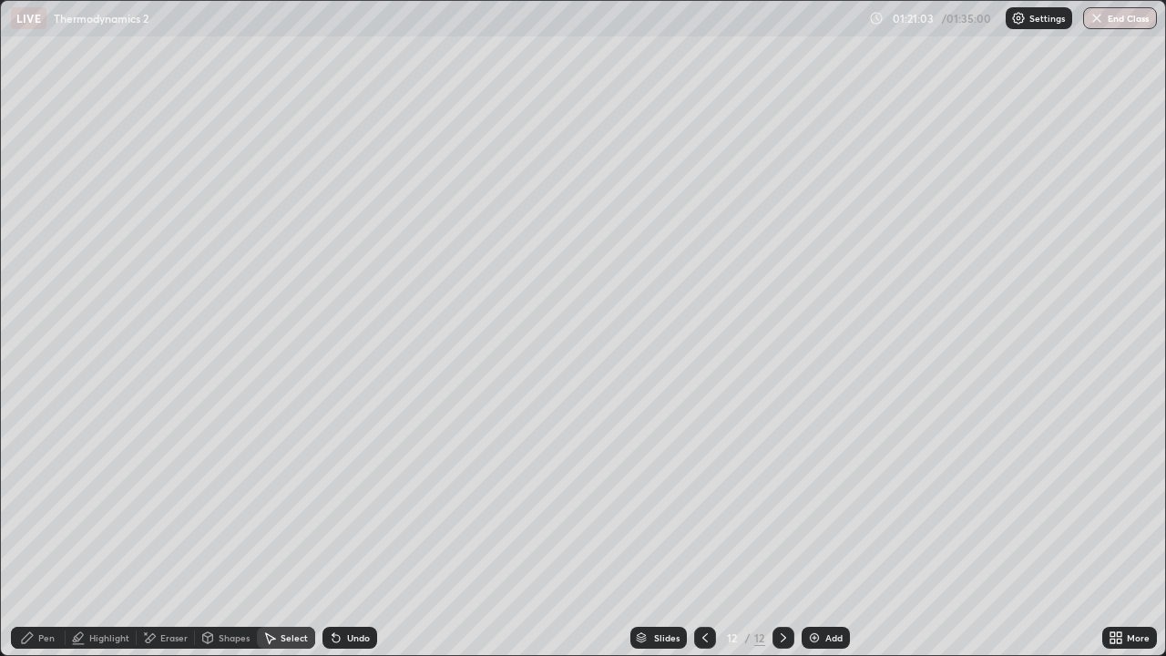
click at [332, 532] on icon at bounding box center [335, 638] width 7 height 7
click at [332, 532] on icon at bounding box center [333, 634] width 2 height 2
click at [332, 532] on icon at bounding box center [335, 638] width 7 height 7
click at [332, 532] on icon at bounding box center [333, 634] width 2 height 2
click at [332, 532] on icon at bounding box center [335, 638] width 7 height 7
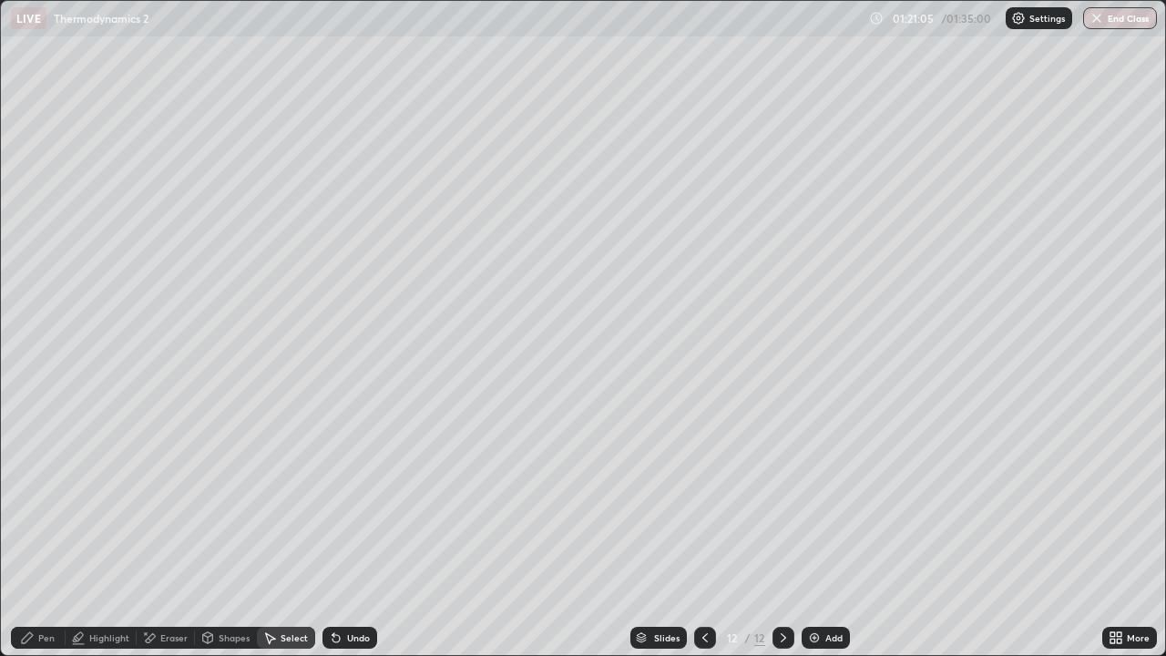
click at [332, 532] on icon at bounding box center [333, 634] width 2 height 2
click at [332, 532] on icon at bounding box center [335, 638] width 7 height 7
click at [322, 532] on div "Undo" at bounding box center [349, 637] width 55 height 22
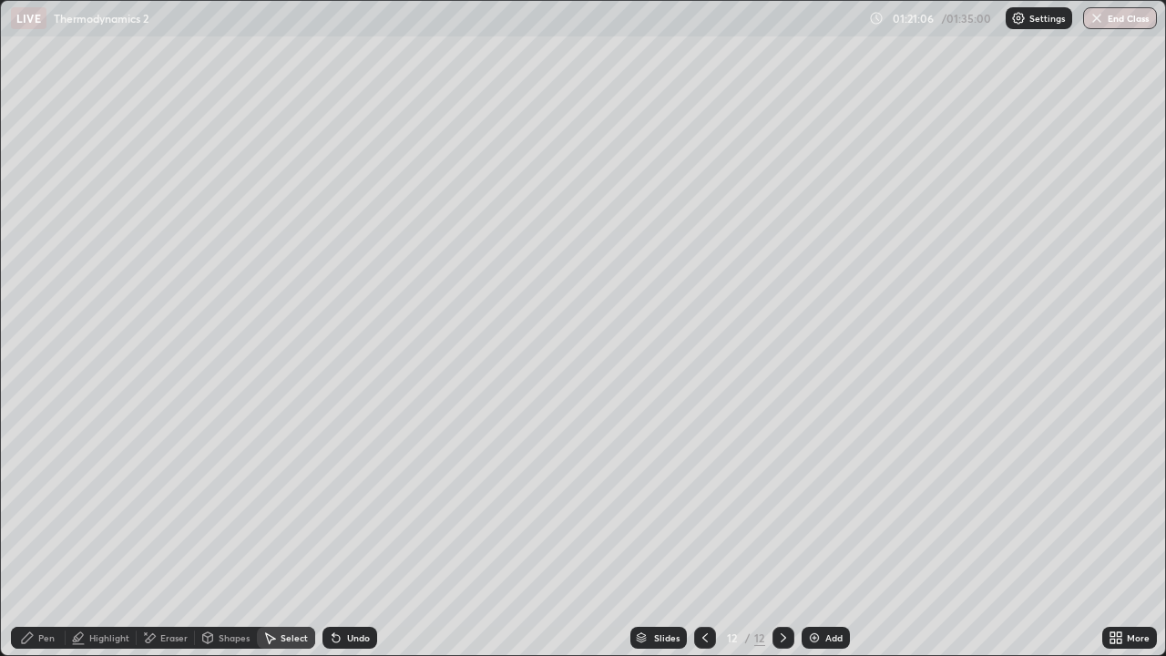
click at [322, 532] on div "Undo" at bounding box center [349, 637] width 55 height 22
click at [324, 532] on div "Undo" at bounding box center [349, 637] width 55 height 22
click at [56, 532] on div "Pen" at bounding box center [38, 637] width 55 height 22
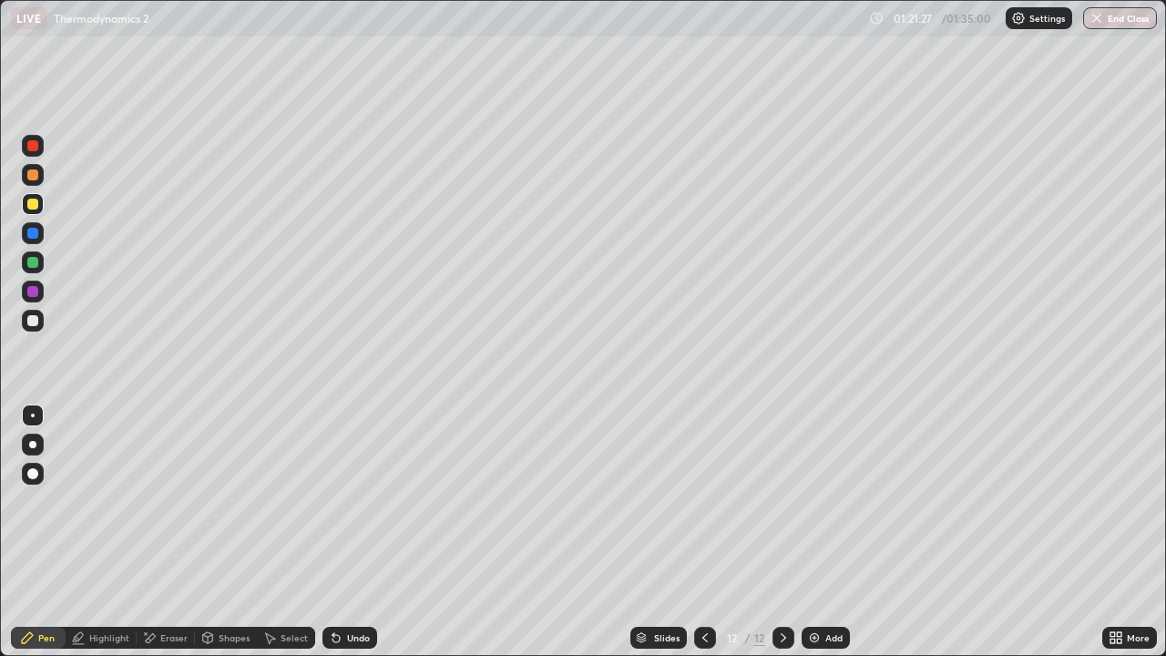
click at [280, 532] on div "Select" at bounding box center [286, 637] width 58 height 22
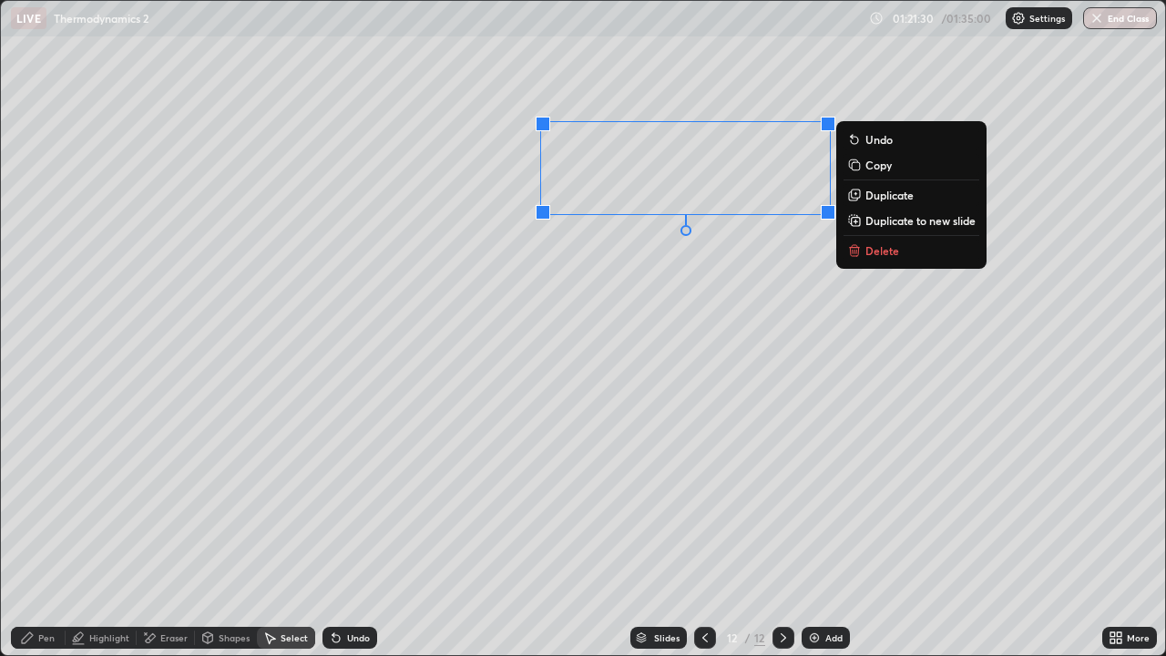
click at [869, 199] on p "Duplicate" at bounding box center [889, 195] width 48 height 15
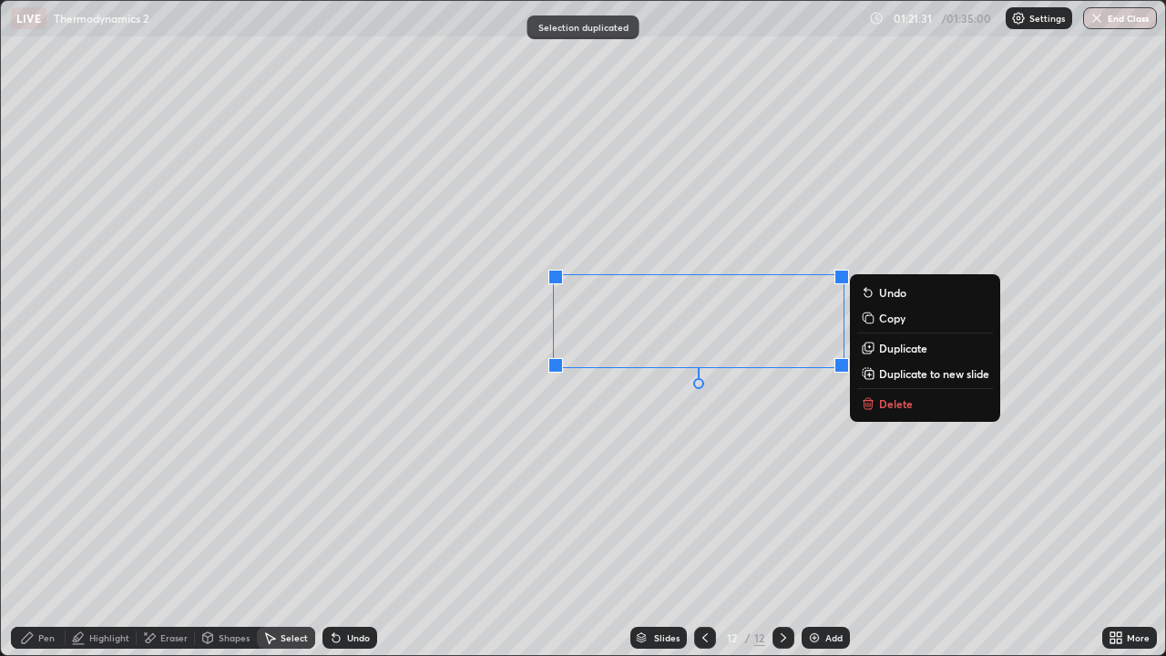
click at [179, 532] on div "Eraser" at bounding box center [173, 637] width 27 height 9
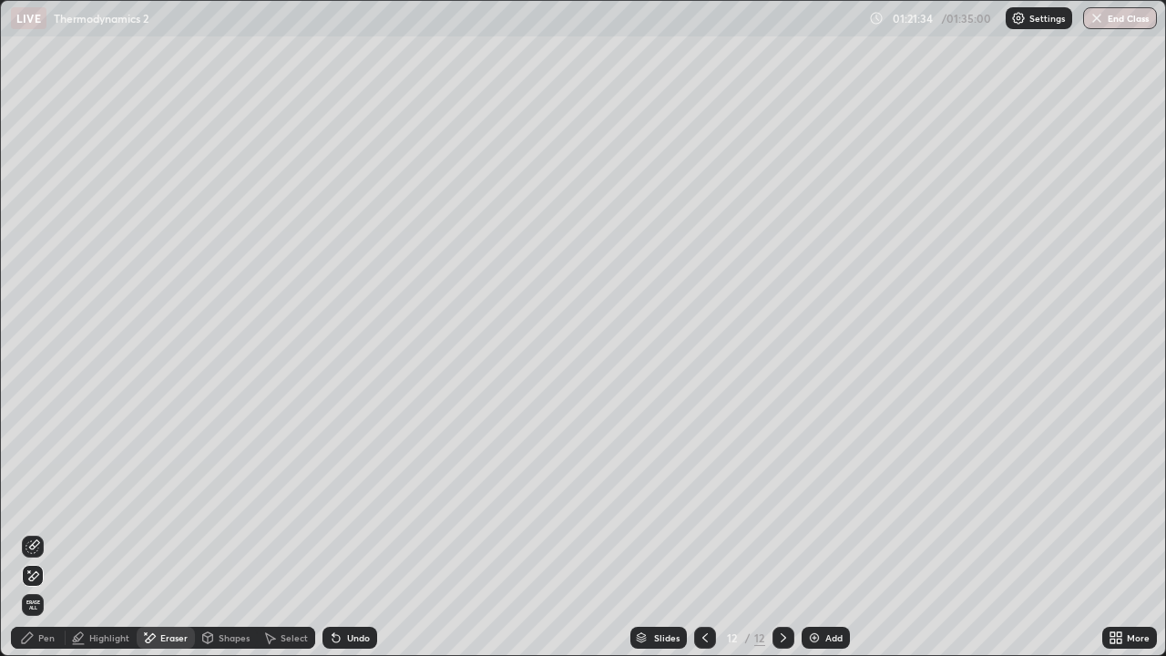
click at [53, 532] on div "Pen" at bounding box center [46, 637] width 16 height 9
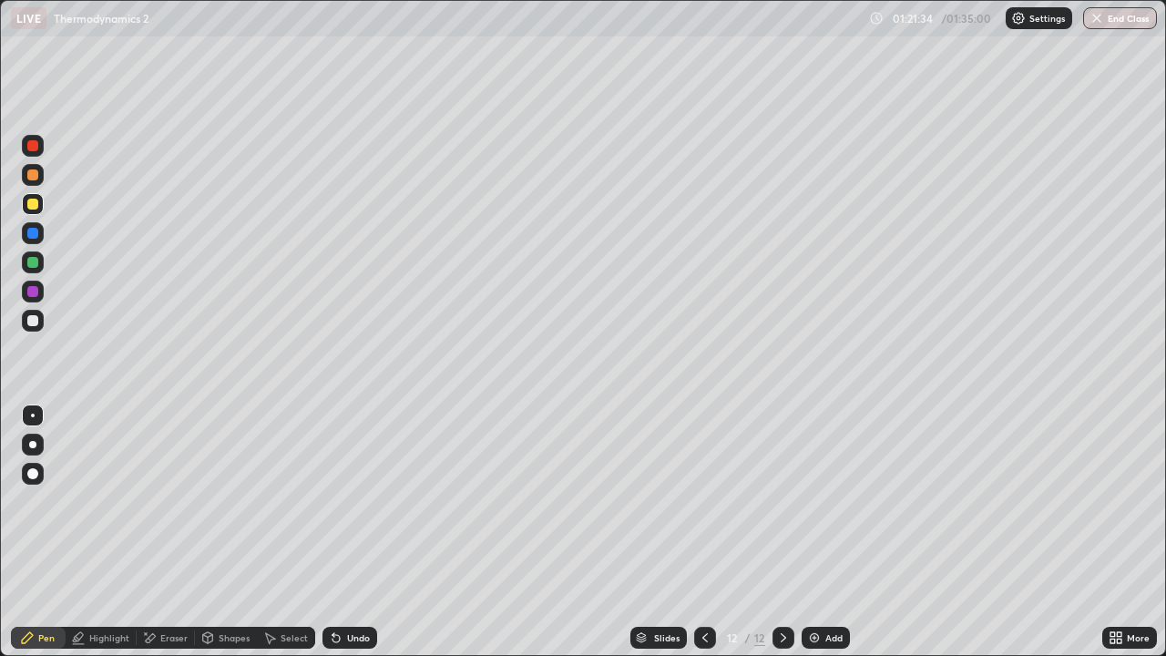
click at [43, 324] on div at bounding box center [33, 321] width 22 height 22
click at [286, 532] on div "Select" at bounding box center [286, 637] width 58 height 22
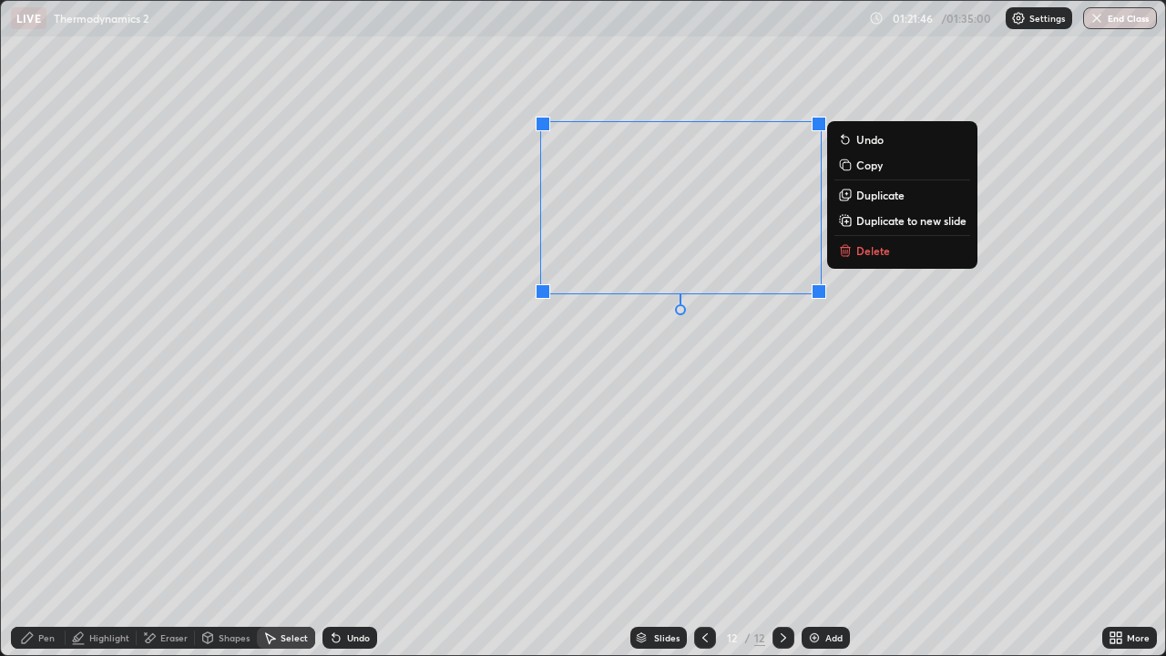
click at [868, 199] on p "Duplicate" at bounding box center [880, 195] width 48 height 15
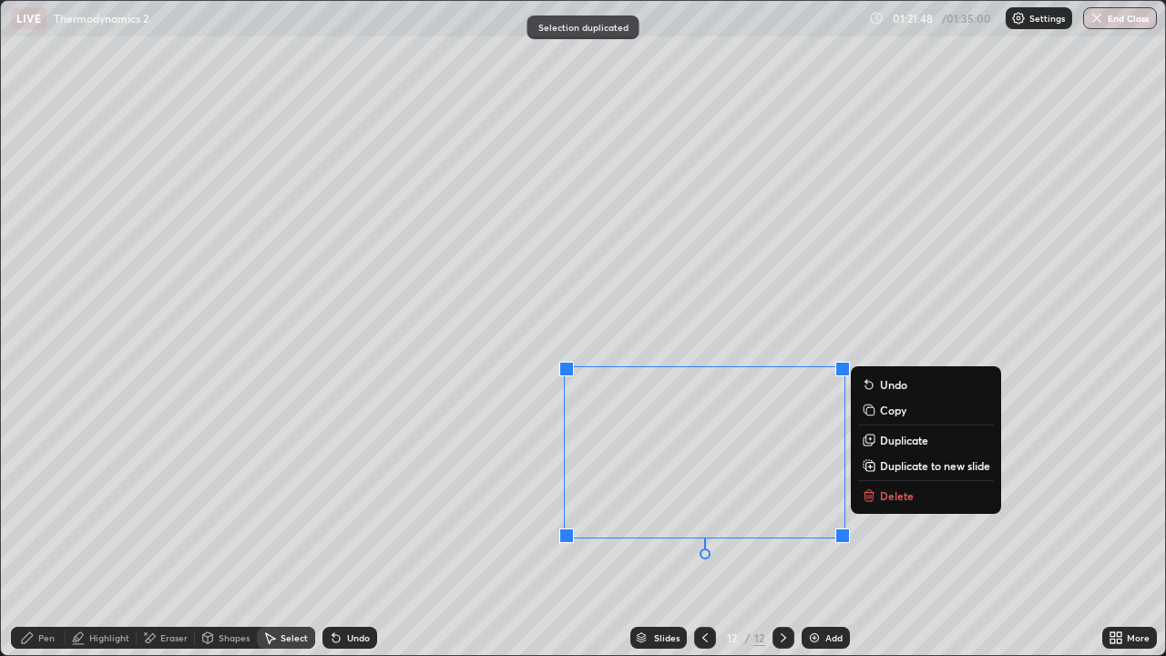
click at [167, 532] on div "Eraser" at bounding box center [166, 637] width 58 height 22
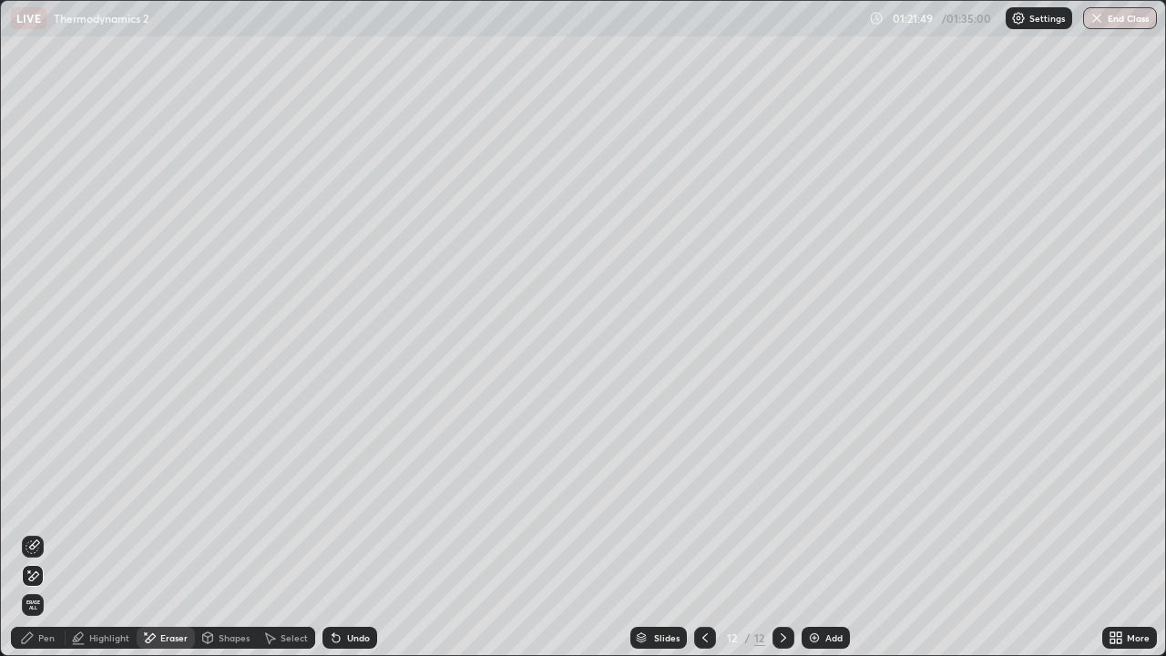
click at [26, 532] on icon at bounding box center [32, 546] width 15 height 15
click at [49, 532] on div "Pen" at bounding box center [46, 637] width 16 height 9
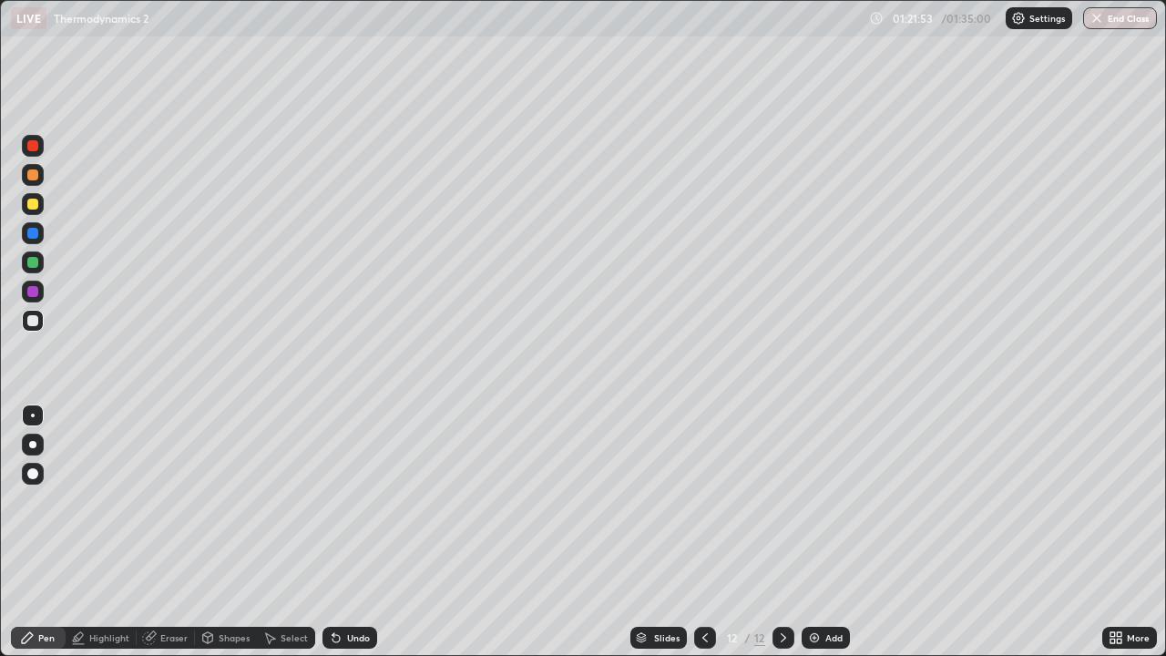
click at [27, 263] on div at bounding box center [32, 262] width 11 height 11
click at [179, 532] on div "Eraser" at bounding box center [166, 637] width 58 height 22
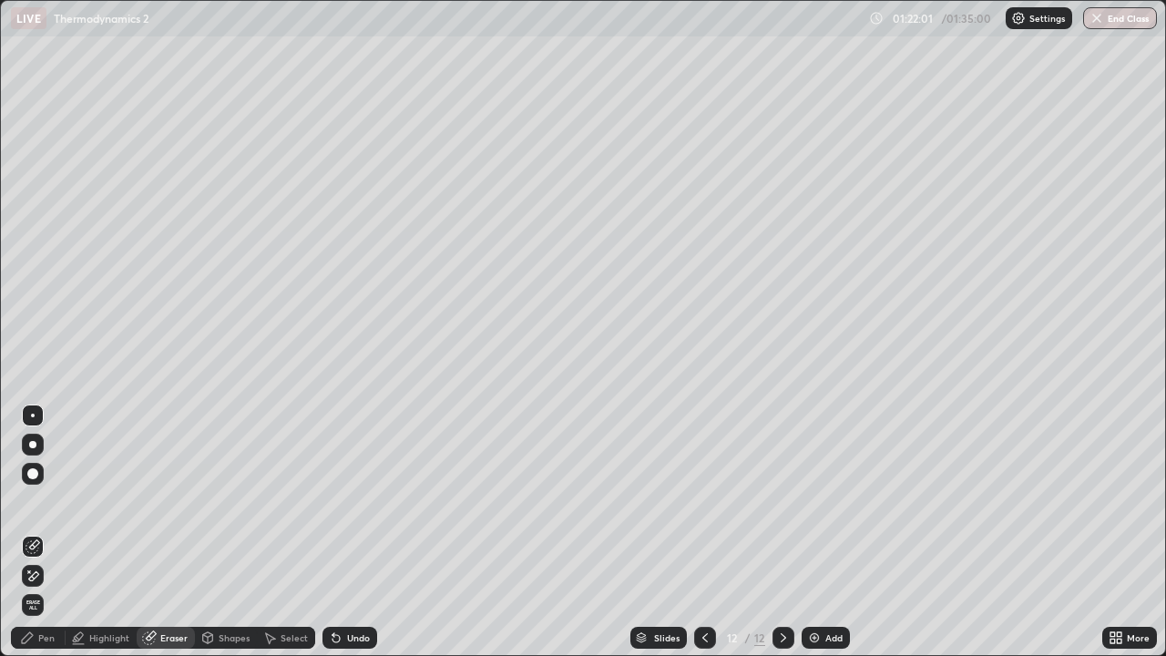
click at [38, 532] on icon at bounding box center [32, 575] width 15 height 15
click at [288, 532] on div "Select" at bounding box center [286, 637] width 58 height 22
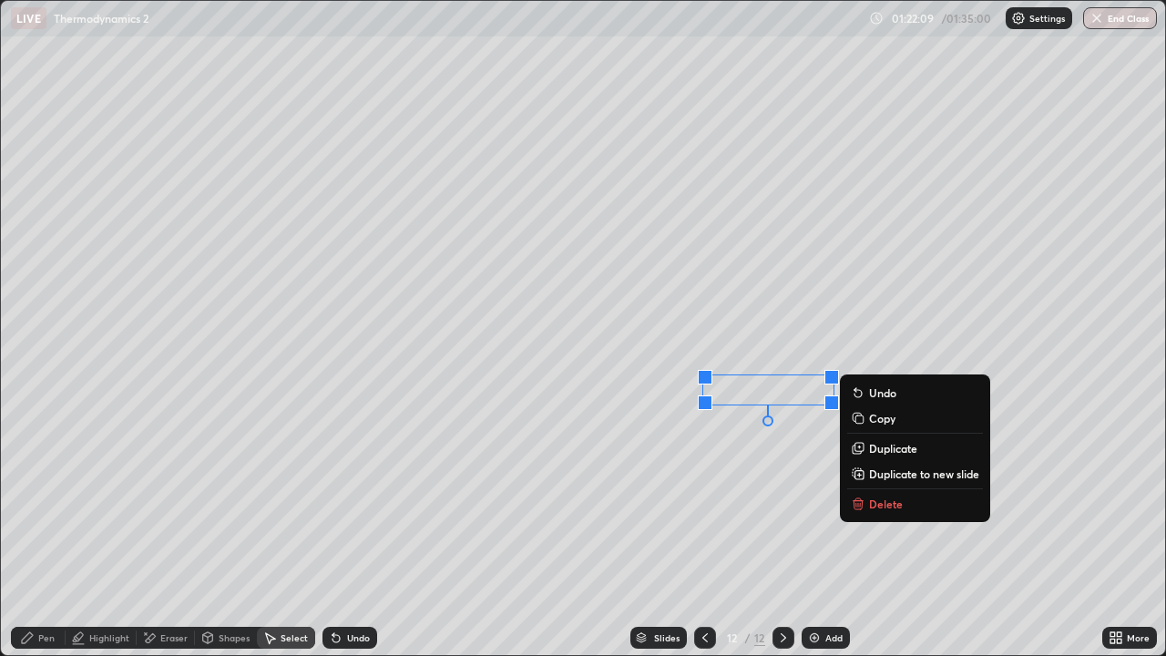
click at [44, 532] on div "Pen" at bounding box center [38, 637] width 55 height 22
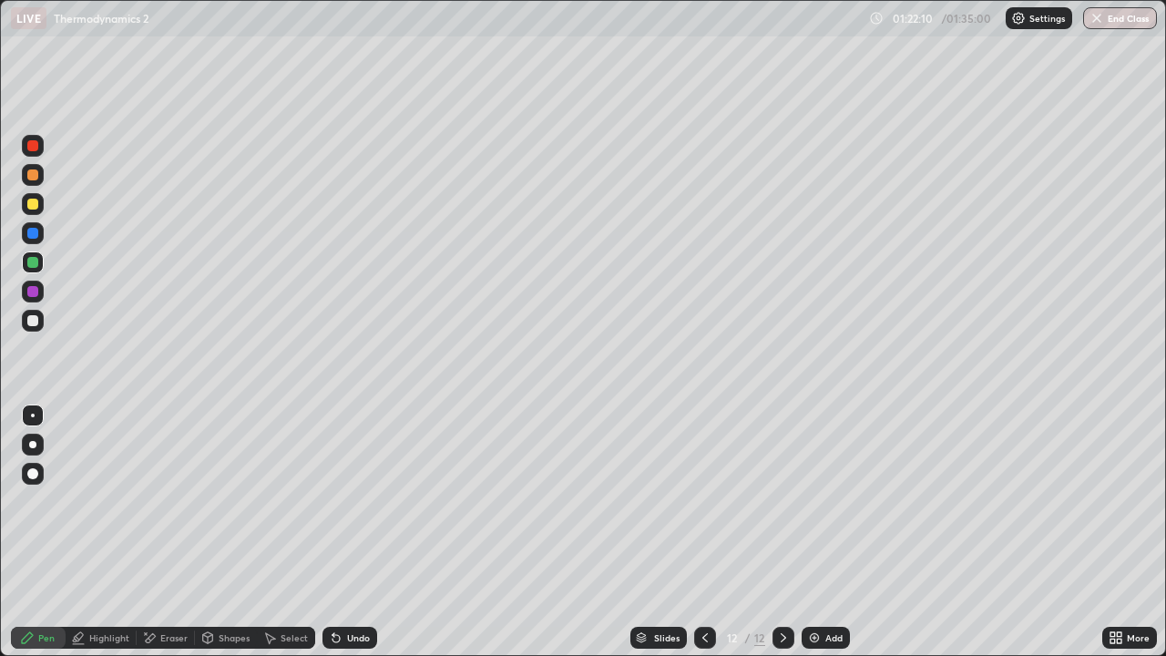
click at [33, 319] on div at bounding box center [32, 320] width 11 height 11
click at [781, 532] on icon at bounding box center [783, 637] width 15 height 15
click at [293, 532] on div "Select" at bounding box center [286, 637] width 58 height 22
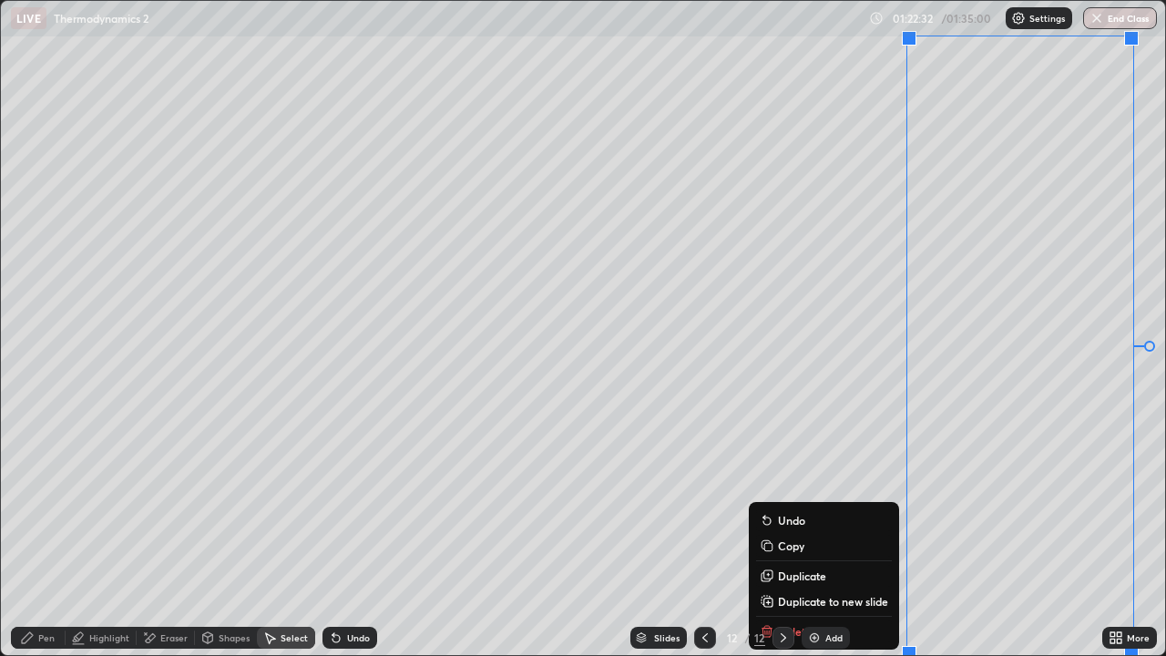
click at [791, 532] on p "Duplicate to new slide" at bounding box center [833, 601] width 110 height 15
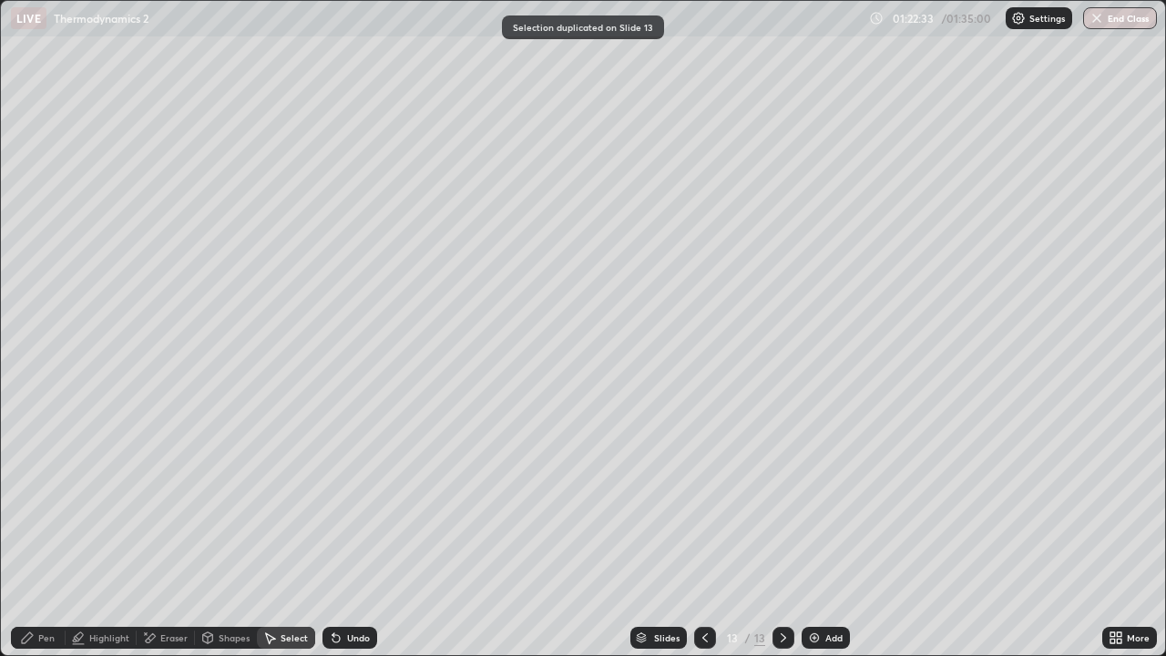
click at [703, 532] on icon at bounding box center [705, 637] width 15 height 15
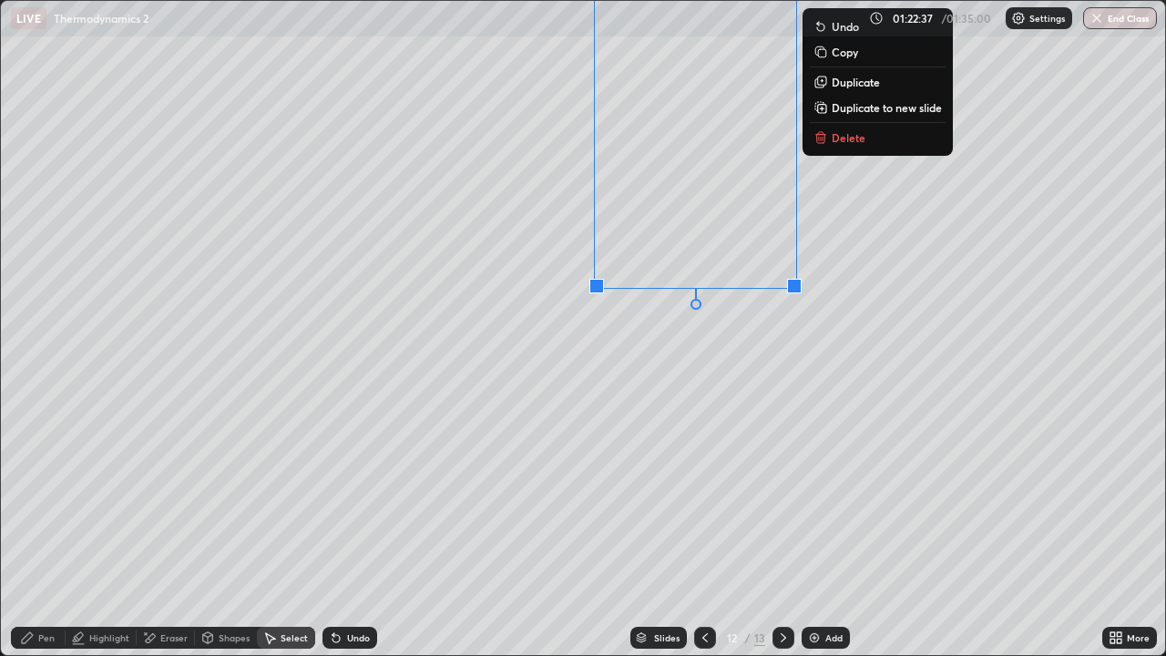
click at [847, 141] on p "Delete" at bounding box center [848, 137] width 34 height 15
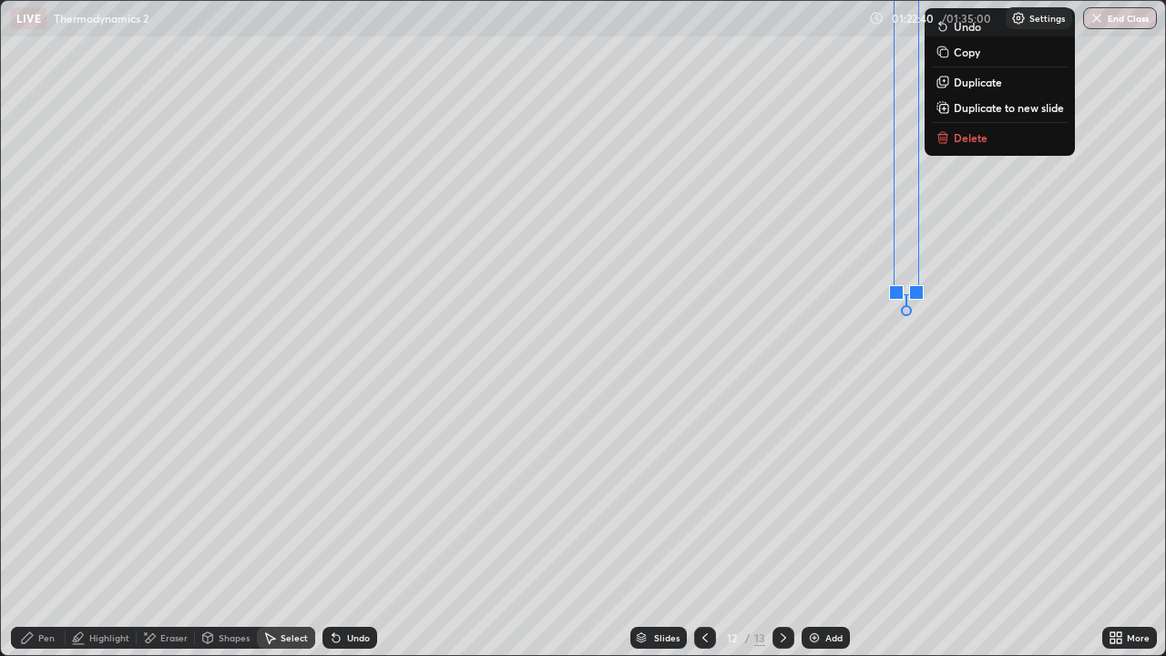
click at [960, 138] on p "Delete" at bounding box center [970, 137] width 34 height 15
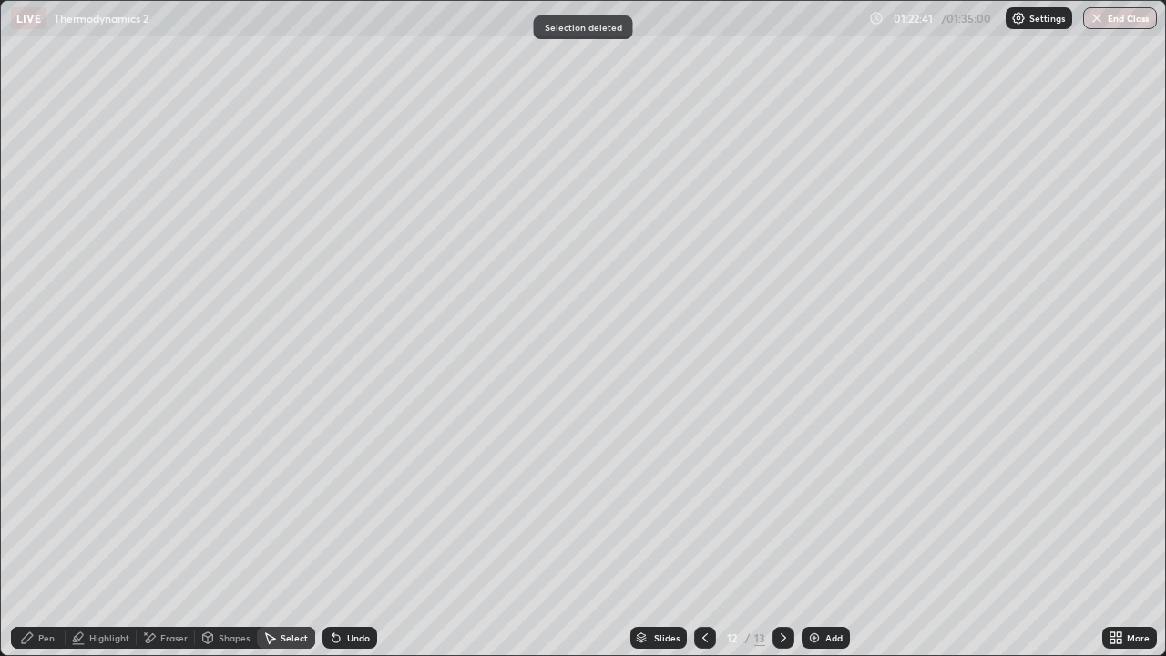
click at [772, 532] on div at bounding box center [783, 637] width 22 height 22
click at [281, 532] on div "Select" at bounding box center [293, 637] width 27 height 9
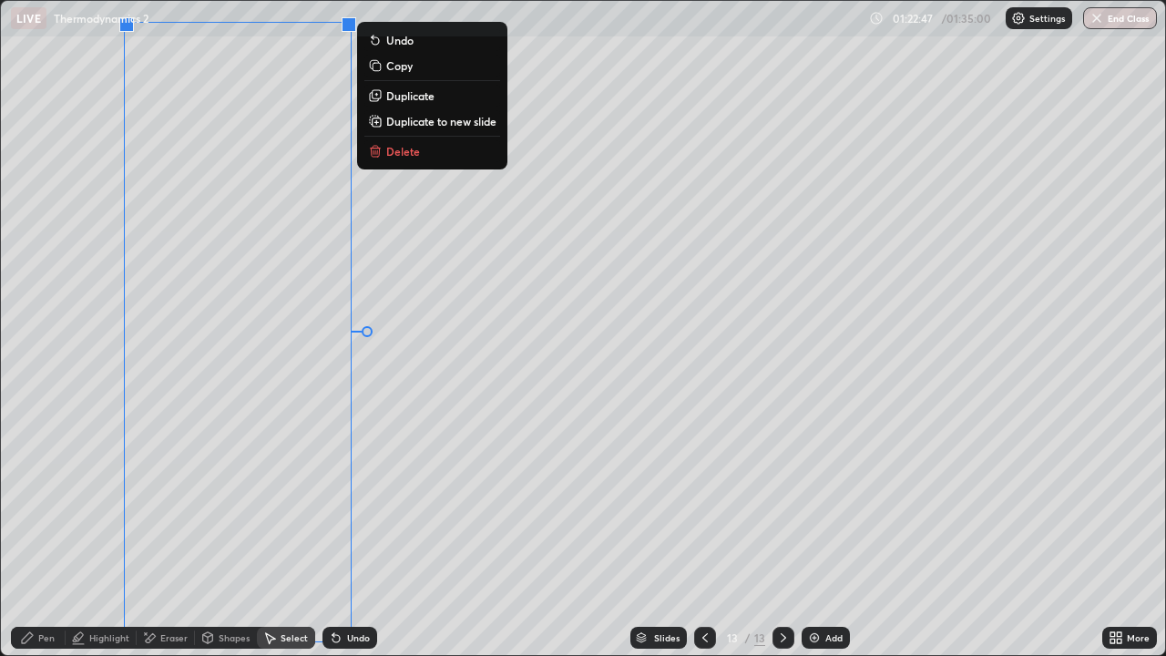
click at [54, 532] on div "Pen" at bounding box center [38, 637] width 55 height 22
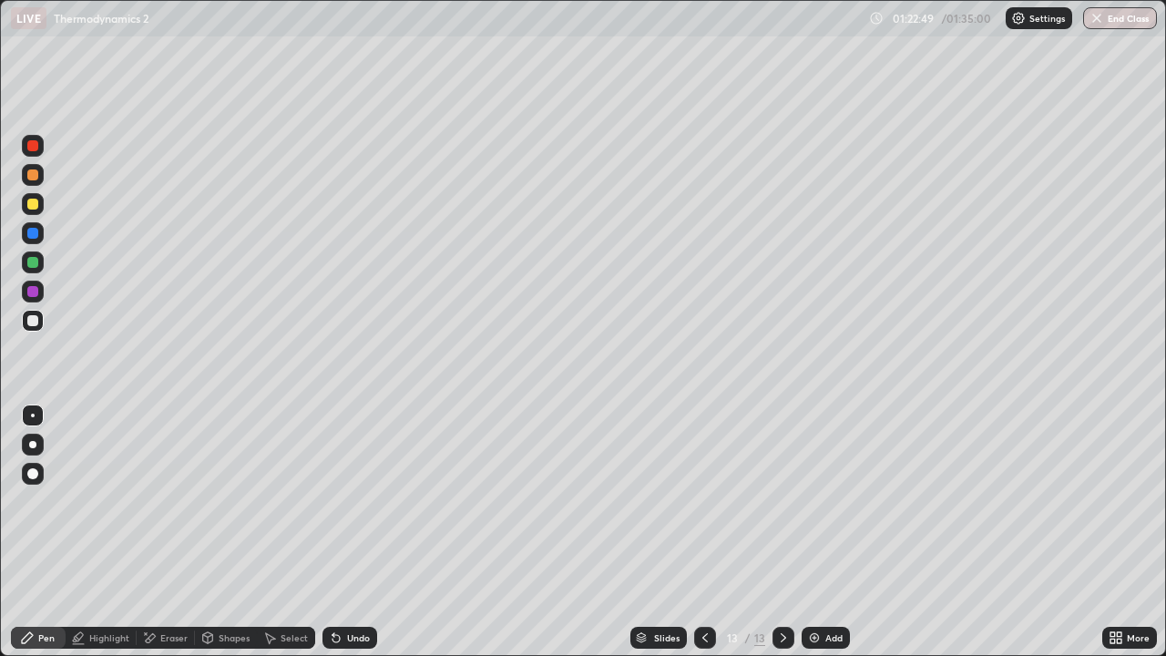
click at [37, 235] on div at bounding box center [32, 233] width 11 height 11
click at [39, 317] on div at bounding box center [33, 321] width 22 height 22
click at [354, 532] on div "Undo" at bounding box center [346, 637] width 62 height 36
click at [358, 532] on div "Undo" at bounding box center [349, 637] width 55 height 22
click at [361, 532] on div "Undo" at bounding box center [349, 637] width 55 height 22
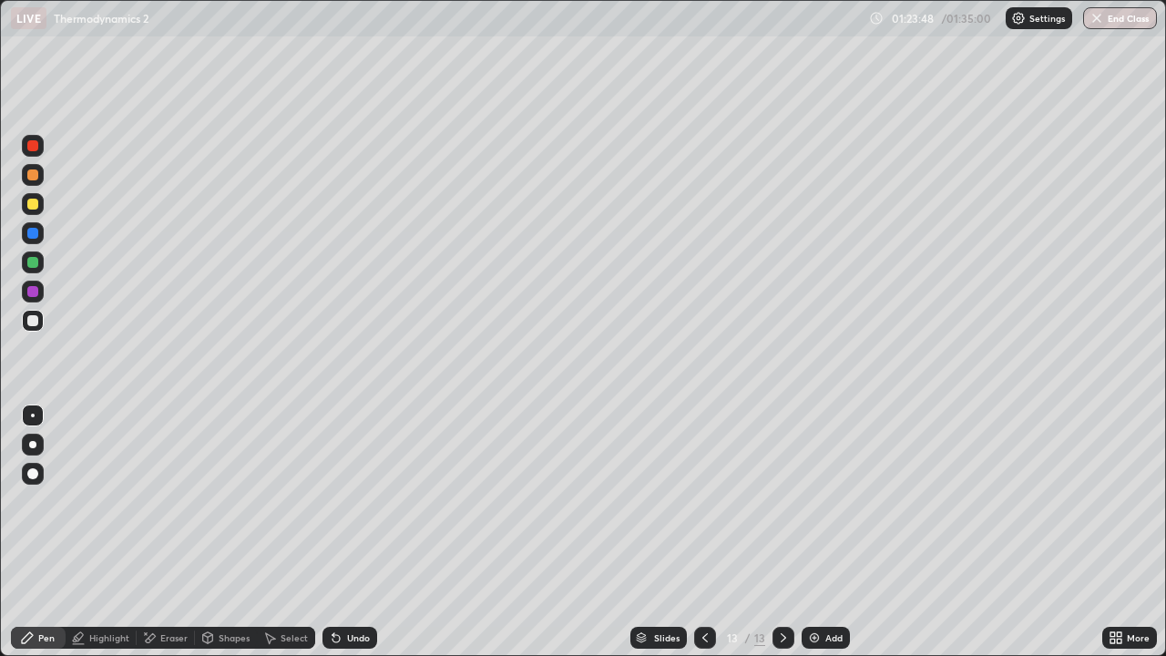
click at [703, 532] on icon at bounding box center [705, 637] width 15 height 15
click at [32, 183] on div at bounding box center [33, 175] width 22 height 22
click at [781, 532] on icon at bounding box center [783, 637] width 15 height 15
click at [782, 532] on icon at bounding box center [783, 637] width 15 height 15
click at [819, 532] on img at bounding box center [814, 637] width 15 height 15
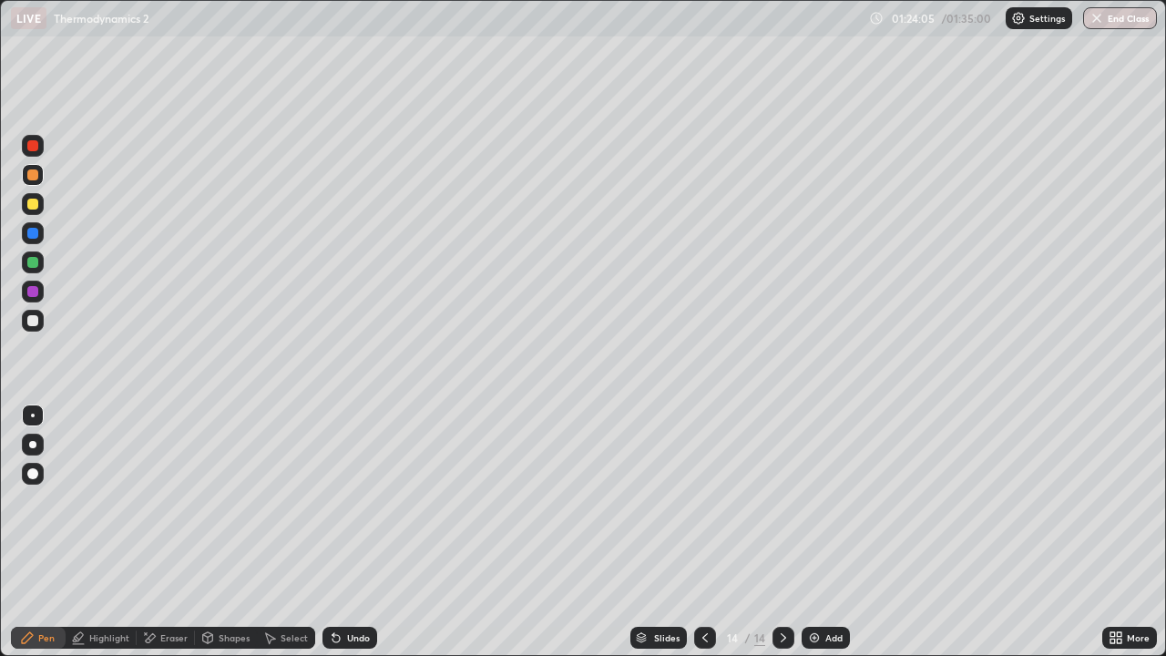
click at [31, 232] on div at bounding box center [32, 233] width 11 height 11
click at [32, 199] on div at bounding box center [32, 204] width 11 height 11
click at [41, 201] on div at bounding box center [33, 204] width 22 height 22
click at [36, 260] on div at bounding box center [32, 262] width 11 height 11
click at [33, 321] on div at bounding box center [32, 320] width 11 height 11
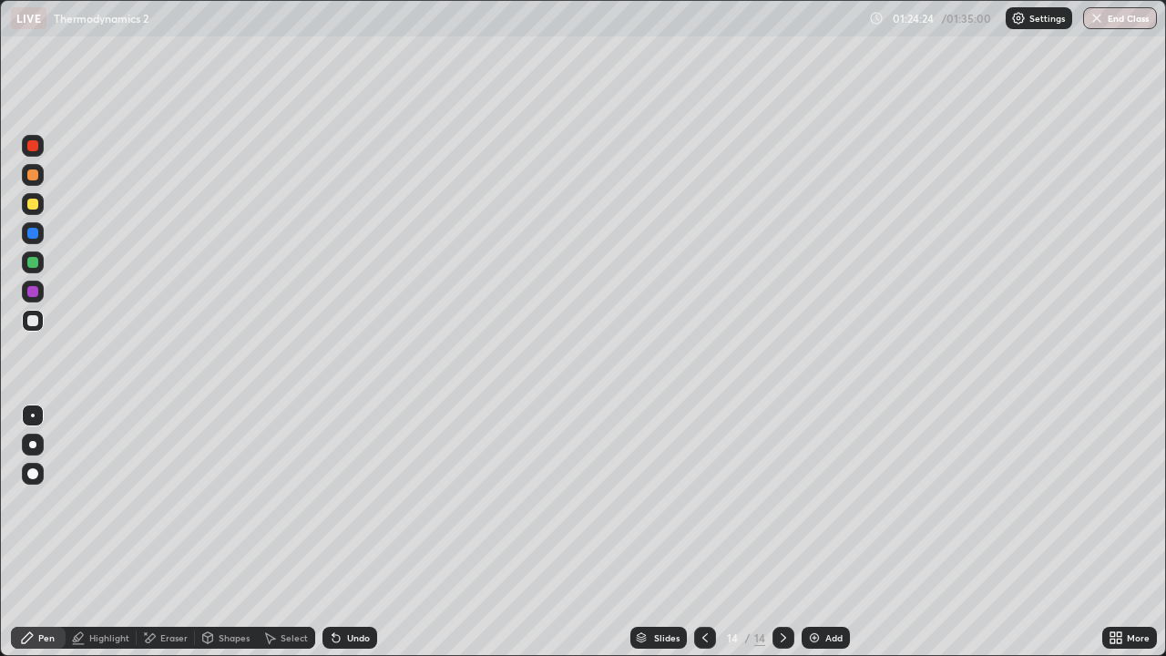
click at [36, 272] on div at bounding box center [33, 262] width 22 height 22
click at [34, 226] on div at bounding box center [33, 233] width 22 height 22
click at [40, 202] on div at bounding box center [33, 204] width 22 height 22
click at [31, 262] on div at bounding box center [32, 262] width 11 height 11
click at [343, 532] on div "Undo" at bounding box center [349, 637] width 55 height 22
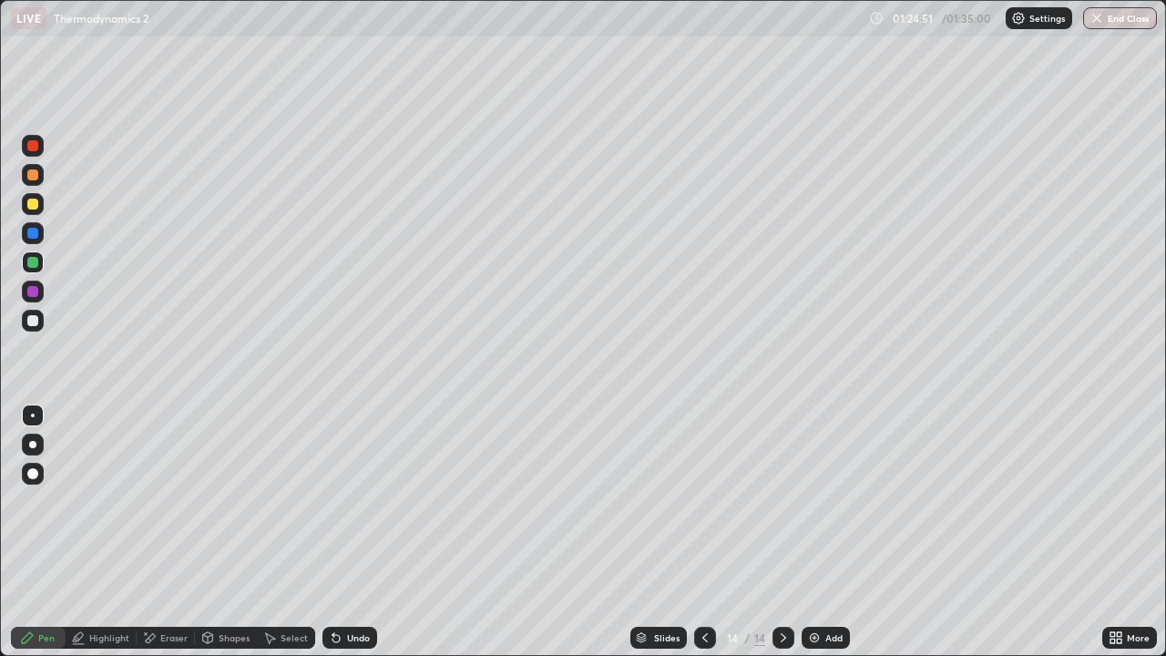
click at [35, 321] on div at bounding box center [32, 320] width 11 height 11
click at [219, 532] on div "Shapes" at bounding box center [234, 637] width 31 height 9
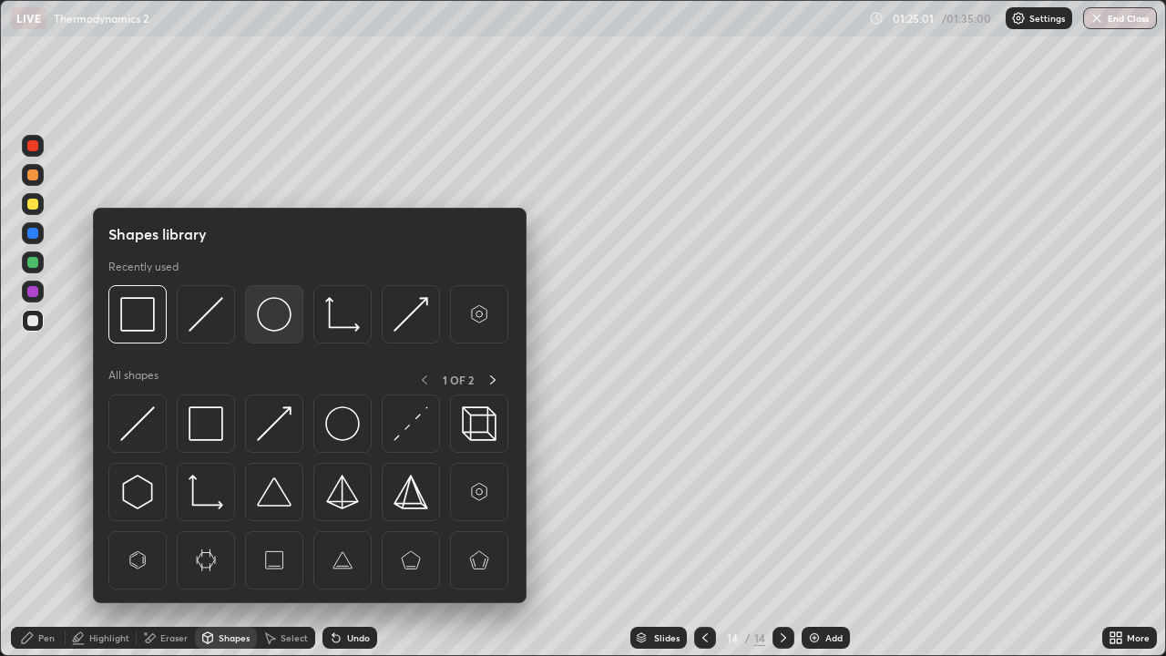
click at [267, 320] on img at bounding box center [274, 314] width 35 height 35
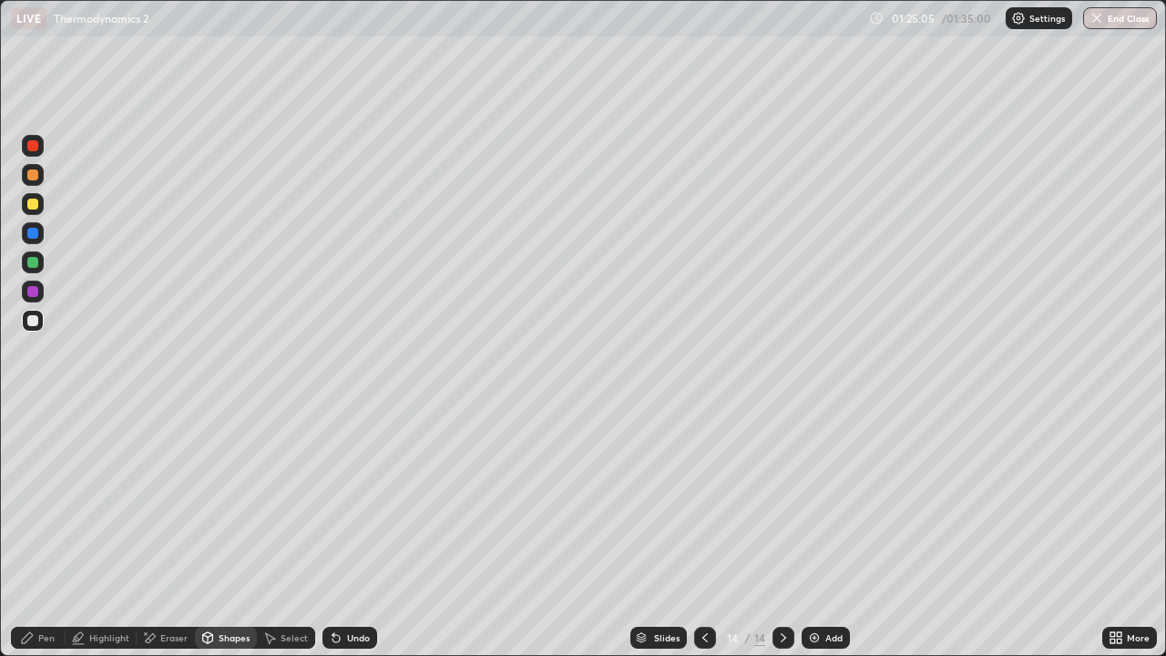
click at [280, 532] on div "Select" at bounding box center [293, 637] width 27 height 9
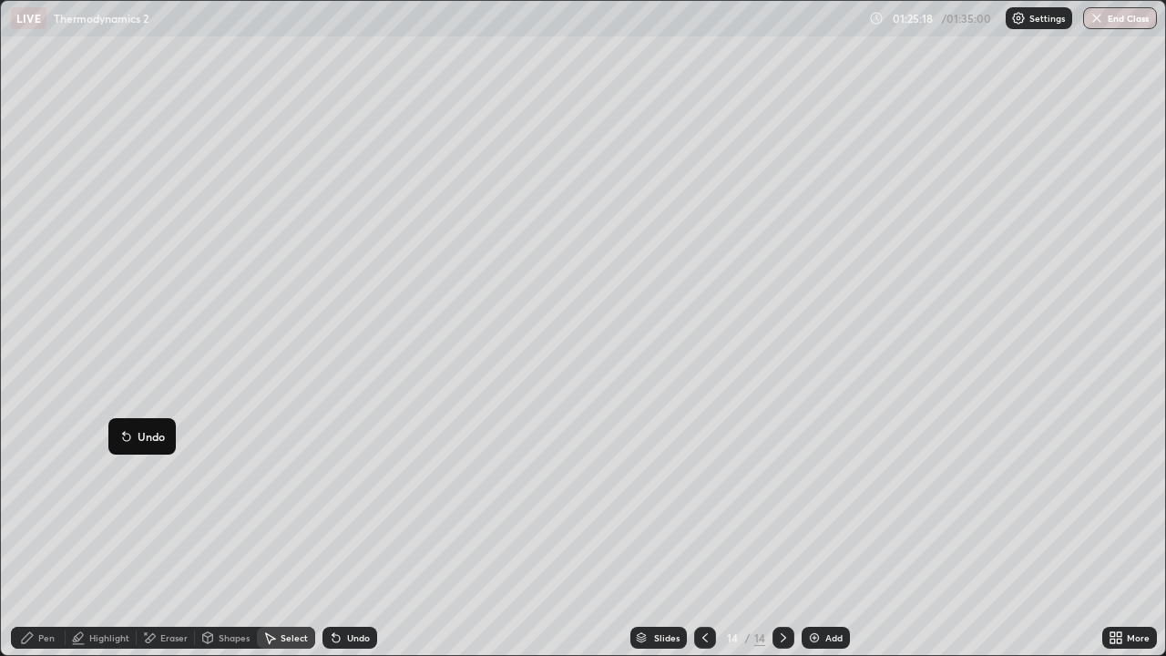
click at [42, 532] on div "Pen" at bounding box center [38, 637] width 55 height 22
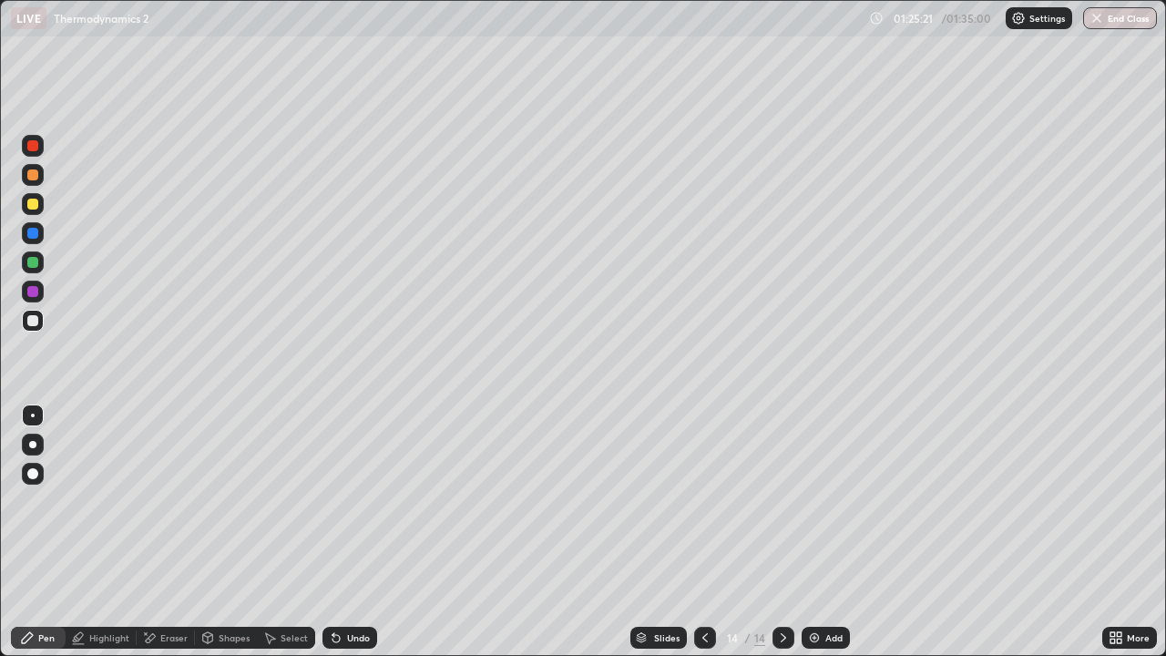
click at [36, 196] on div at bounding box center [33, 204] width 22 height 22
click at [696, 532] on div at bounding box center [705, 637] width 22 height 36
click at [703, 532] on icon at bounding box center [705, 637] width 15 height 15
click at [694, 532] on div at bounding box center [705, 637] width 22 height 36
click at [776, 532] on div at bounding box center [783, 637] width 22 height 22
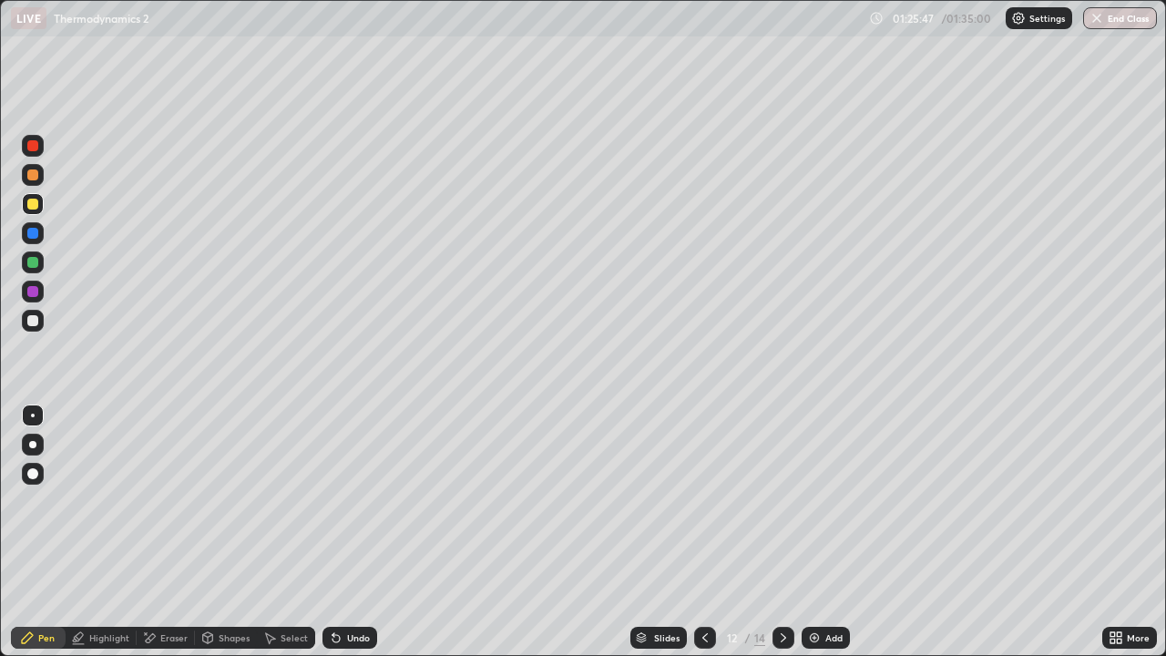
click at [779, 532] on icon at bounding box center [783, 637] width 15 height 15
click at [694, 532] on div at bounding box center [705, 637] width 22 height 22
click at [168, 532] on div "Eraser" at bounding box center [173, 637] width 27 height 9
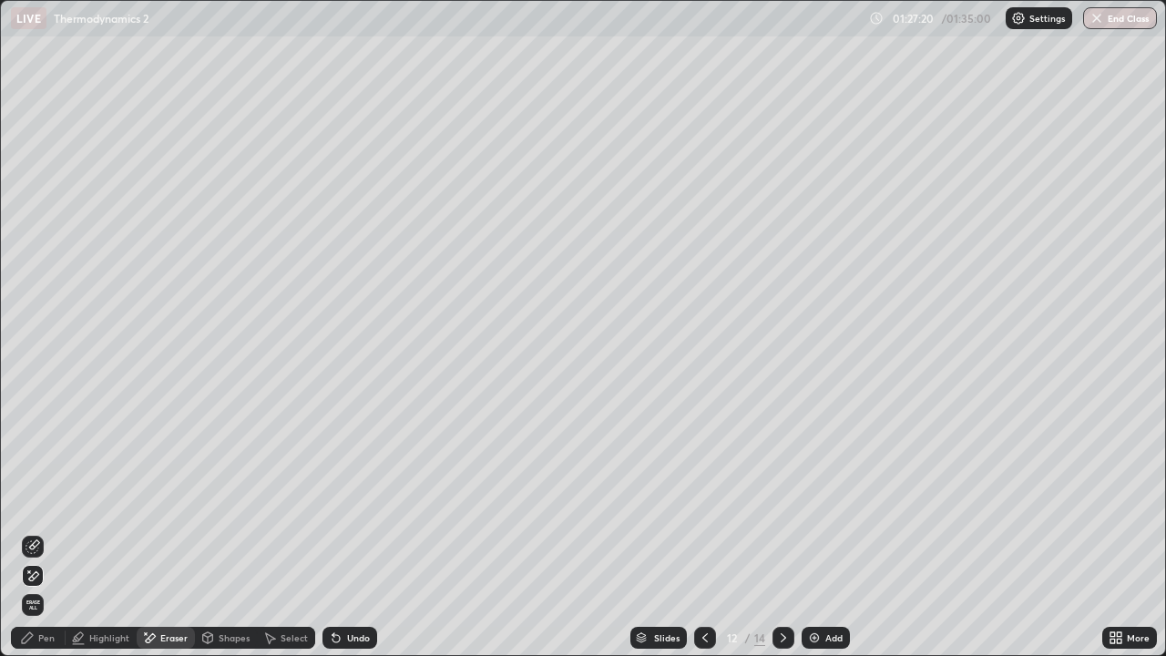
click at [40, 532] on div "Pen" at bounding box center [46, 637] width 16 height 9
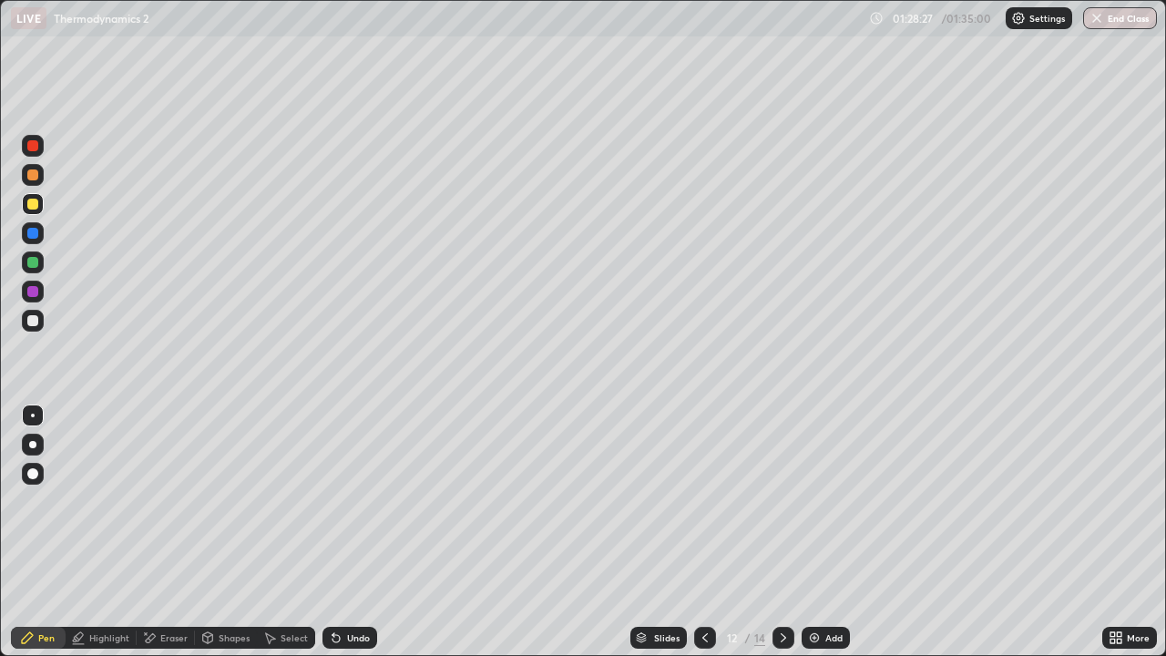
click at [779, 532] on icon at bounding box center [783, 637] width 15 height 15
click at [781, 532] on icon at bounding box center [783, 637] width 15 height 15
click at [701, 532] on icon at bounding box center [705, 637] width 15 height 15
click at [703, 532] on icon at bounding box center [705, 637] width 15 height 15
click at [781, 532] on icon at bounding box center [783, 637] width 15 height 15
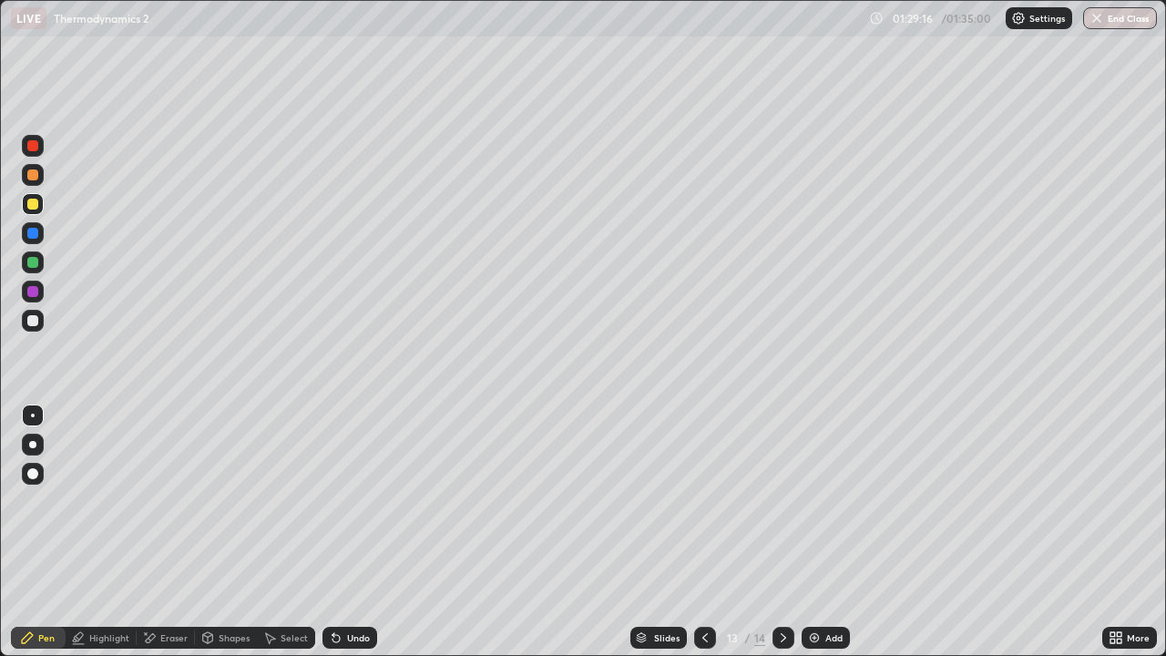
click at [780, 532] on icon at bounding box center [782, 637] width 5 height 9
click at [1112, 23] on button "End Class" at bounding box center [1120, 18] width 74 height 22
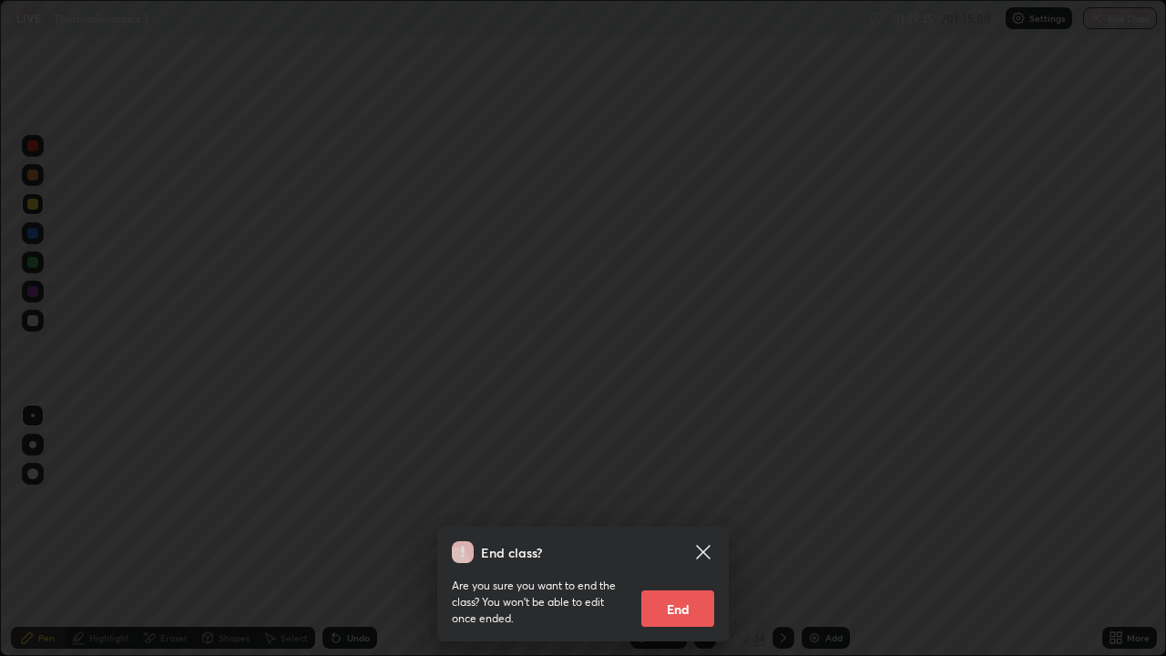
click at [683, 532] on button "End" at bounding box center [677, 608] width 73 height 36
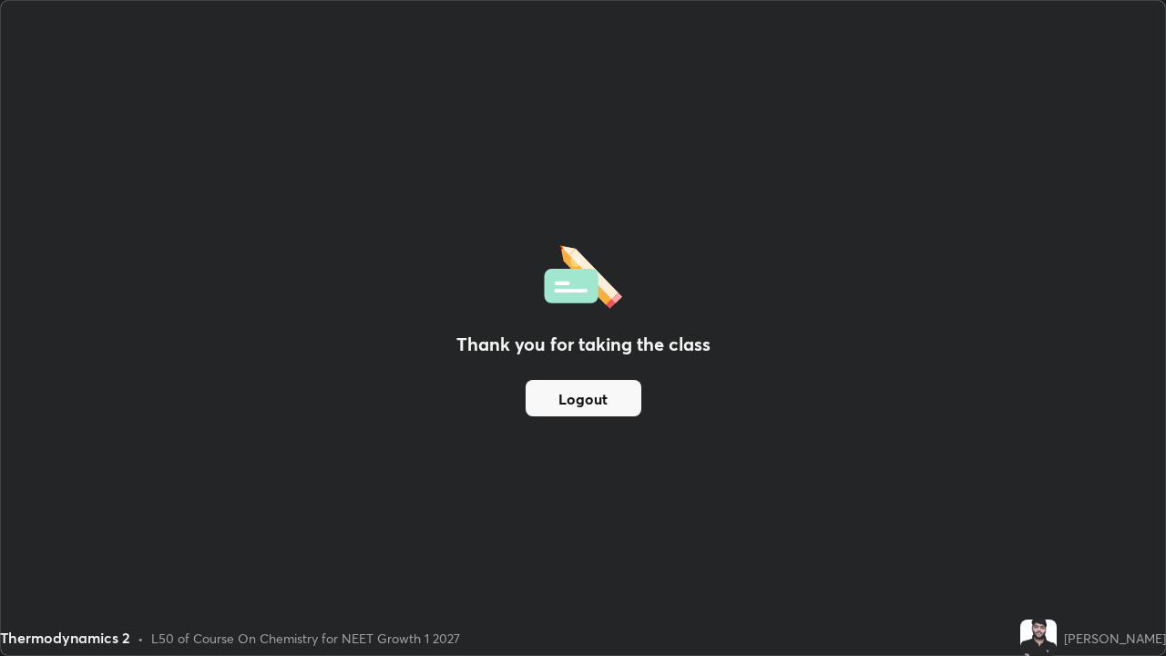
click at [601, 389] on button "Logout" at bounding box center [583, 398] width 116 height 36
